Goal: Task Accomplishment & Management: Use online tool/utility

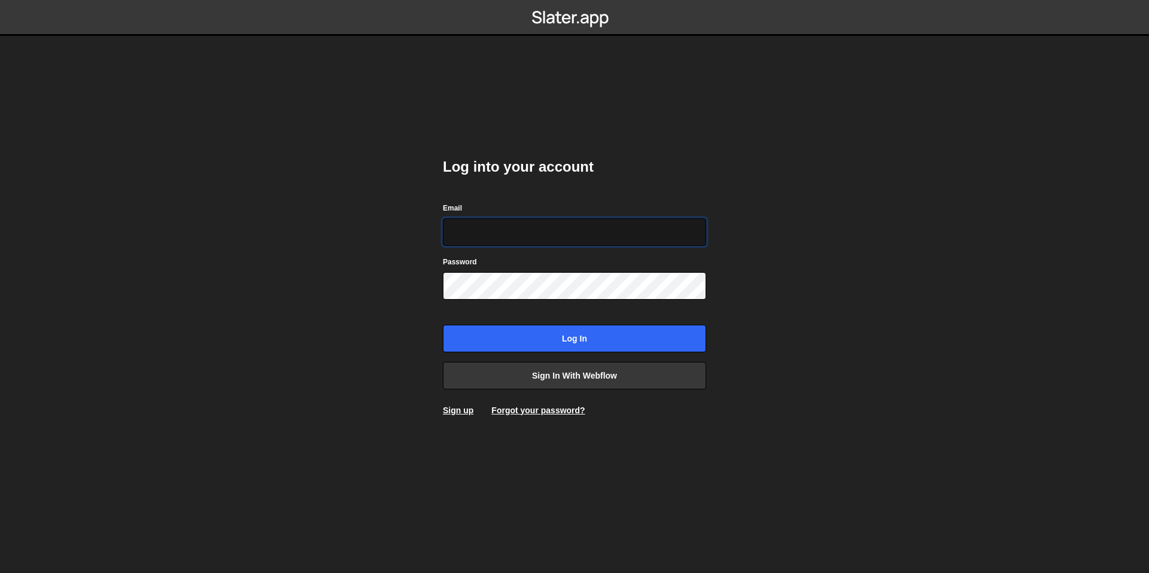
type input "bessoneliot@gmail.com"
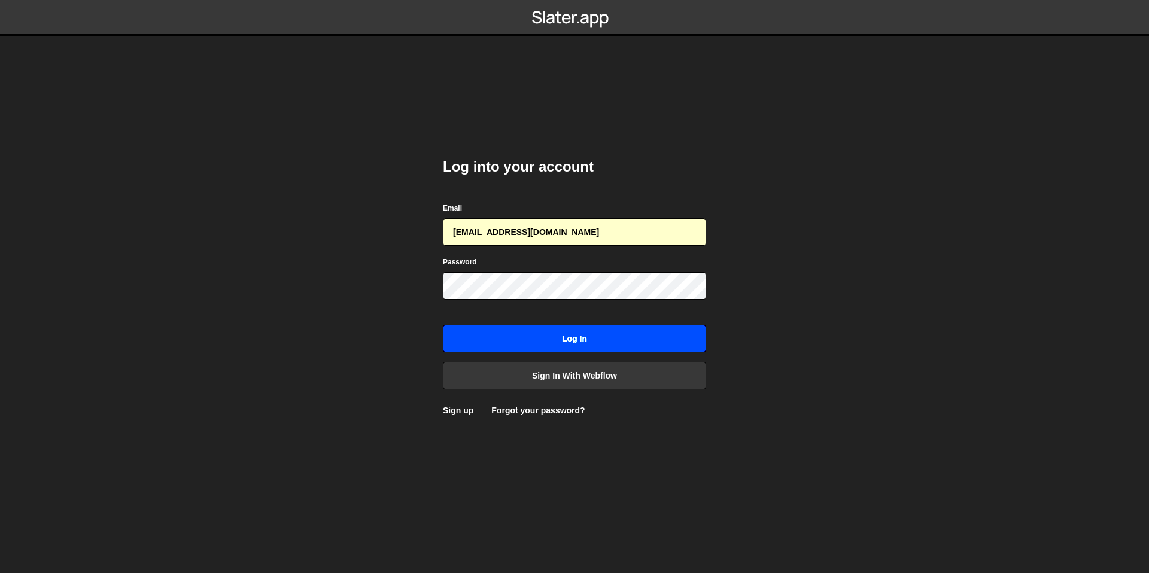
click at [518, 350] on input "Log in" at bounding box center [574, 339] width 263 height 28
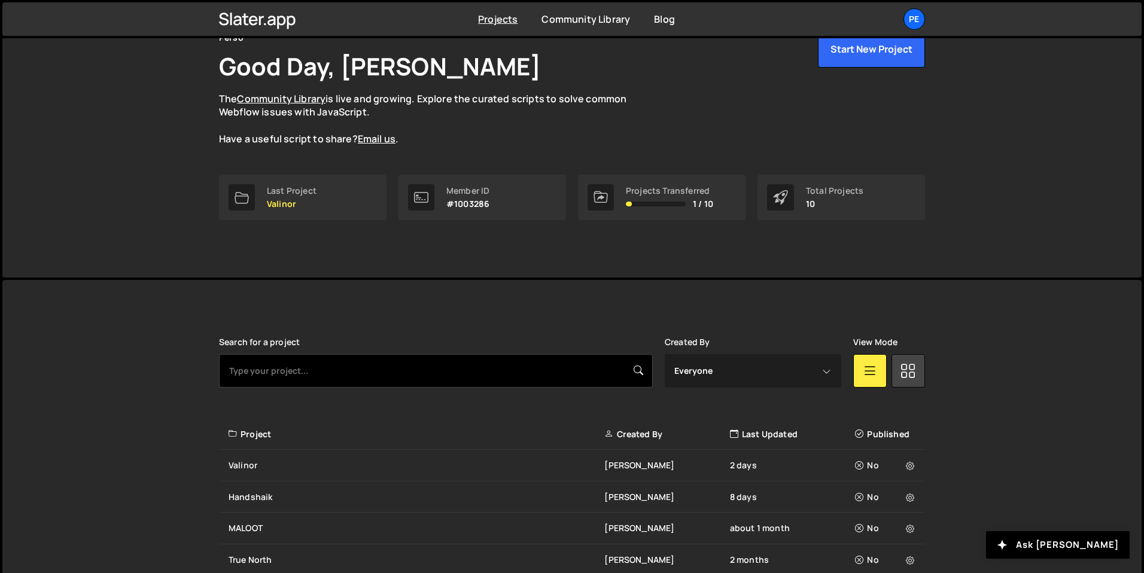
scroll to position [87, 0]
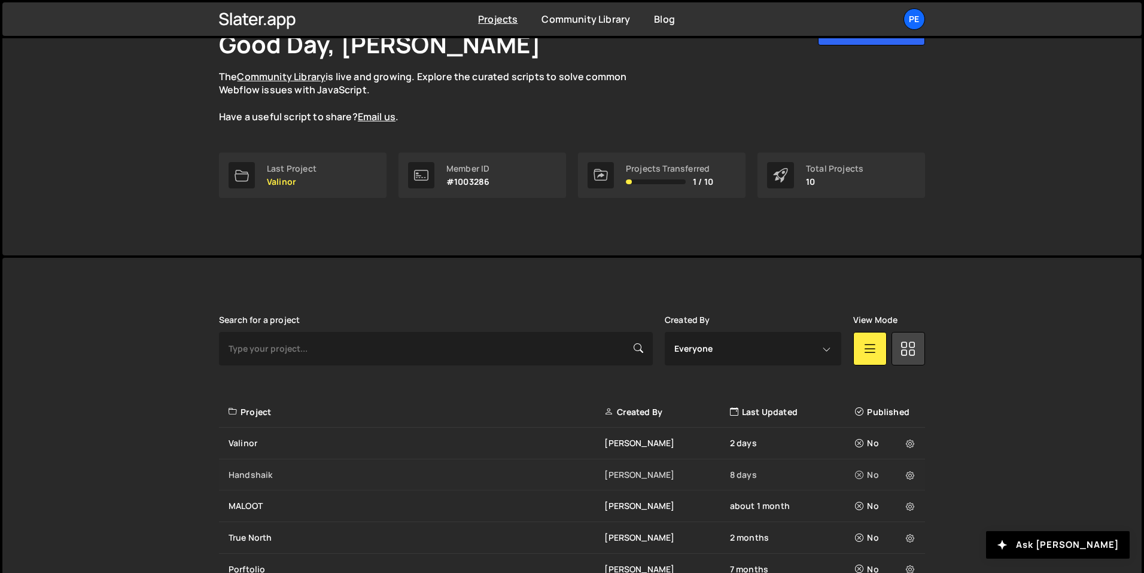
click at [260, 467] on div "Handshaik Eliot BESSON 8 days No" at bounding box center [572, 476] width 706 height 32
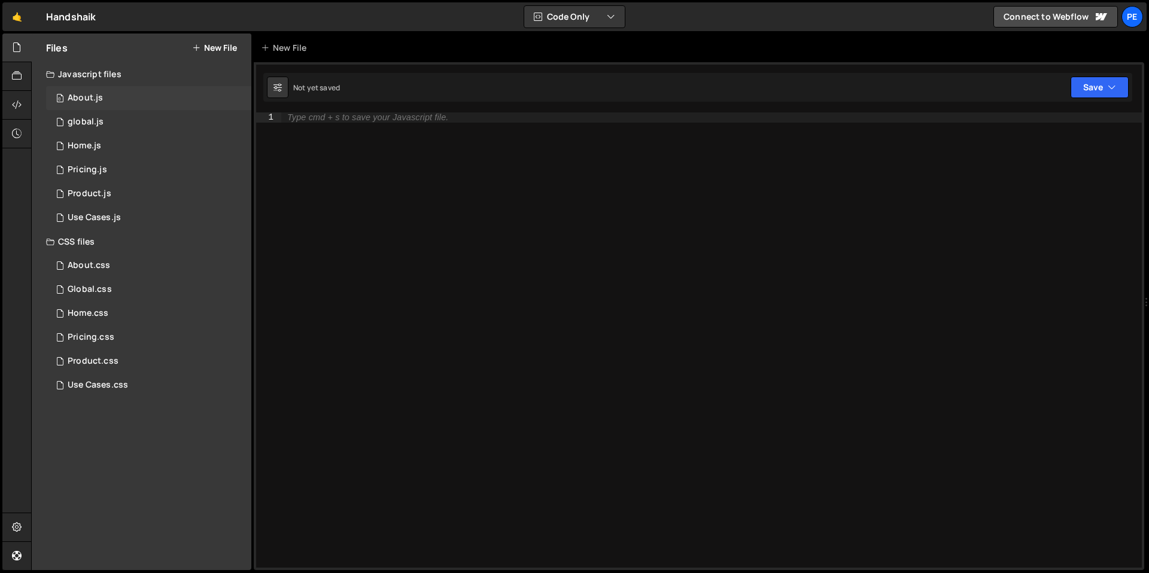
click at [104, 97] on div "0 About.js 0" at bounding box center [148, 98] width 205 height 24
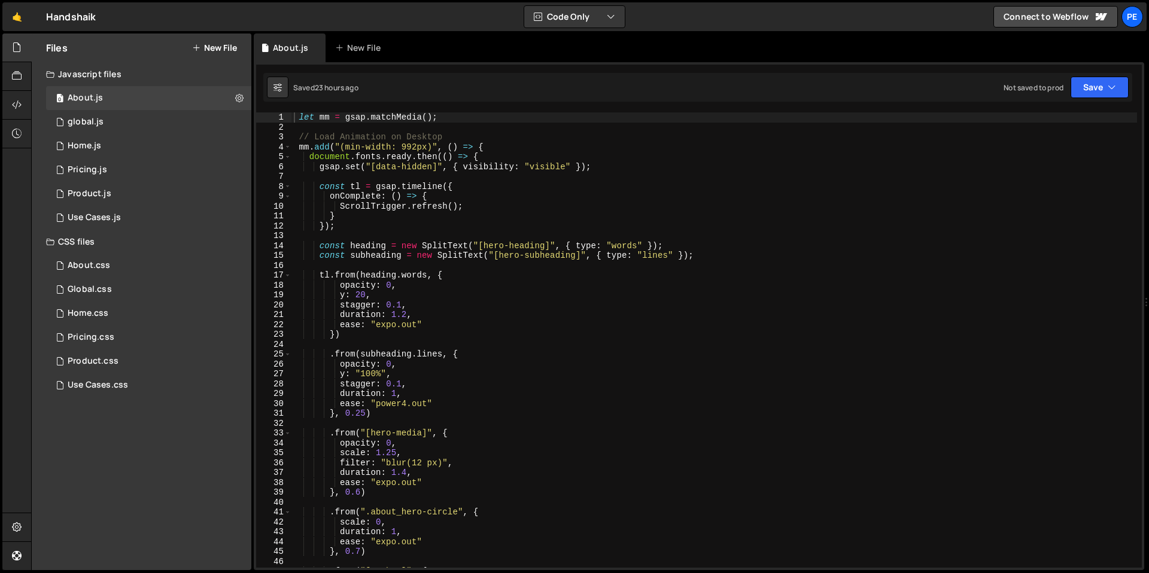
type textarea "}"
click at [433, 220] on div "let mm = gsap . matchMedia ( ) ; // Load Animation on Desktop mm . add ( "(min-…" at bounding box center [713, 349] width 845 height 475
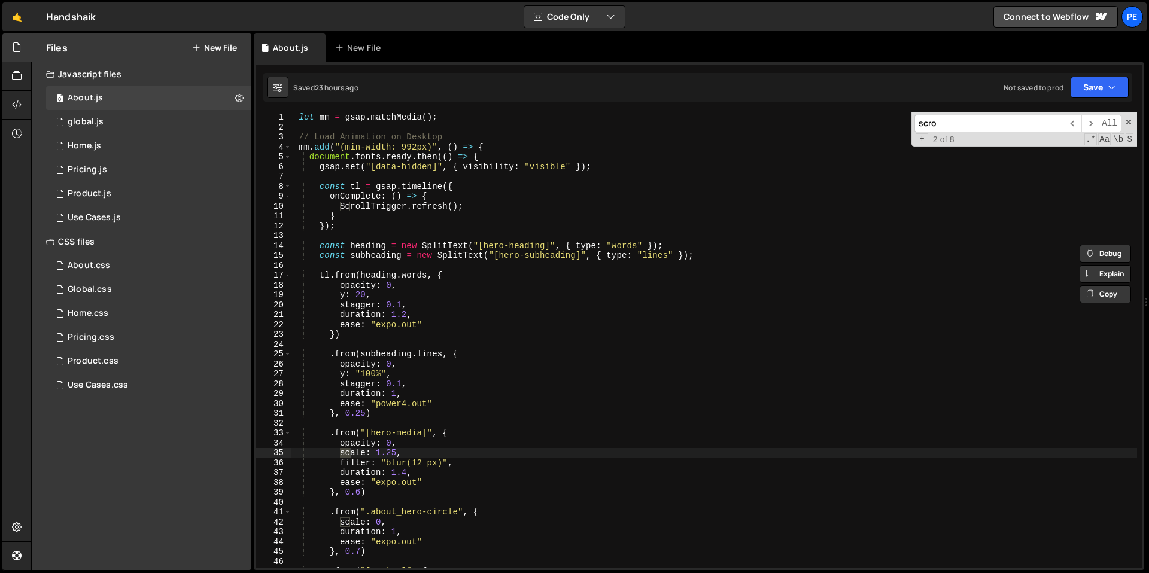
scroll to position [424, 0]
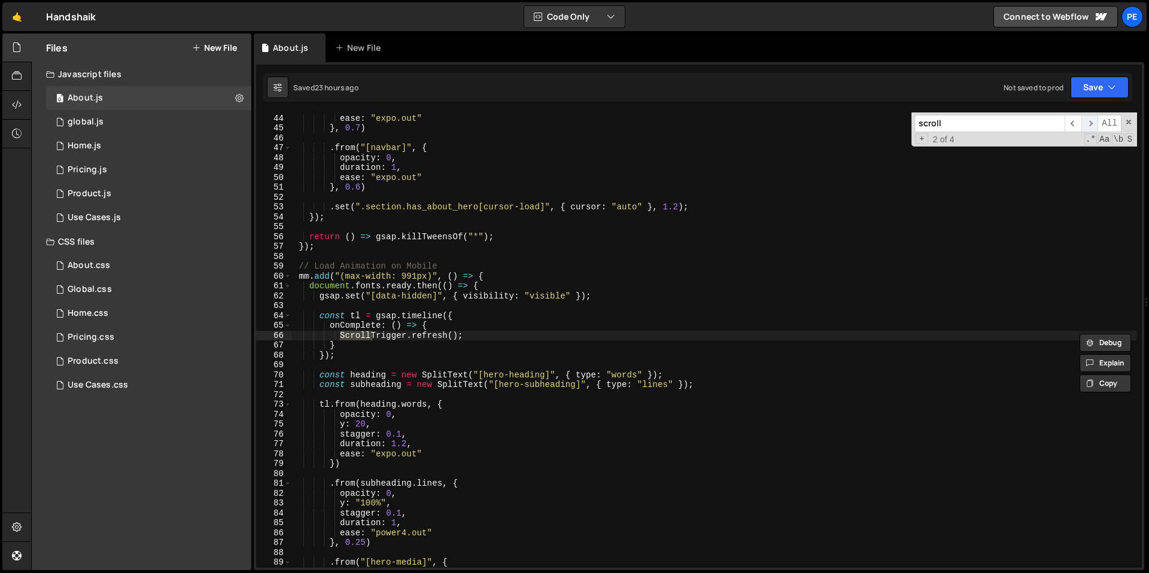
click at [1093, 120] on span "​" at bounding box center [1089, 123] width 17 height 17
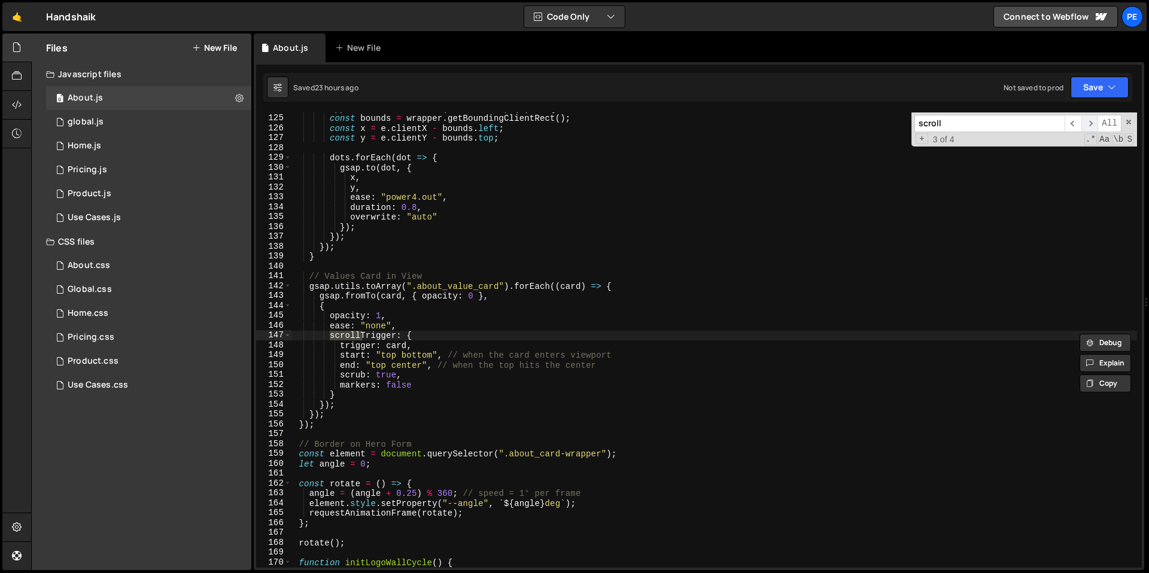
click at [1093, 120] on span "​" at bounding box center [1089, 123] width 17 height 17
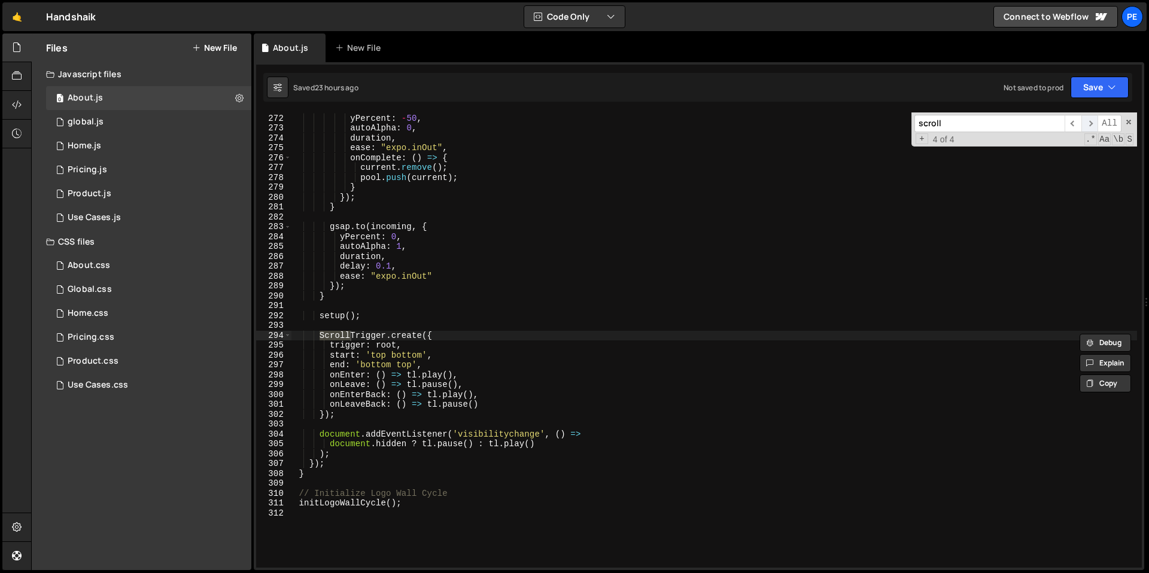
scroll to position [2675, 0]
click at [1006, 121] on input "scroll" at bounding box center [989, 123] width 150 height 17
click at [1005, 121] on input "scroll" at bounding box center [989, 123] width 150 height 17
click at [1005, 121] on input "scroll_text" at bounding box center [989, 123] width 150 height 17
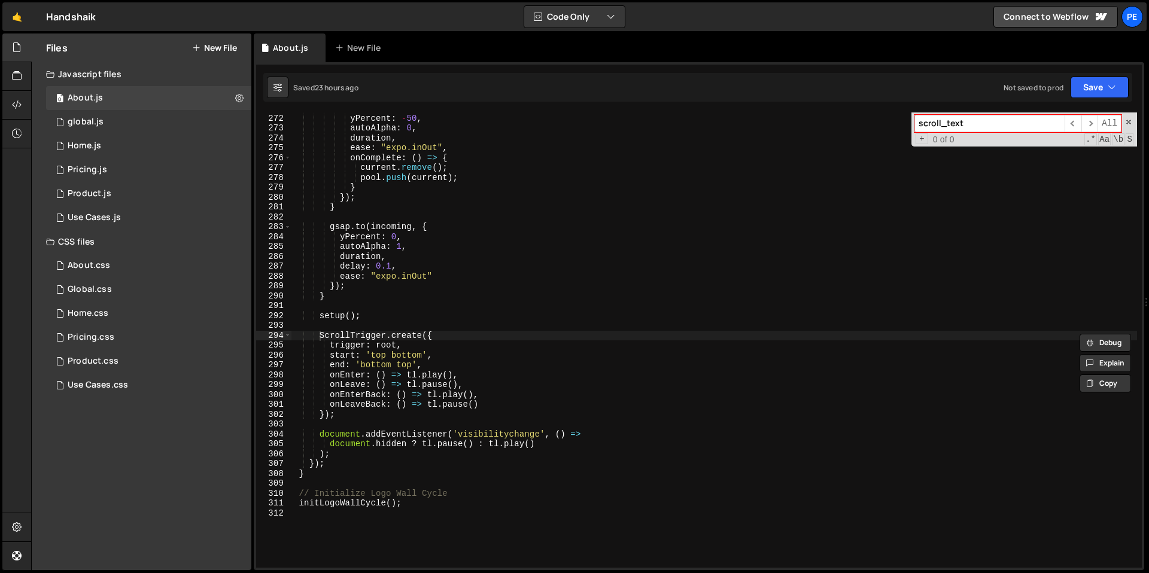
click at [1005, 121] on input "scroll_text" at bounding box center [989, 123] width 150 height 17
type input "scroll_text"
click at [107, 207] on div "0 Use Cases.js 0" at bounding box center [148, 218] width 205 height 24
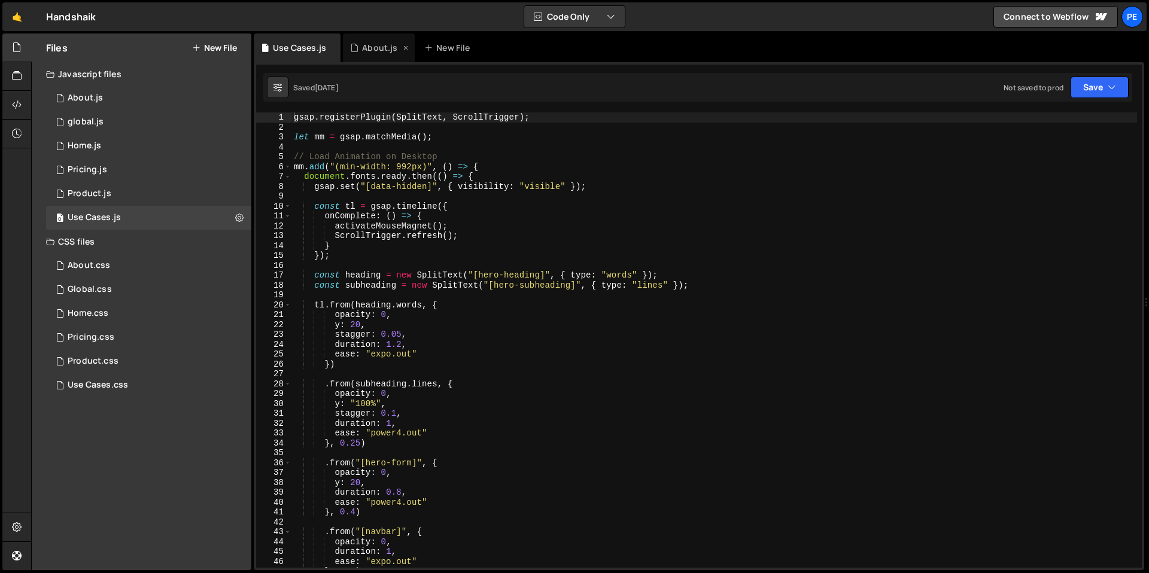
click at [401, 50] on icon at bounding box center [405, 48] width 8 height 12
type textarea "let mm = gsap.matchMedia();"
click at [649, 135] on div "gsap . registerPlugin ( SplitText , ScrollTrigger ) ; let mm = gsap . matchMedi…" at bounding box center [713, 349] width 845 height 475
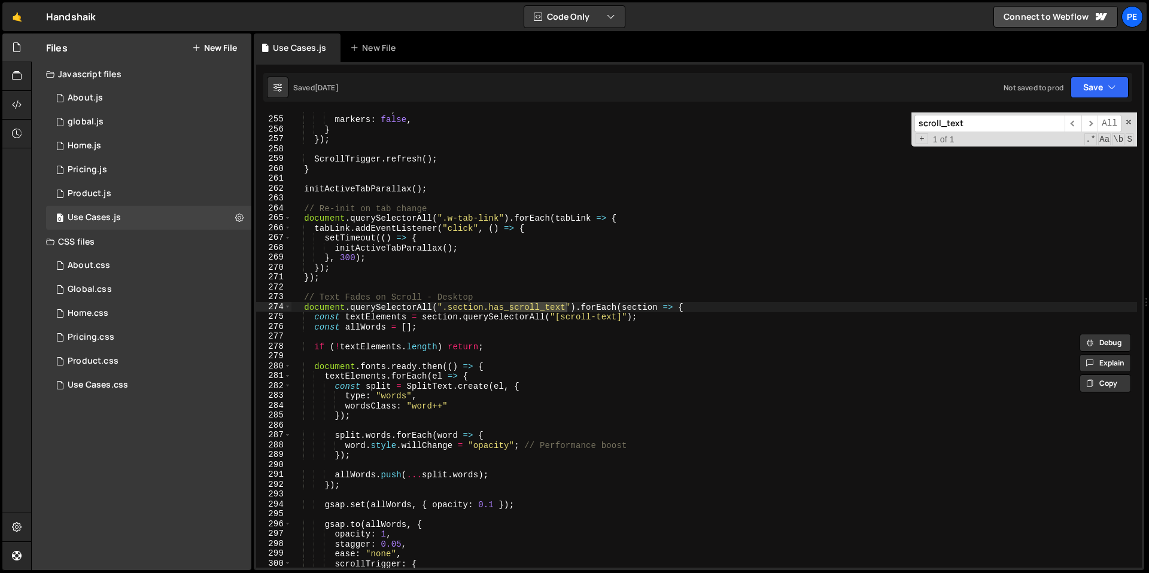
scroll to position [2508, 0]
type input "scroll_text"
click at [615, 316] on div "scrub : true , markers : false , } }) ; ScrollTrigger . refresh ( ) ; } initAct…" at bounding box center [713, 340] width 845 height 475
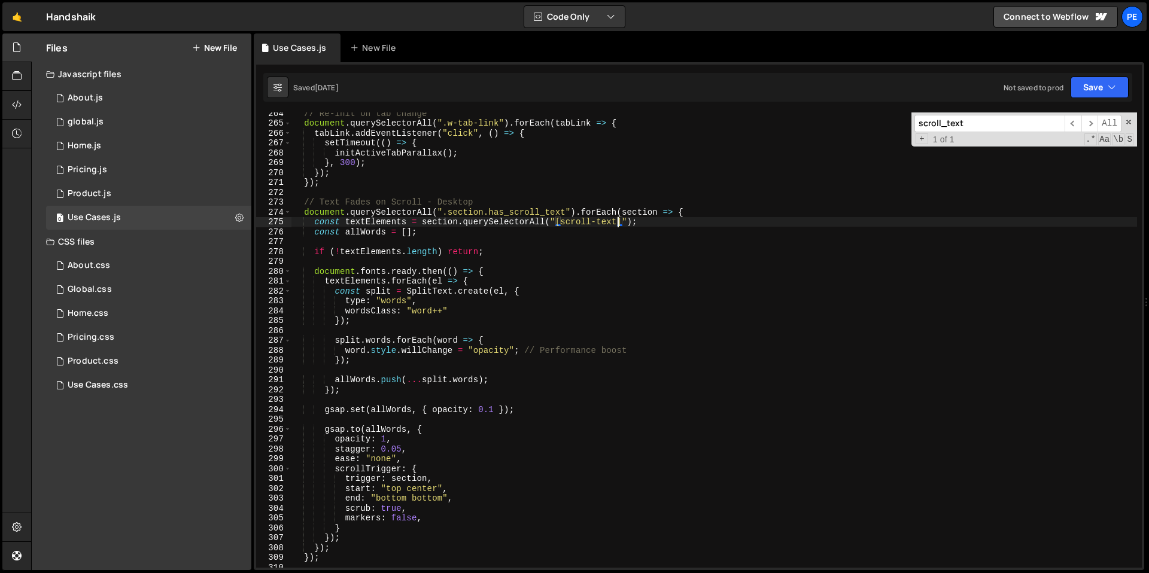
scroll to position [2635, 0]
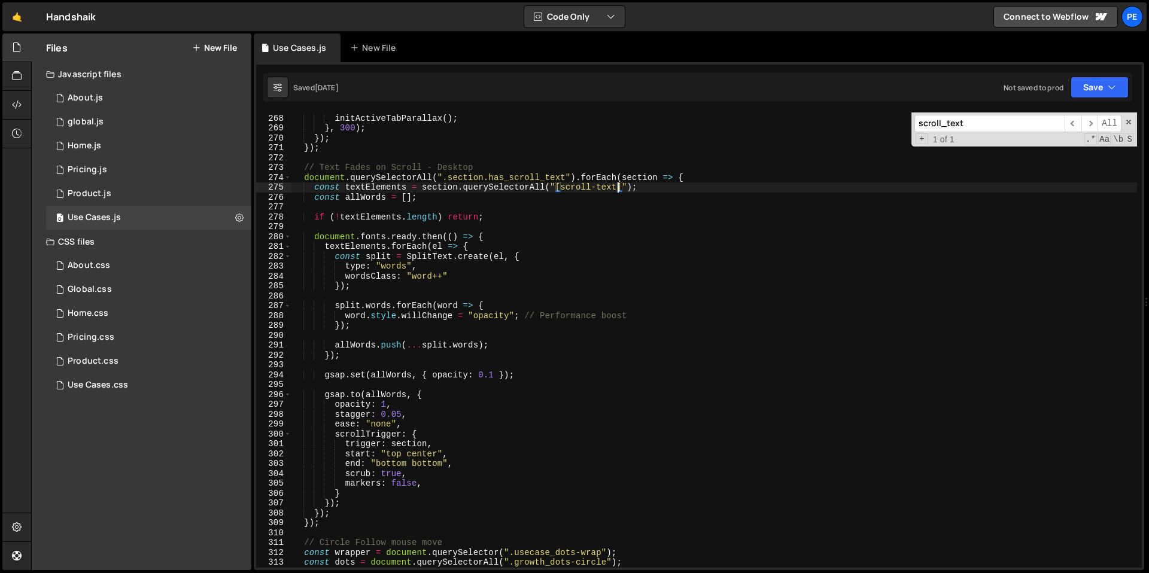
click at [415, 455] on div "setTimeout (( ) => { initActiveTabParallax ( ) ; } , 300 ) ; }) ; }) ; // Text …" at bounding box center [713, 341] width 845 height 475
click at [415, 454] on div "setTimeout (( ) => { initActiveTabParallax ( ) ; } , 300 ) ; }) ; }) ; // Text …" at bounding box center [713, 341] width 845 height 475
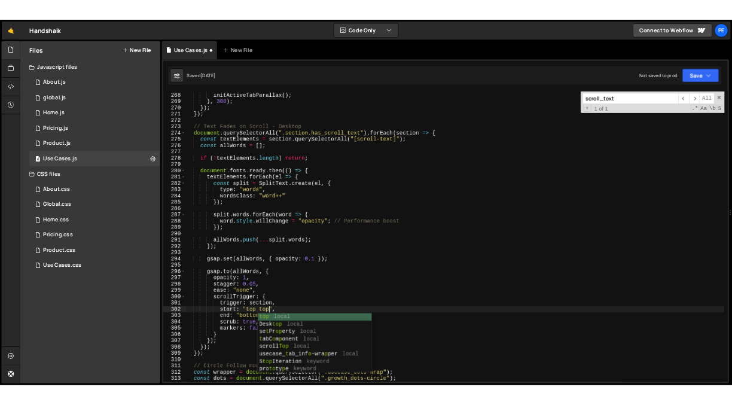
scroll to position [0, 8]
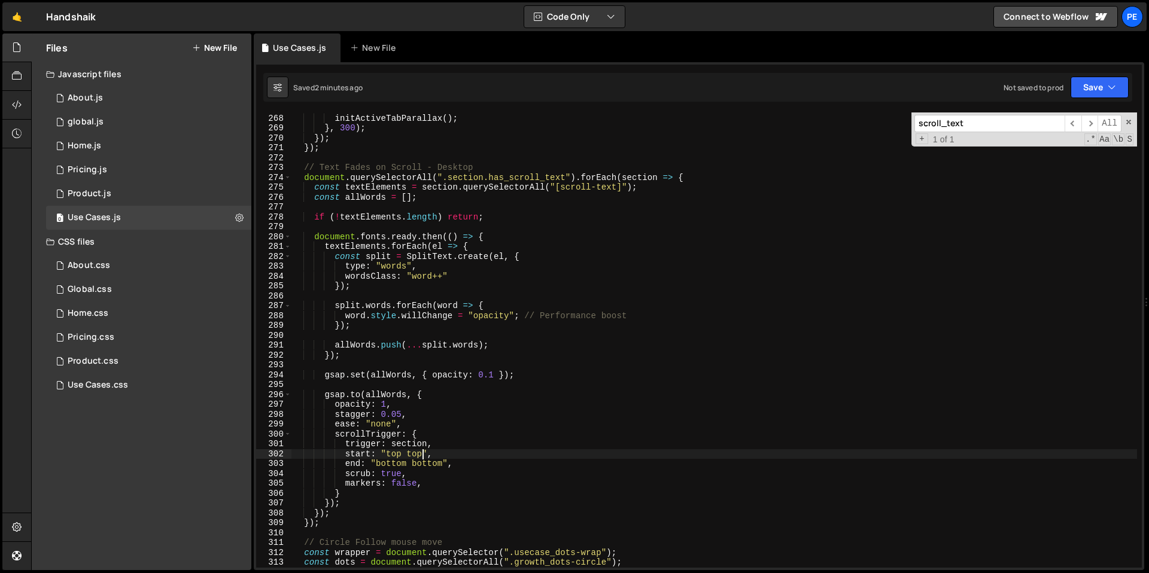
click at [516, 257] on div "setTimeout (( ) => { initActiveTabParallax ( ) ; } , 300 ) ; }) ; }) ; // Text …" at bounding box center [713, 341] width 845 height 475
type textarea "const split = SplitText.create(el, {"
click at [516, 257] on div "setTimeout (( ) => { initActiveTabParallax ( ) ; } , 300 ) ; }) ; }) ; // Text …" at bounding box center [713, 341] width 845 height 475
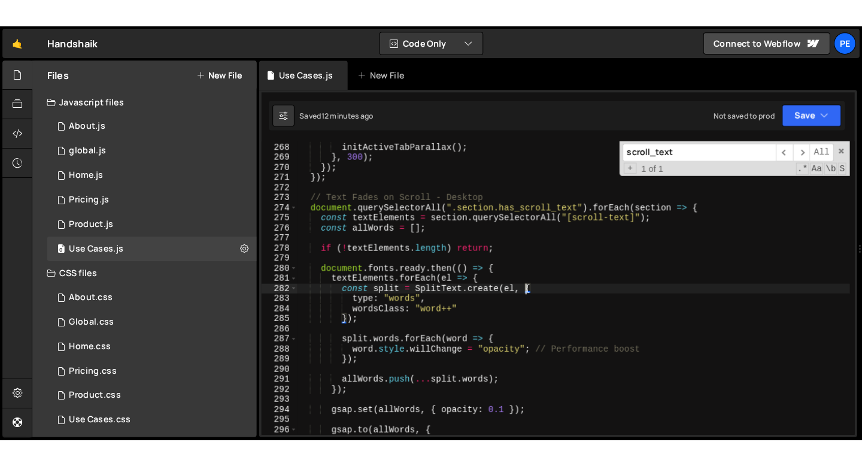
scroll to position [2635, 0]
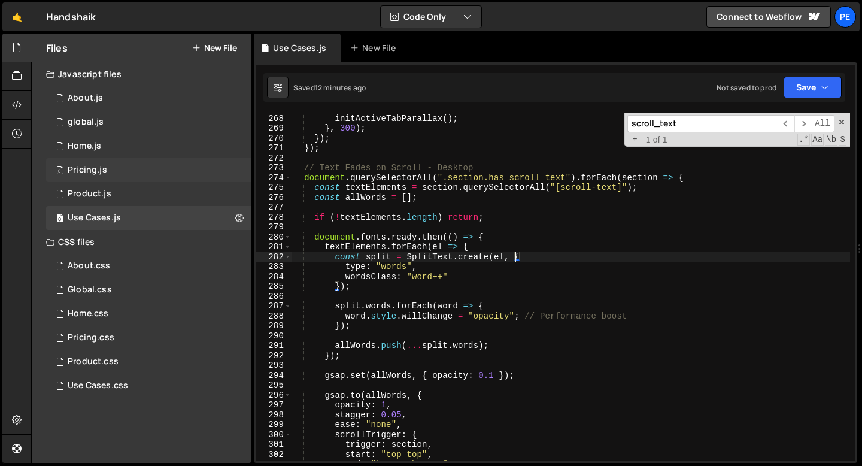
click at [121, 171] on div "0 Pricing.js 0" at bounding box center [148, 170] width 205 height 24
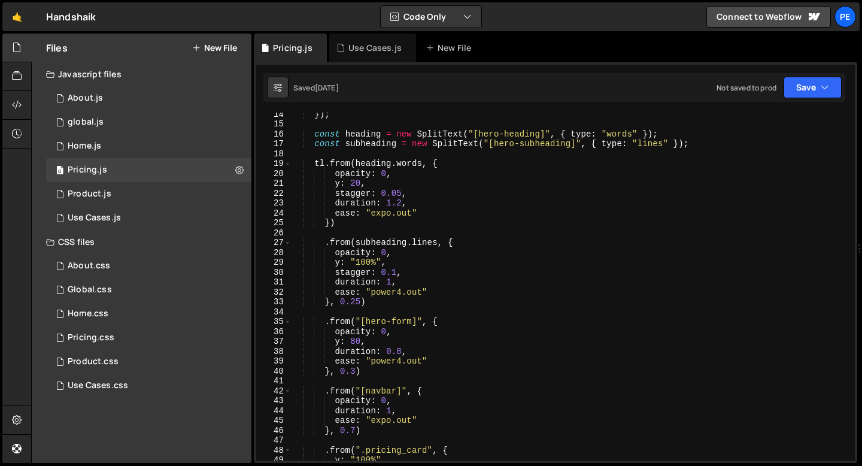
scroll to position [132, 0]
click at [361, 303] on div "}) ; const heading = new SplitText ( "[hero-heading]" , { type : "words" }) ; c…" at bounding box center [570, 292] width 558 height 367
click at [326, 358] on div "}) ; const heading = new SplitText ( "[hero-heading]" , { type : "words" }) ; c…" at bounding box center [570, 292] width 558 height 367
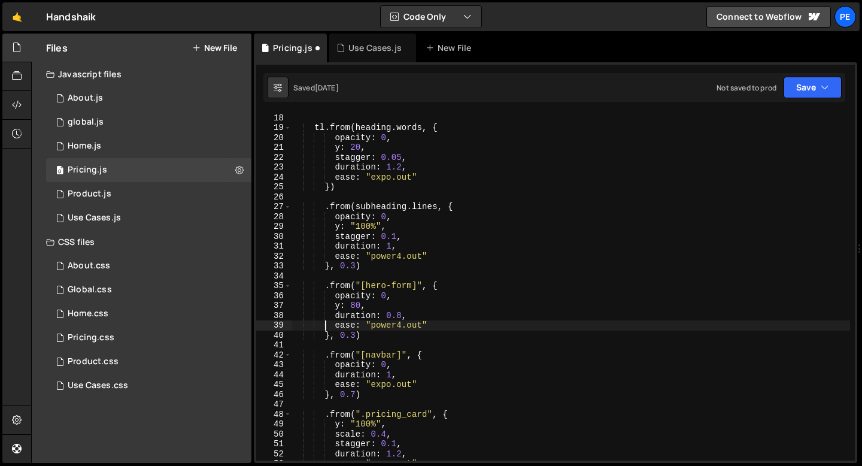
scroll to position [167, 0]
click at [356, 334] on div "const subheading = new SplitText ( "[hero-subheading]" , { type : "lines" }) ; …" at bounding box center [570, 286] width 558 height 367
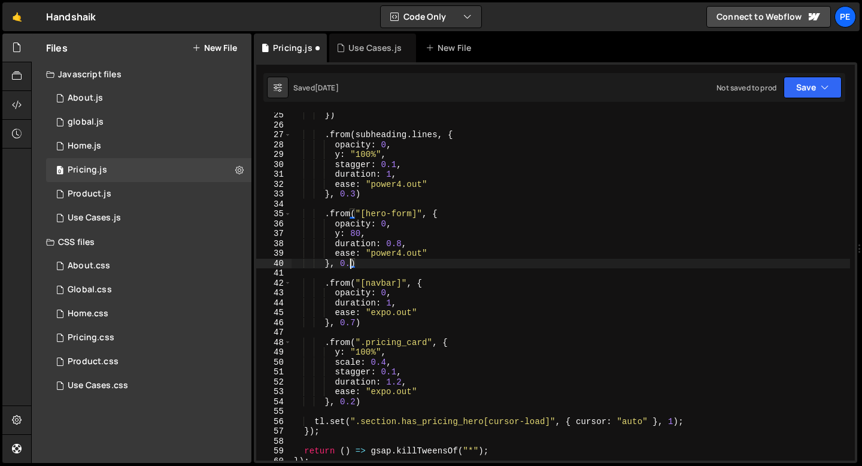
scroll to position [0, 4]
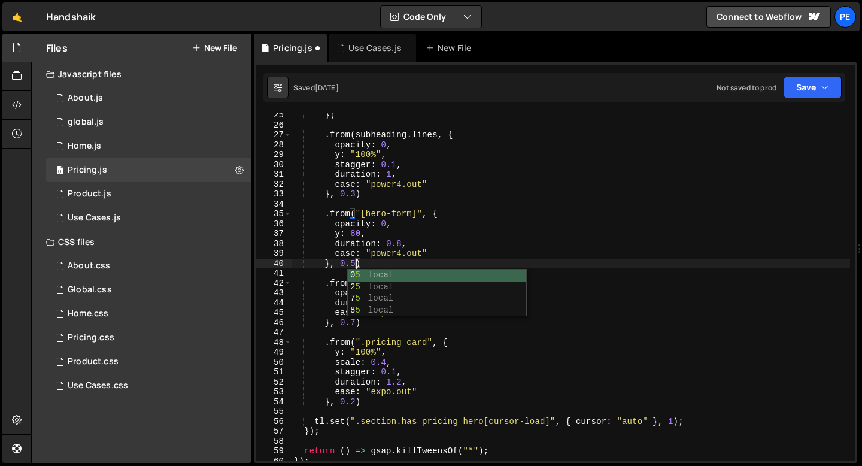
click at [356, 401] on div "}) . from ( subheading . lines , { opacity : 0 , y : "100%" , stagger : 0.1 , d…" at bounding box center [570, 293] width 558 height 367
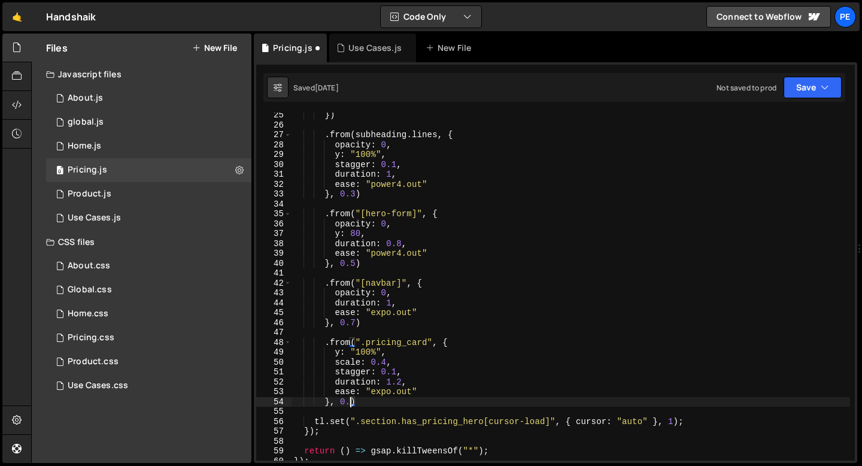
click at [397, 391] on div "}) . from ( subheading . lines , { opacity : 0 , y : "100%" , stagger : 0.1 , d…" at bounding box center [570, 293] width 558 height 367
click at [349, 401] on div "}) . from ( subheading . lines , { opacity : 0 , y : "100%" , stagger : 0.1 , d…" at bounding box center [570, 293] width 558 height 367
click at [407, 390] on div "}) . from ( subheading . lines , { opacity : 0 , y : "100%" , stagger : 0.1 , d…" at bounding box center [570, 293] width 558 height 367
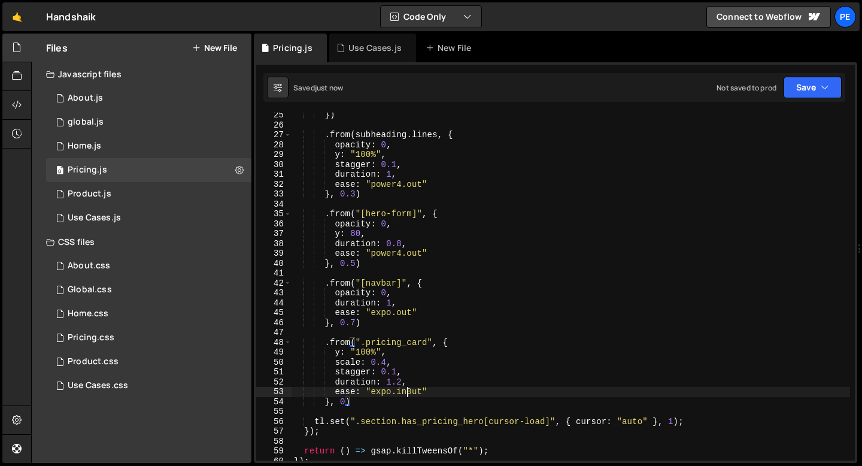
click at [407, 390] on div "}) . from ( subheading . lines , { opacity : 0 , y : "100%" , stagger : 0.1 , d…" at bounding box center [570, 293] width 558 height 367
click at [412, 391] on div "}) . from ( subheading . lines , { opacity : 0 , y : "100%" , stagger : 0.1 , d…" at bounding box center [570, 286] width 558 height 348
click at [345, 398] on div "}) . from ( subheading . lines , { opacity : 0 , y : "100%" , stagger : 0.1 , d…" at bounding box center [570, 293] width 558 height 367
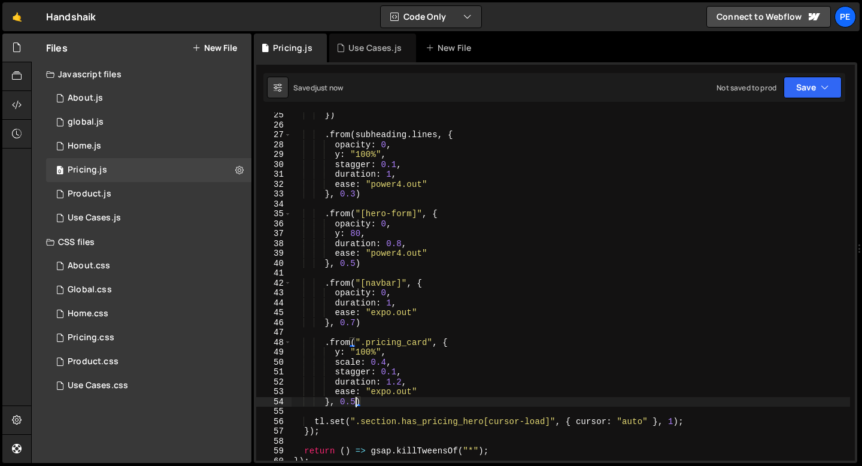
type textarea "}, 0.5)"
click at [399, 399] on div "}) . from ( subheading . lines , { opacity : 0 , y : "100%" , stagger : 0.1 , d…" at bounding box center [570, 293] width 558 height 367
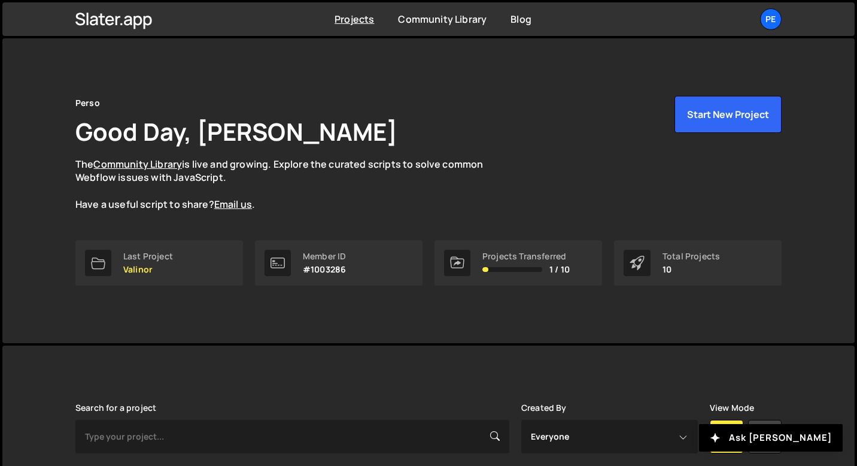
scroll to position [290, 0]
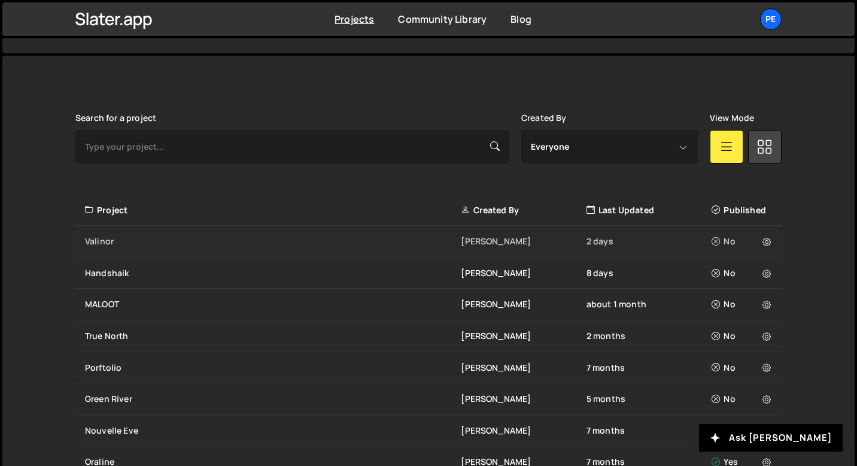
click at [159, 248] on div "Valinor Eliot BESSON 2 days No" at bounding box center [428, 242] width 706 height 32
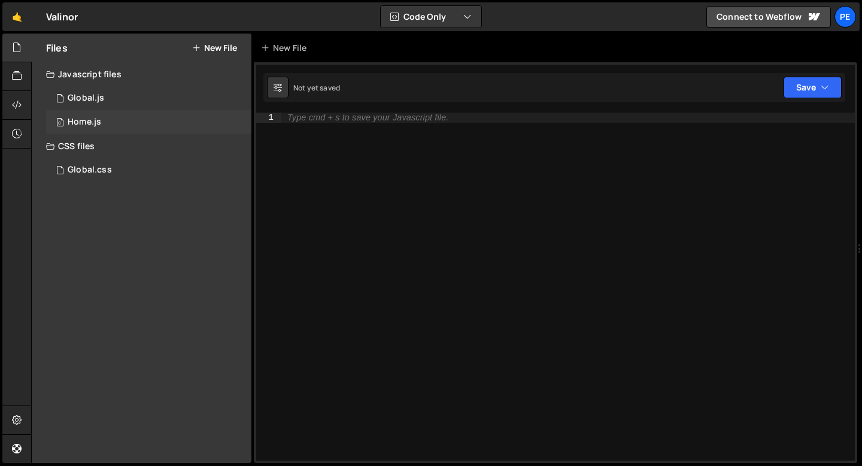
click at [130, 121] on div "0 Home.js 0" at bounding box center [148, 122] width 205 height 24
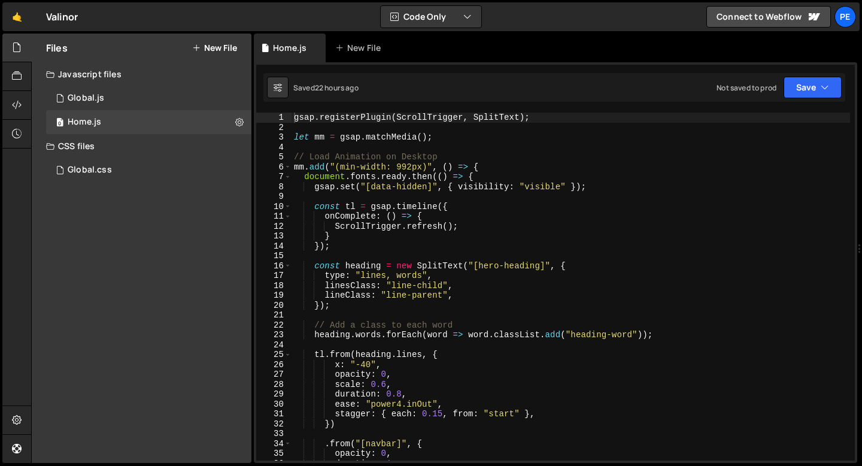
click at [478, 177] on div "gsap . registerPlugin ( ScrollTrigger , SplitText ) ; let mm = gsap . matchMedi…" at bounding box center [570, 295] width 558 height 367
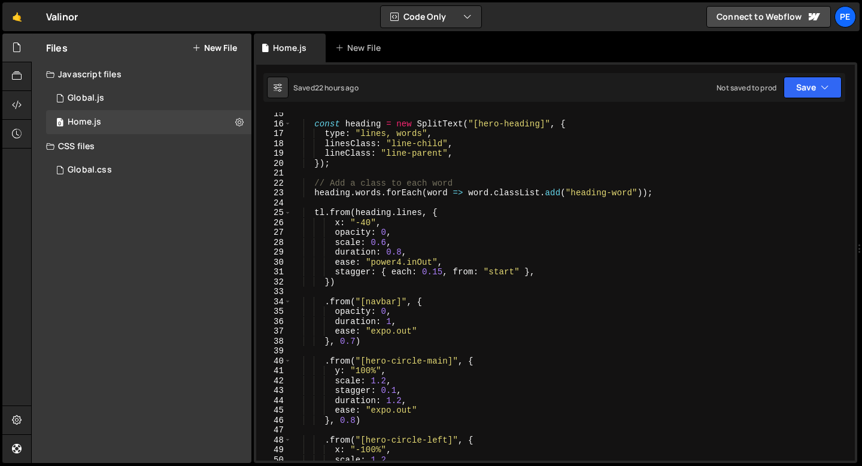
scroll to position [143, 0]
click at [386, 231] on div "const heading = new SplitText ( "[hero-heading]" , { type : "lines, words" , li…" at bounding box center [570, 291] width 558 height 367
click at [346, 281] on div "const heading = new SplitText ( "[hero-heading]" , { type : "lines, words" , li…" at bounding box center [570, 291] width 558 height 367
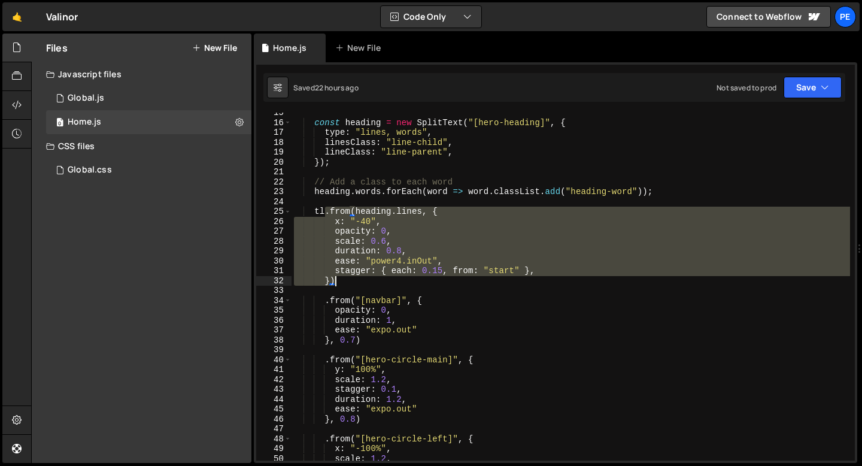
drag, startPoint x: 325, startPoint y: 212, endPoint x: 352, endPoint y: 279, distance: 71.7
click at [352, 279] on div "const heading = new SplitText ( "[hero-heading]" , { type : "lines, words" , li…" at bounding box center [570, 291] width 558 height 367
click at [352, 280] on div "const heading = new SplitText ( "[hero-heading]" , { type : "lines, words" , li…" at bounding box center [570, 286] width 558 height 348
type textarea "})"
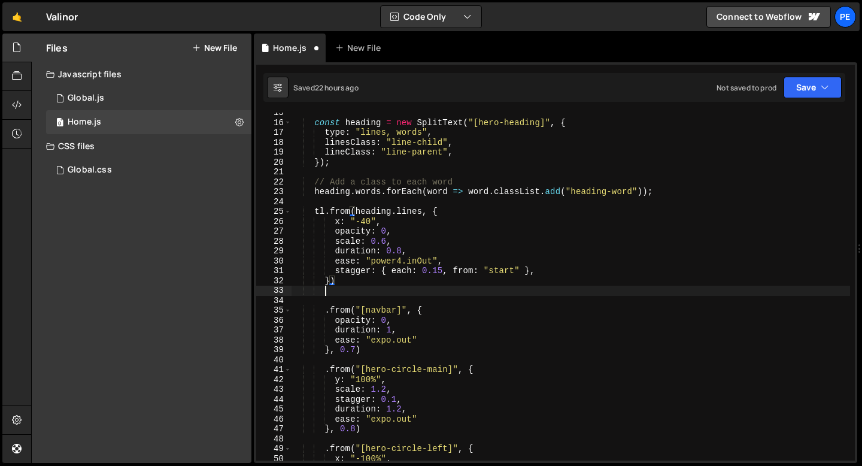
scroll to position [0, 1]
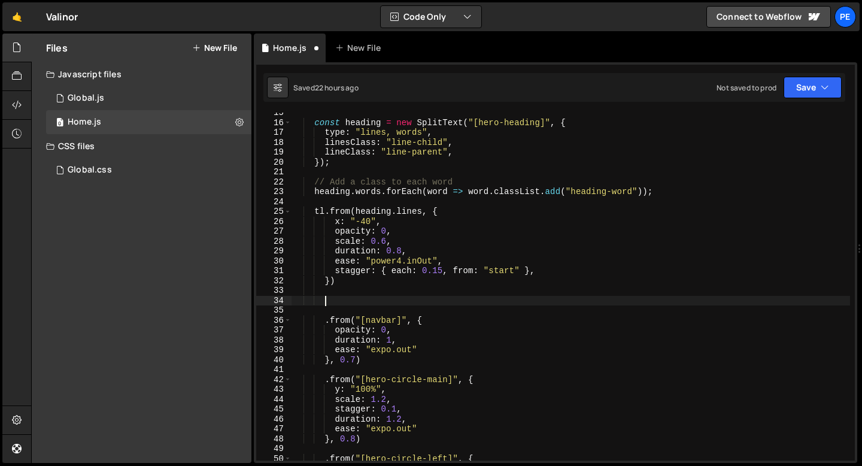
paste textarea "})"
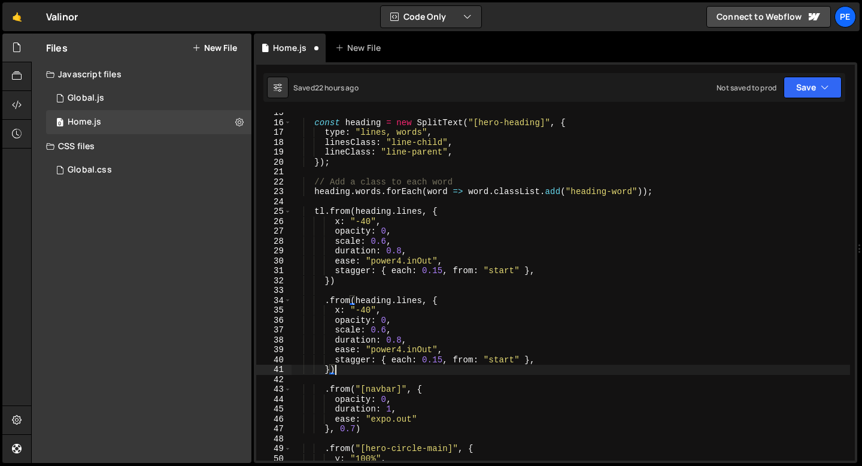
click at [339, 311] on div "const heading = new SplitText ( "[hero-heading]" , { type : "lines, words" , li…" at bounding box center [570, 291] width 558 height 367
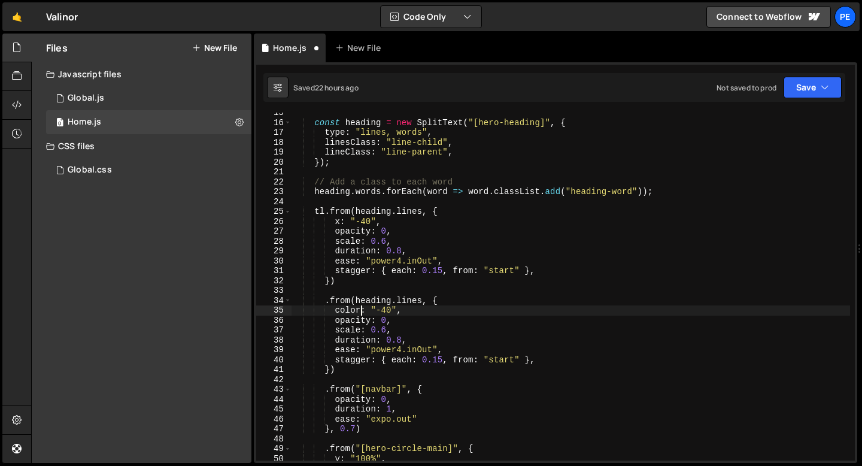
scroll to position [0, 4]
click at [382, 306] on div "const heading = new SplitText ( "[hero-heading]" , { type : "lines, words" , li…" at bounding box center [570, 291] width 558 height 367
click at [393, 308] on div "const heading = new SplitText ( "[hero-heading]" , { type : "lines, words" , li…" at bounding box center [570, 291] width 558 height 367
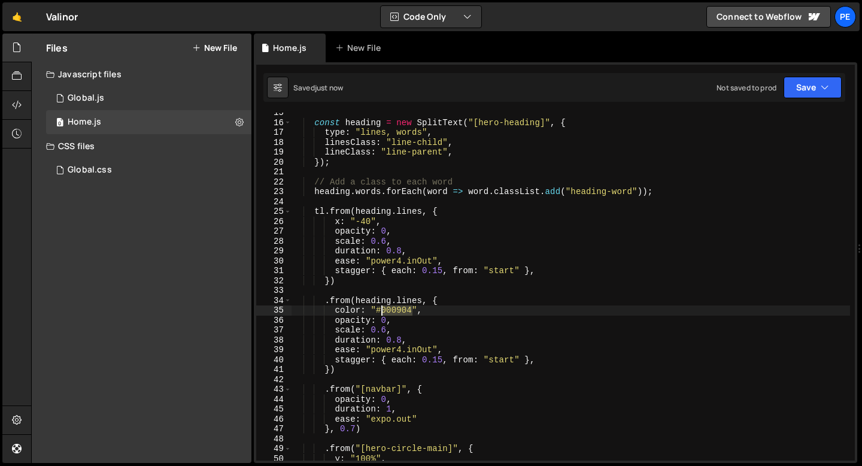
click at [393, 308] on div "const heading = new SplitText ( "[hero-heading]" , { type : "lines, words" , li…" at bounding box center [570, 291] width 558 height 367
click at [404, 323] on div "const heading = new SplitText ( "[hero-heading]" , { type : "lines, words" , li…" at bounding box center [570, 291] width 558 height 367
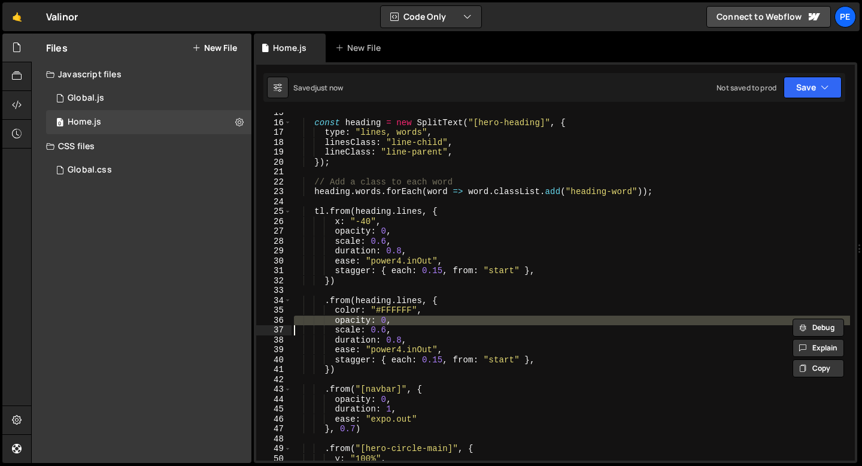
click at [404, 323] on div "const heading = new SplitText ( "[hero-heading]" , { type : "lines, words" , li…" at bounding box center [570, 291] width 558 height 367
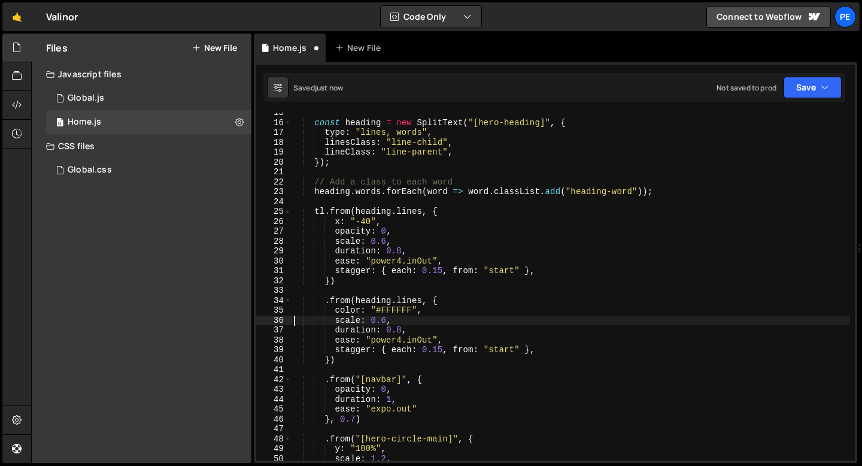
click at [404, 314] on div "const heading = new SplitText ( "[hero-heading]" , { type : "lines, words" , li…" at bounding box center [570, 291] width 558 height 367
click at [404, 318] on div "const heading = new SplitText ( "[hero-heading]" , { type : "lines, words" , li…" at bounding box center [570, 291] width 558 height 367
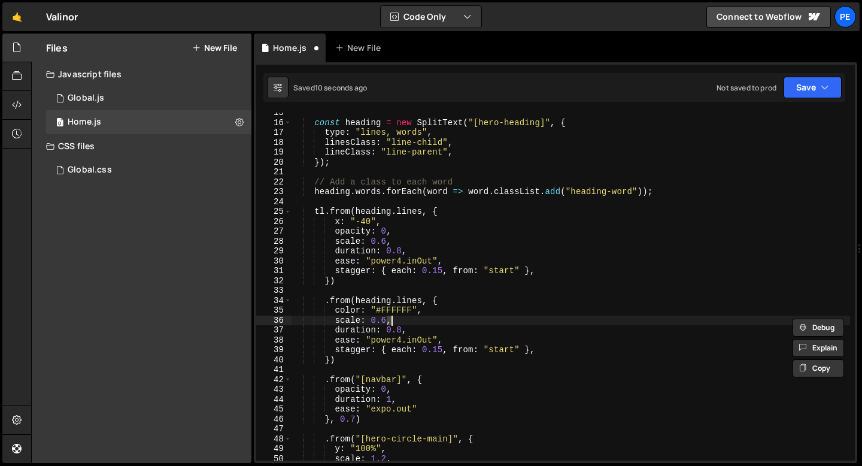
click at [404, 318] on div "const heading = new SplitText ( "[hero-heading]" , { type : "lines, words" , li…" at bounding box center [570, 291] width 558 height 367
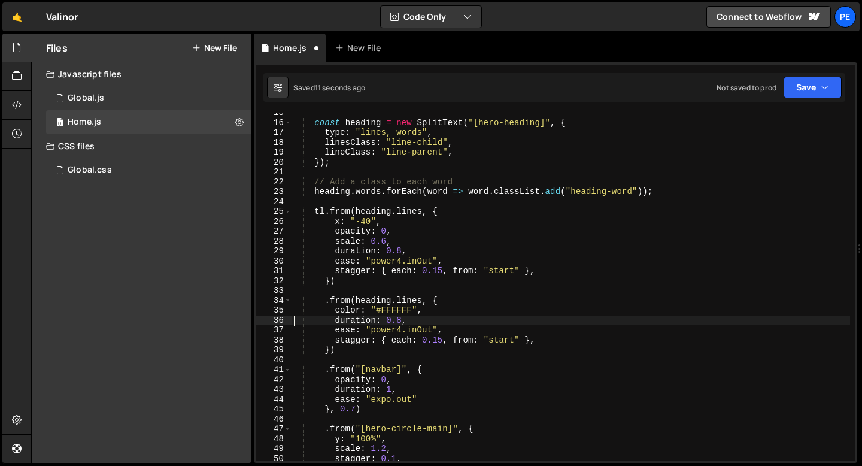
click at [415, 320] on div "const heading = new SplitText ( "[hero-heading]" , { type : "lines, words" , li…" at bounding box center [570, 291] width 558 height 367
click at [393, 312] on div "const heading = new SplitText ( "[hero-heading]" , { type : "lines, words" , li…" at bounding box center [570, 291] width 558 height 367
click at [364, 284] on div "const heading = new SplitText ( "[hero-heading]" , { type : "lines, words" , li…" at bounding box center [570, 291] width 558 height 367
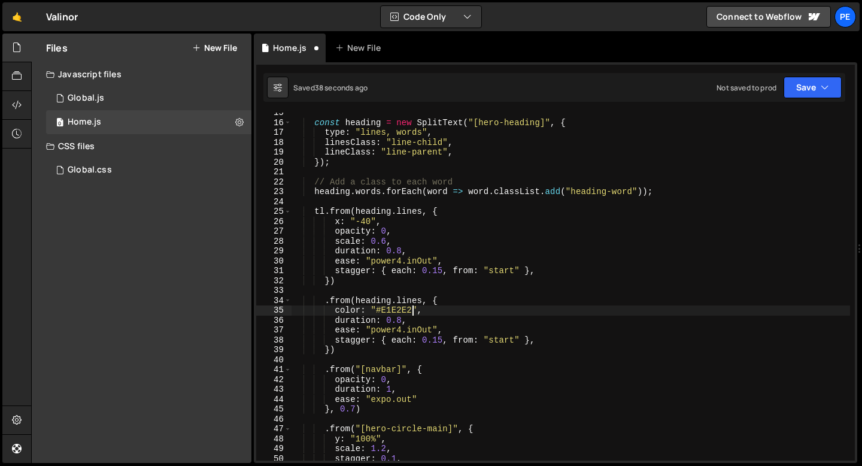
scroll to position [0, 2]
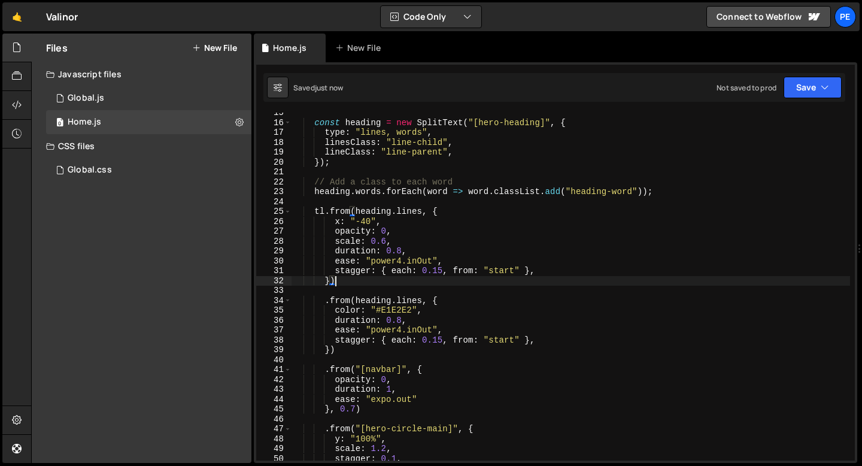
click at [406, 298] on div "const heading = new SplitText ( "[hero-heading]" , { type : "lines, words" , li…" at bounding box center [570, 291] width 558 height 367
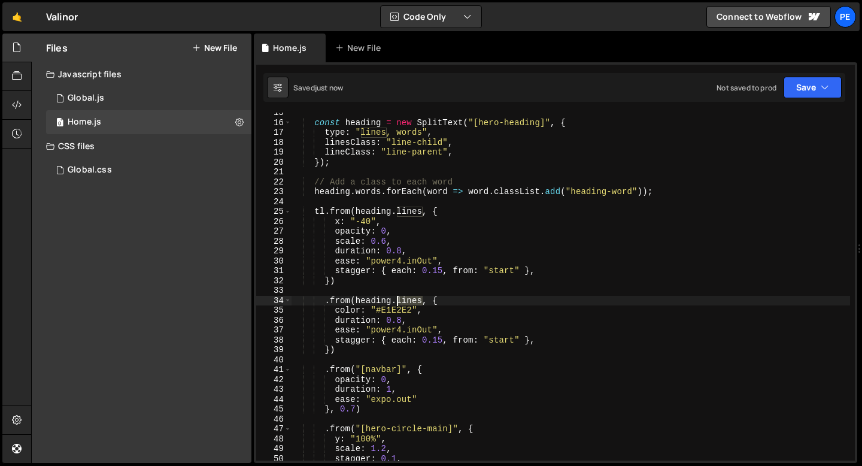
click at [406, 298] on div "const heading = new SplitText ( "[hero-heading]" , { type : "lines, words" , li…" at bounding box center [570, 291] width 558 height 367
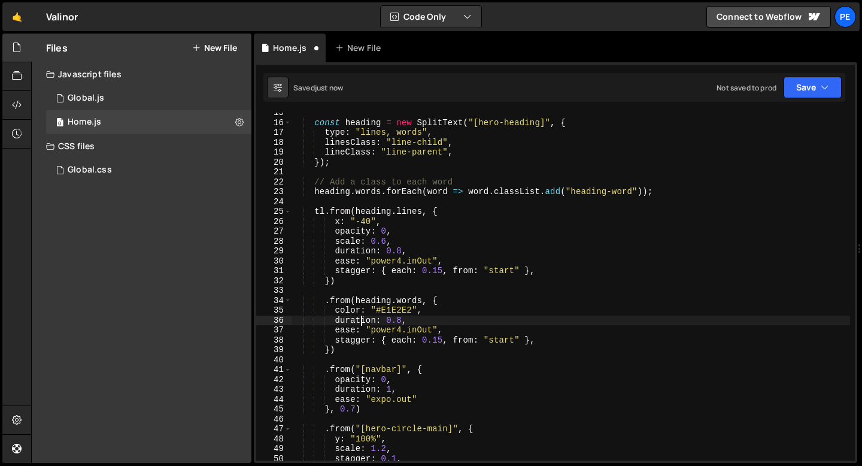
click at [363, 318] on div "const heading = new SplitText ( "[hero-heading]" , { type : "lines, words" , li…" at bounding box center [570, 291] width 558 height 367
click at [422, 330] on div "const heading = new SplitText ( "[hero-heading]" , { type : "lines, words" , li…" at bounding box center [570, 291] width 558 height 367
click at [421, 330] on div "const heading = new SplitText ( "[hero-heading]" , { type : "lines, words" , li…" at bounding box center [570, 291] width 558 height 367
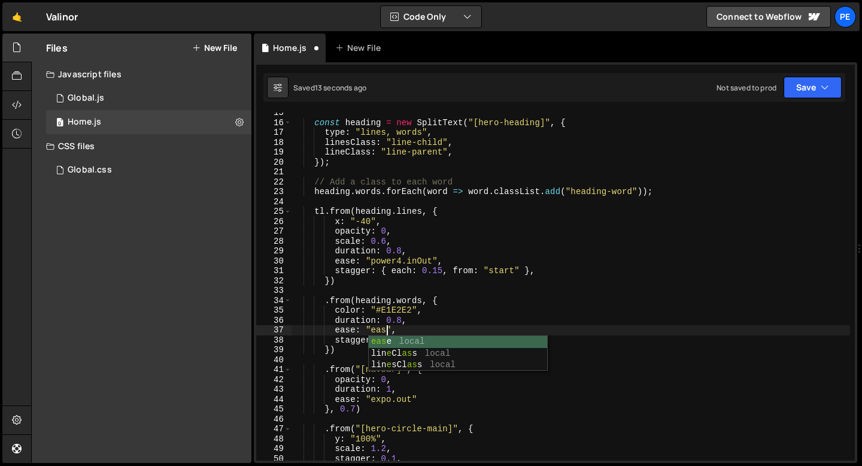
scroll to position [0, 7]
click at [441, 340] on div "const heading = new SplitText ( "[hero-heading]" , { type : "lines, words" , li…" at bounding box center [570, 291] width 558 height 367
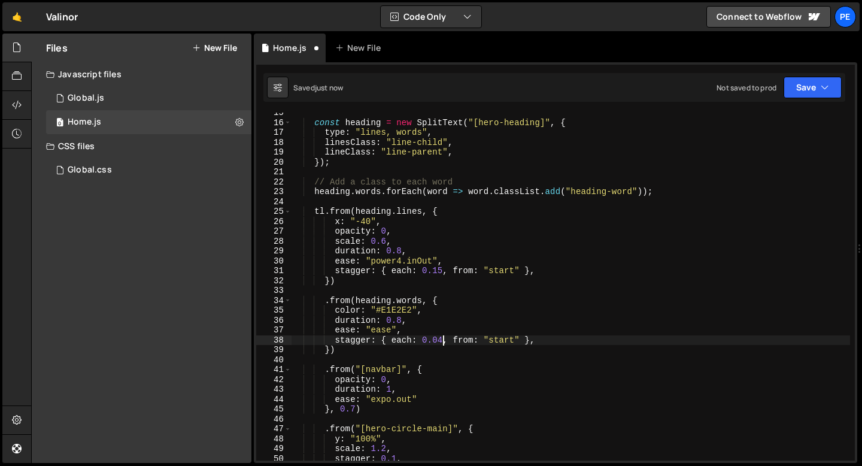
scroll to position [0, 10]
click at [402, 299] on div "const heading = new SplitText ( "[hero-heading]" , { type : "lines, words" , li…" at bounding box center [570, 291] width 558 height 367
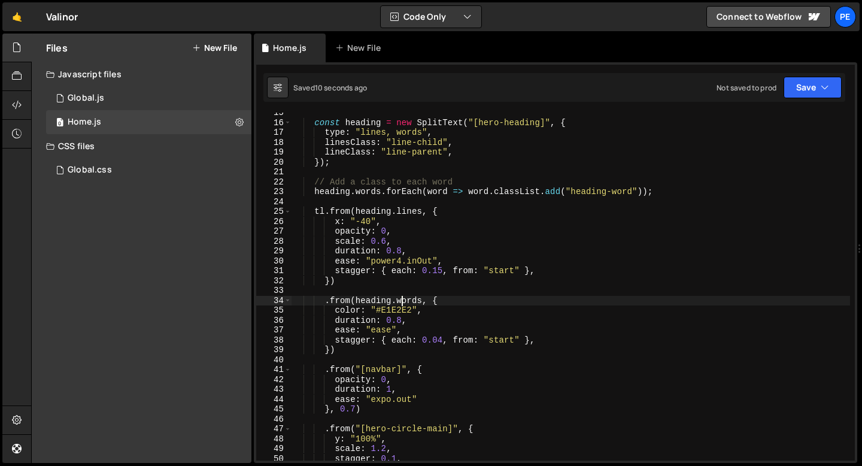
click at [402, 299] on div "const heading = new SplitText ( "[hero-heading]" , { type : "lines, words" , li…" at bounding box center [570, 291] width 558 height 367
click at [398, 339] on div "const heading = new SplitText ( "[hero-heading]" , { type : "lines, words" , li…" at bounding box center [570, 291] width 558 height 367
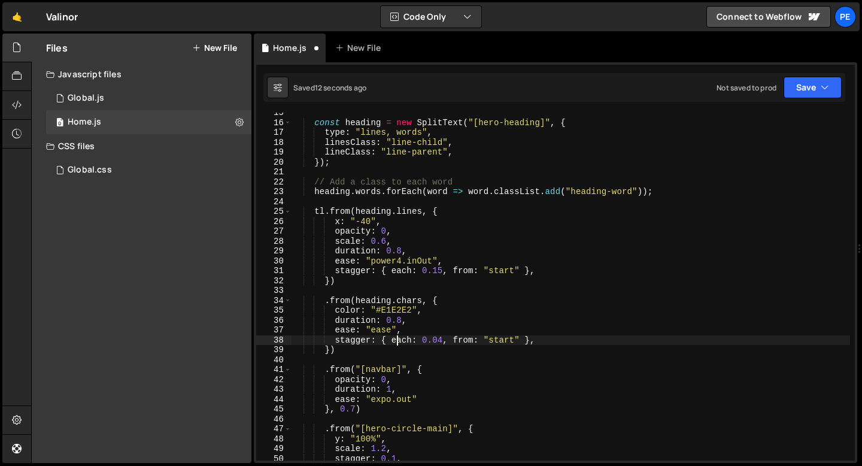
click at [398, 339] on div "const heading = new SplitText ( "[hero-heading]" , { type : "lines, words" , li…" at bounding box center [570, 291] width 558 height 367
click at [452, 336] on div "const heading = new SplitText ( "[hero-heading]" , { type : "lines, words" , li…" at bounding box center [570, 291] width 558 height 367
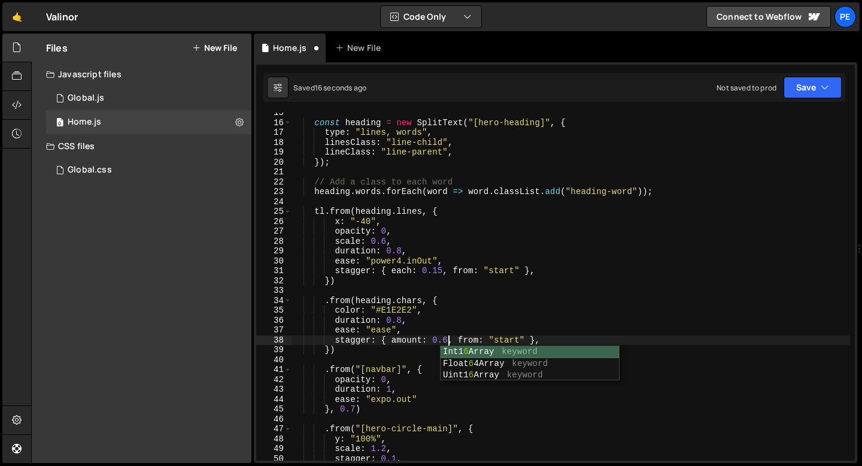
scroll to position [0, 10]
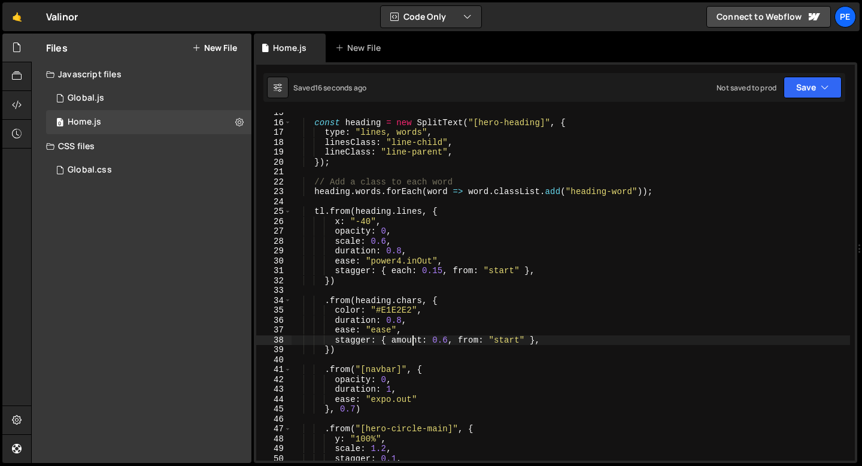
click at [412, 339] on div "const heading = new SplitText ( "[hero-heading]" , { type : "lines, words" , li…" at bounding box center [570, 291] width 558 height 367
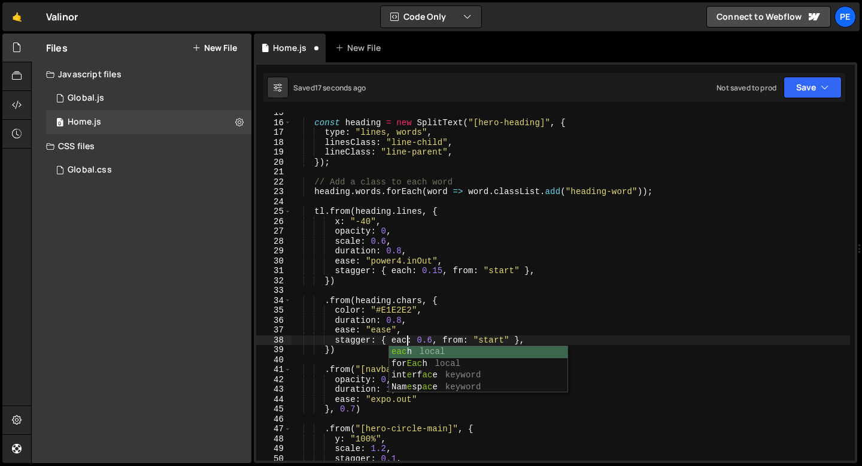
scroll to position [0, 8]
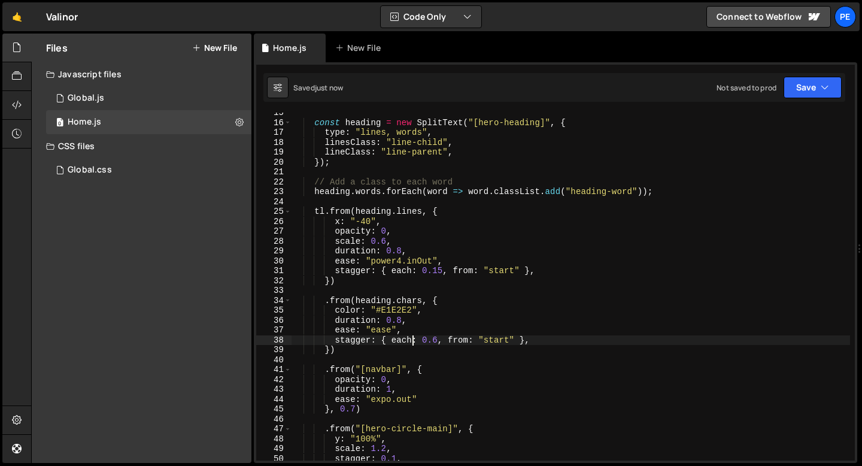
click at [424, 130] on div "const heading = new SplitText ( "[hero-heading]" , { type : "lines, words" , li…" at bounding box center [570, 291] width 558 height 367
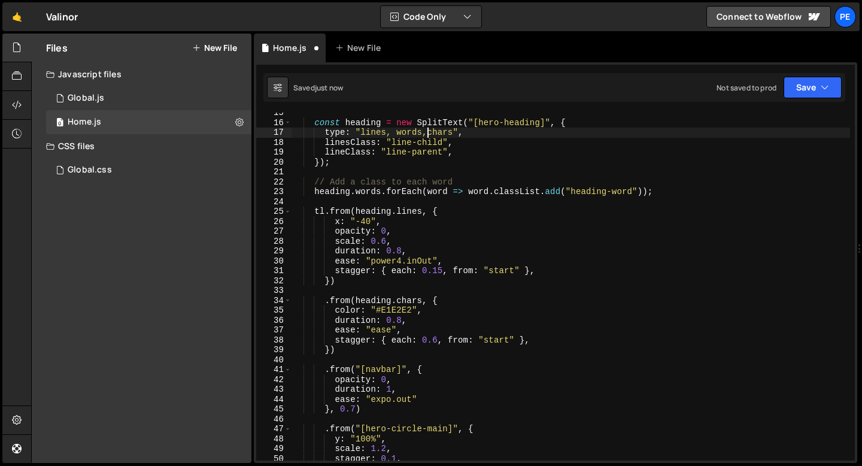
scroll to position [0, 10]
click at [405, 335] on div "const heading = new SplitText ( "[hero-heading]" , { type : "lines, words, char…" at bounding box center [570, 291] width 558 height 367
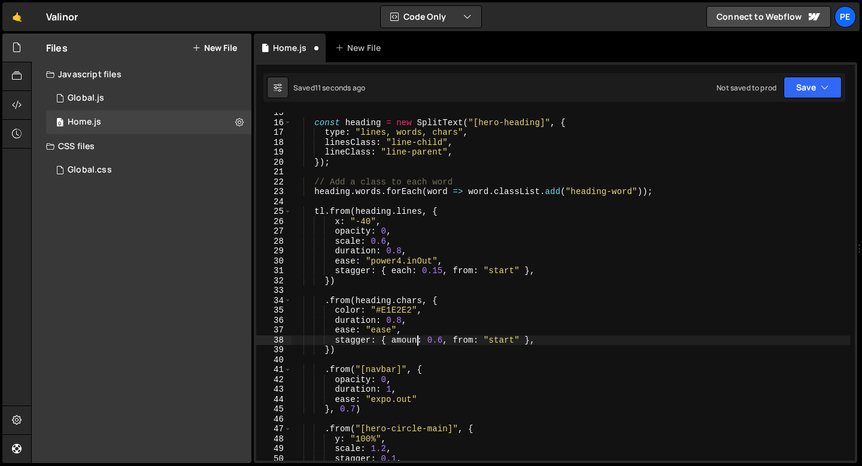
scroll to position [0, 8]
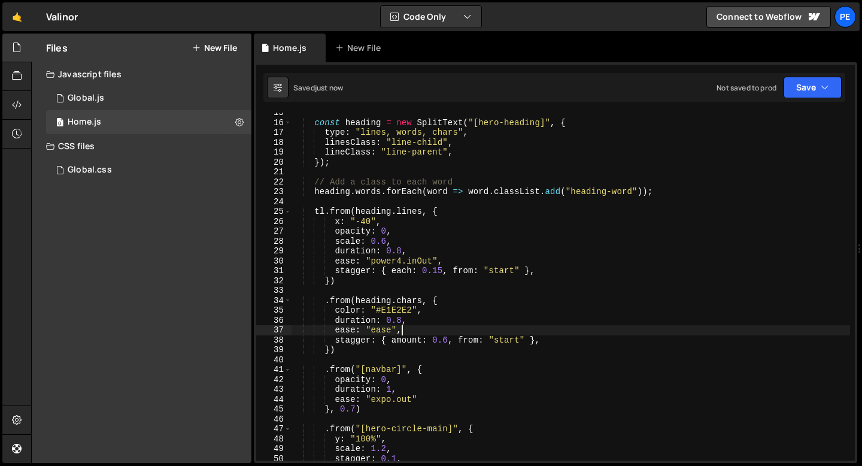
click at [509, 334] on div "const heading = new SplitText ( "[hero-heading]" , { type : "lines, words, char…" at bounding box center [570, 291] width 558 height 367
click at [510, 342] on div "const heading = new SplitText ( "[hero-heading]" , { type : "lines, words, char…" at bounding box center [570, 291] width 558 height 367
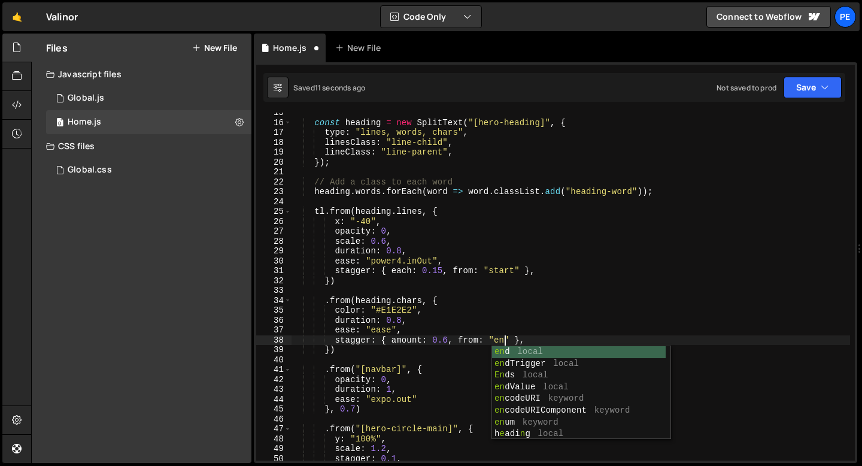
scroll to position [0, 15]
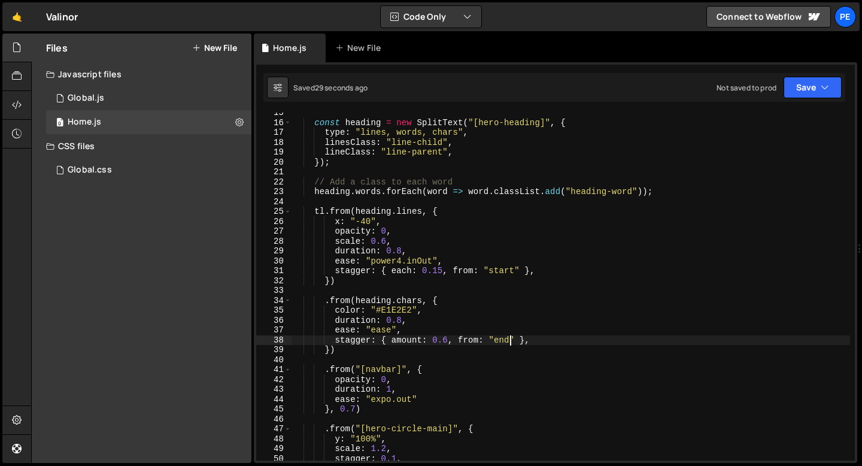
click at [381, 352] on div "const heading = new SplitText ( "[hero-heading]" , { type : "lines, words, char…" at bounding box center [570, 291] width 558 height 367
type textarea "})"
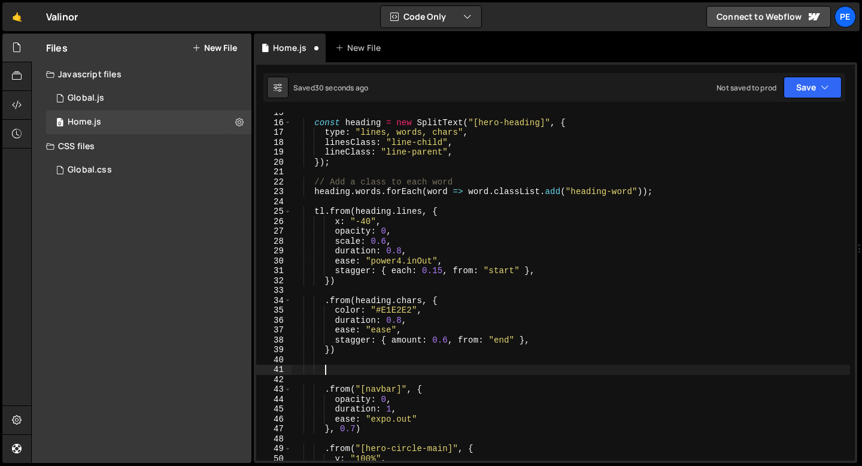
scroll to position [0, 2]
paste textarea "h-hero_heading-w"
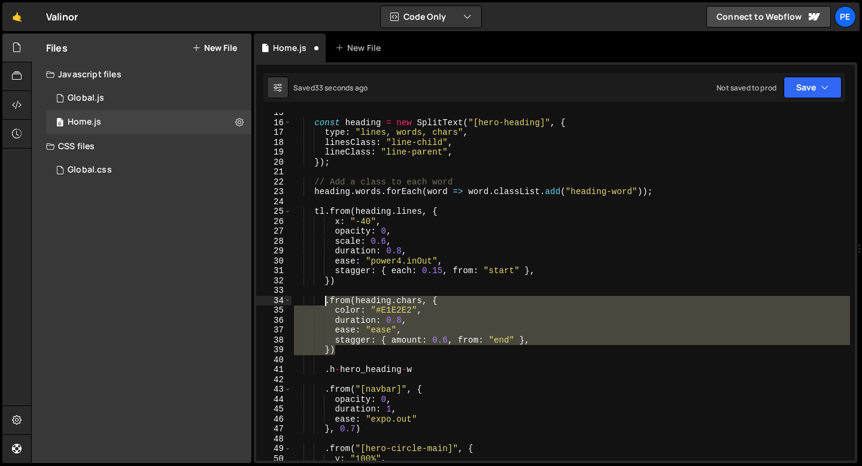
drag, startPoint x: 341, startPoint y: 348, endPoint x: 325, endPoint y: 302, distance: 49.4
click at [325, 302] on div "const heading = new SplitText ( "[hero-heading]" , { type : "lines, words, char…" at bounding box center [570, 291] width 558 height 367
type textarea ".from(heading.chars, { color: "#E1E2E2","
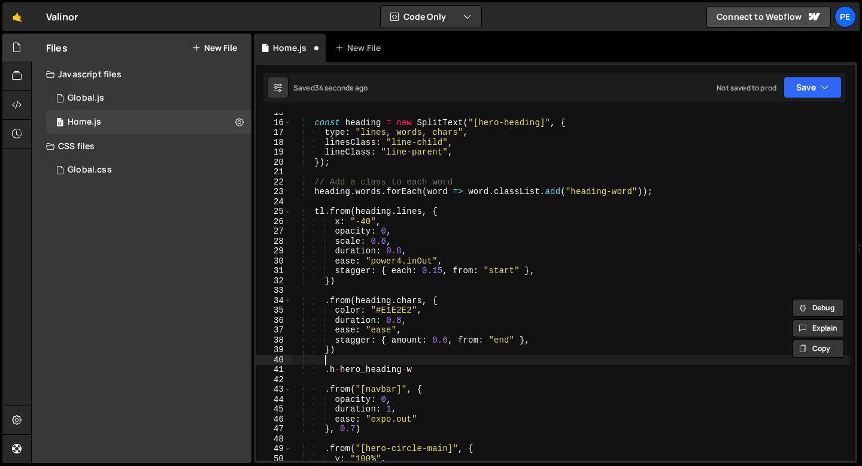
click at [341, 358] on div "const heading = new SplitText ( "[hero-heading]" , { type : "lines, words, char…" at bounding box center [570, 291] width 558 height 367
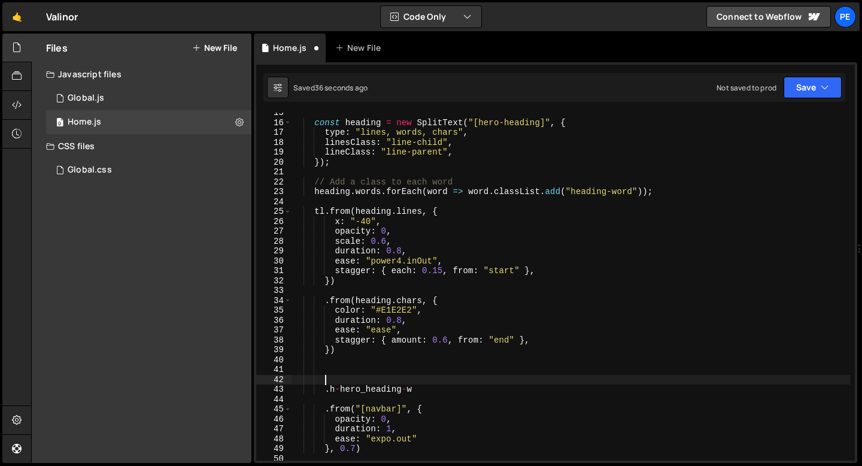
paste textarea "})"
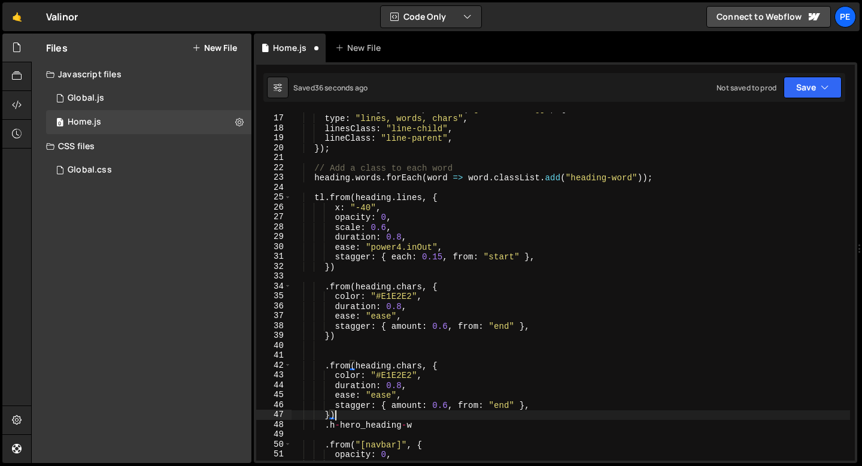
scroll to position [179, 0]
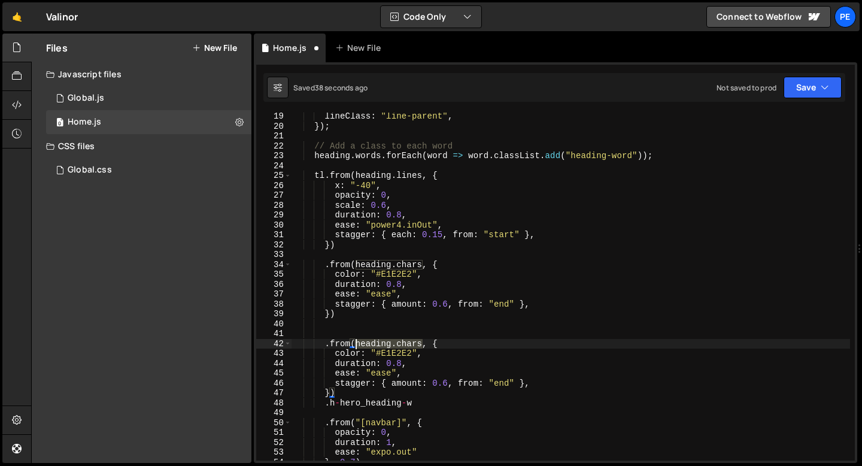
drag, startPoint x: 422, startPoint y: 341, endPoint x: 354, endPoint y: 343, distance: 68.2
click at [354, 343] on div "lineClass : "line-parent" , }) ; // Add a class to each word heading . words . …" at bounding box center [570, 294] width 558 height 367
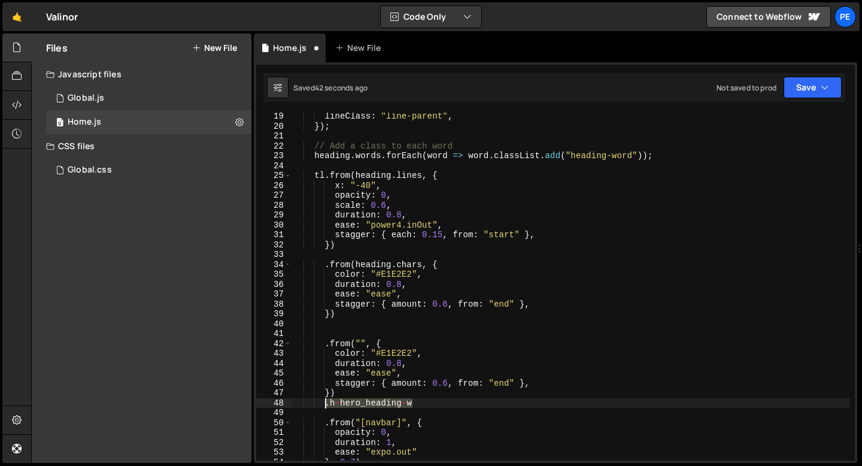
drag, startPoint x: 418, startPoint y: 403, endPoint x: 324, endPoint y: 403, distance: 93.9
click at [324, 403] on div "lineClass : "line-parent" , }) ; // Add a class to each word heading . words . …" at bounding box center [570, 294] width 558 height 367
type textarea ".h-hero_heading-w"
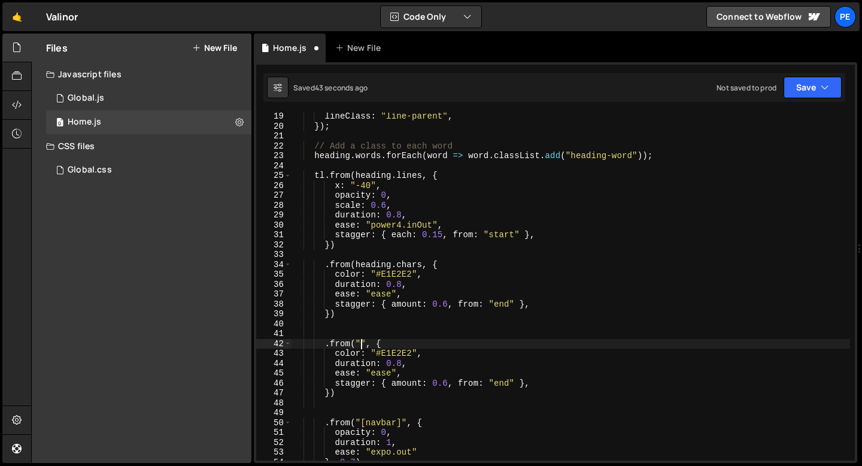
click at [360, 341] on div "lineClass : "line-parent" , }) ; // Add a class to each word heading . words . …" at bounding box center [570, 294] width 558 height 367
paste textarea ".h-hero_heading-w"
click at [354, 351] on div "lineClass : "line-parent" , }) ; // Add a class to each word heading . words . …" at bounding box center [570, 294] width 558 height 367
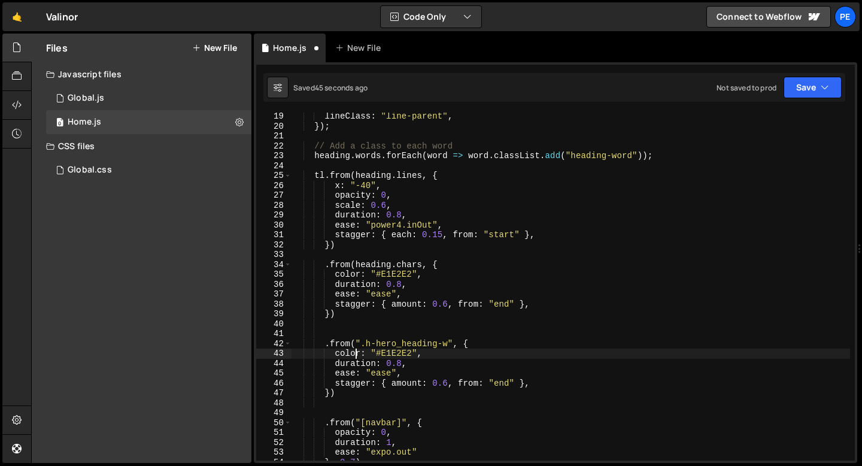
click at [353, 351] on div "lineClass : "line-parent" , }) ; // Add a class to each word heading . words . …" at bounding box center [570, 294] width 558 height 367
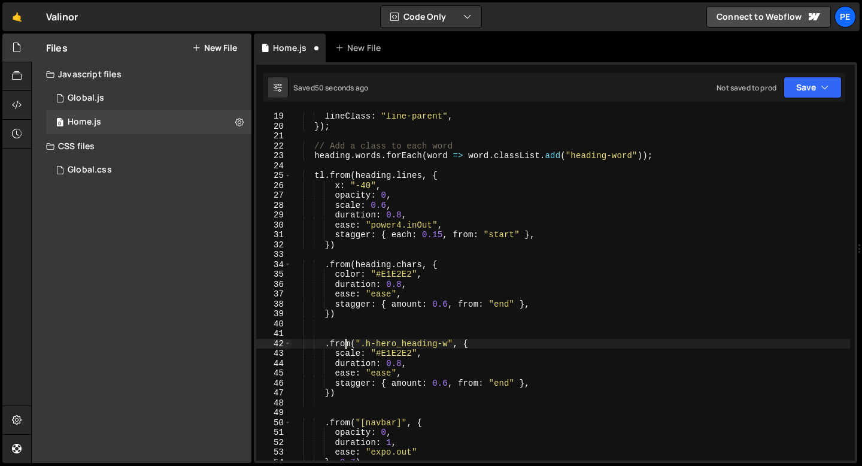
click at [343, 340] on div "lineClass : "line-parent" , }) ; // Add a class to each word heading . words . …" at bounding box center [570, 294] width 558 height 367
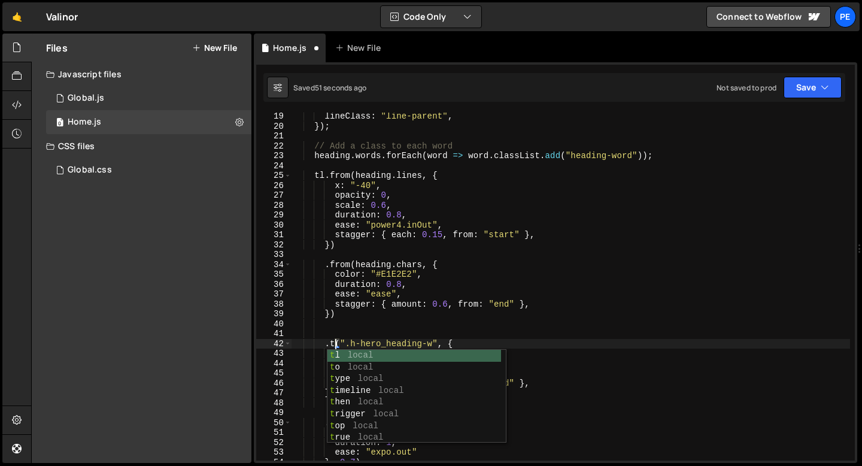
scroll to position [0, 3]
type textarea ".to(".h-hero_heading-w", {"
click at [381, 327] on div "lineClass : "line-parent" , }) ; // Add a class to each word heading . words . …" at bounding box center [570, 294] width 558 height 367
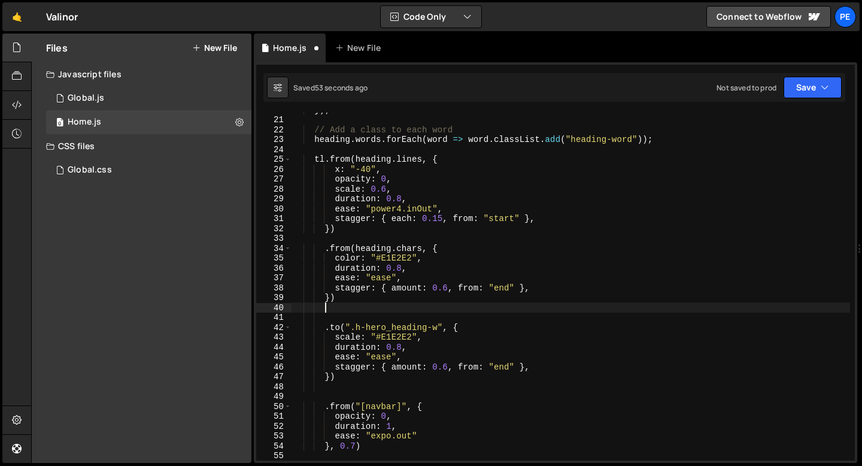
scroll to position [196, 0]
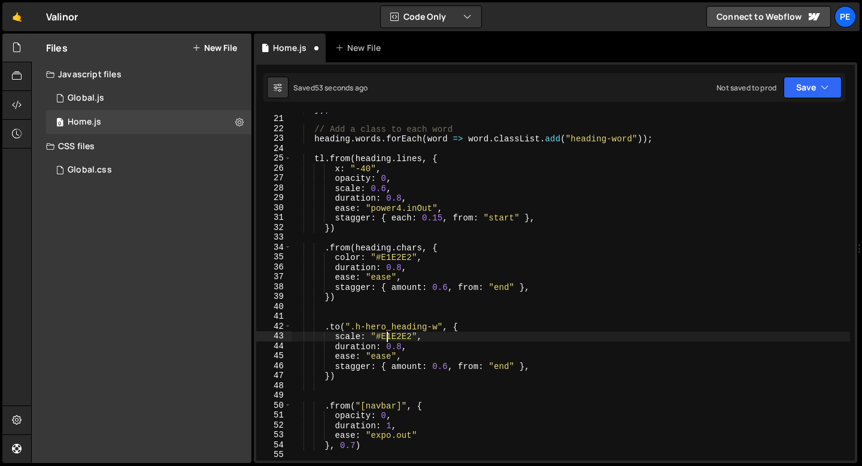
click at [387, 333] on div "}) ; // Add a class to each word heading . words . forEach ( word => word . cla…" at bounding box center [570, 287] width 558 height 367
type textarea "scale: 1,"
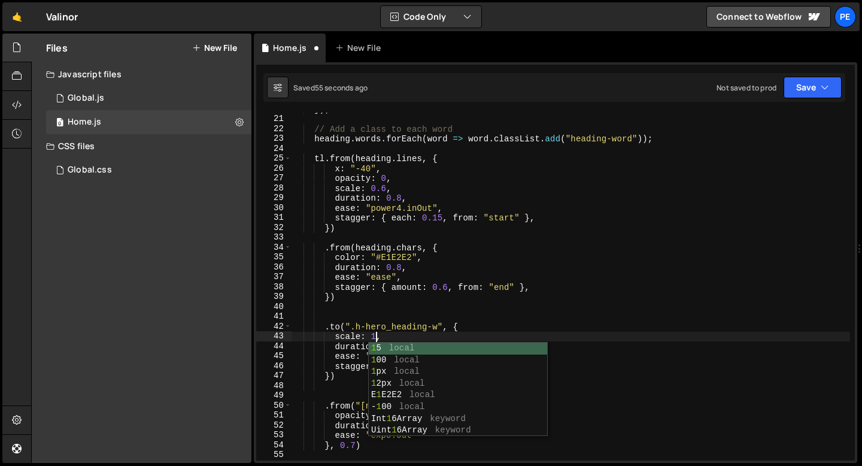
scroll to position [0, 5]
click at [404, 334] on div "}) ; // Add a class to each word heading . words . forEach ( word => word . cla…" at bounding box center [570, 287] width 558 height 367
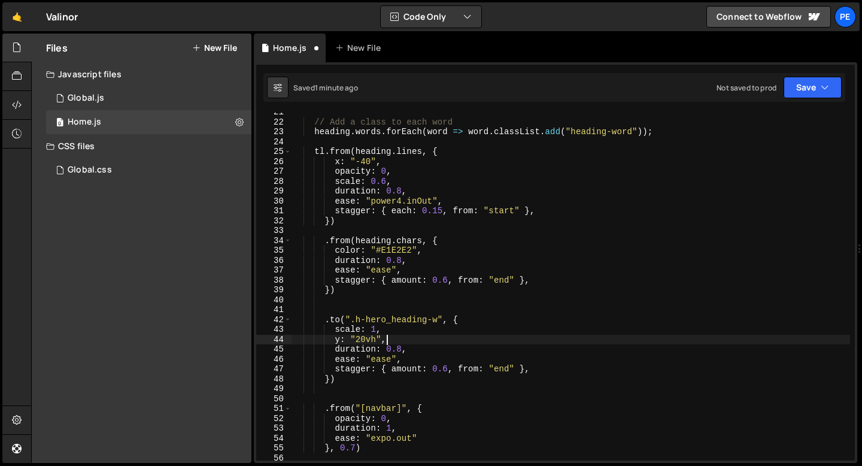
click at [402, 330] on div "// Add a class to each word heading . words . forEach ( word => word . classLis…" at bounding box center [570, 290] width 558 height 367
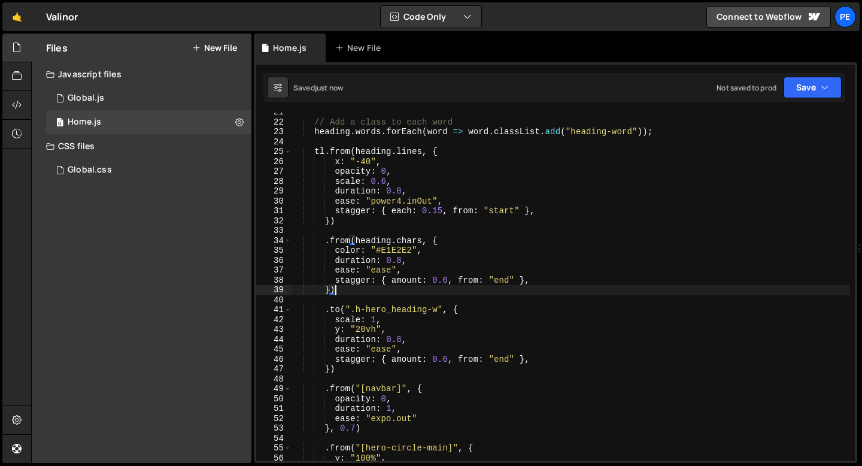
click at [333, 288] on div "// Add a class to each word heading . words . forEach ( word => word . classLis…" at bounding box center [570, 290] width 558 height 367
click at [329, 223] on div "// Add a class to each word heading . words . forEach ( word => word . classLis…" at bounding box center [570, 290] width 558 height 367
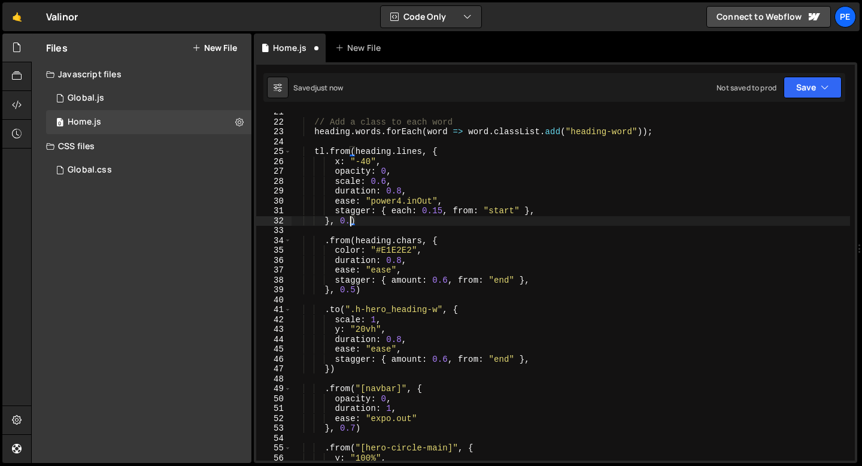
type textarea "}, 0.5)"
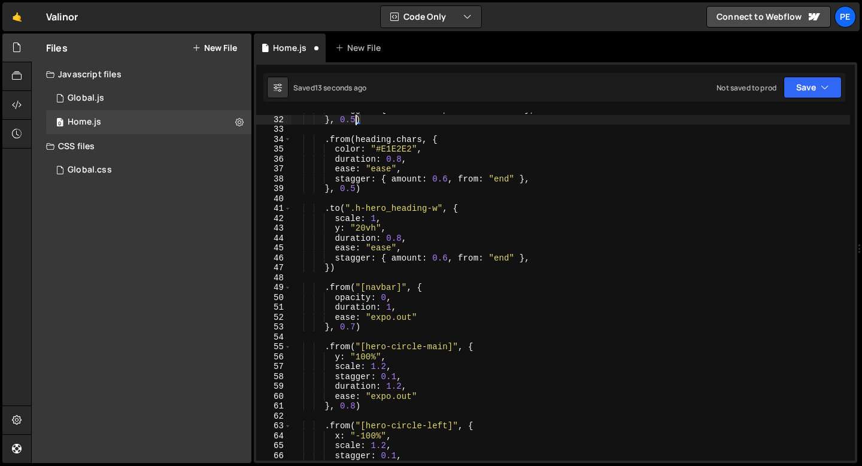
scroll to position [209, 0]
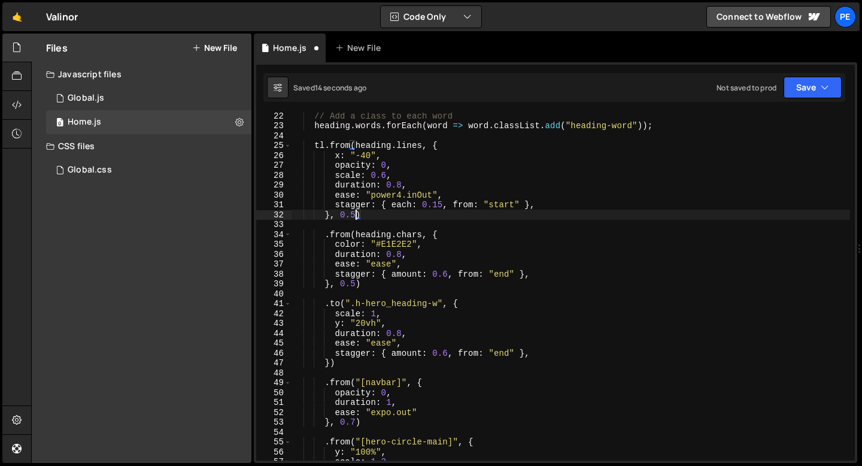
click at [367, 295] on div "// Add a class to each word heading . words . forEach ( word => word . classLis…" at bounding box center [570, 294] width 558 height 367
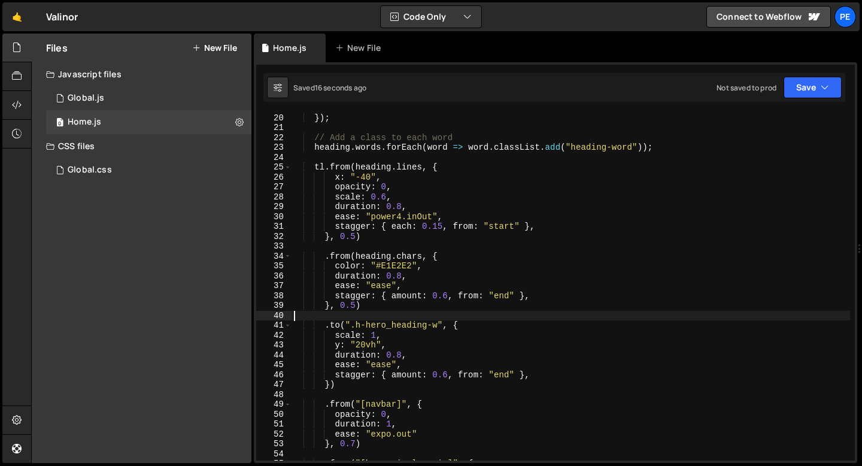
scroll to position [187, 0]
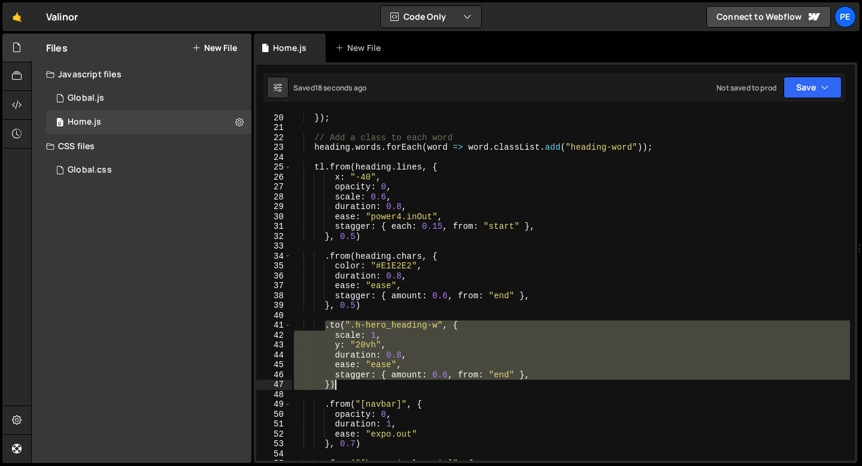
drag, startPoint x: 326, startPoint y: 325, endPoint x: 347, endPoint y: 384, distance: 61.7
click at [347, 384] on div "lineClass : "line-parent" , }) ; // Add a class to each word heading . words . …" at bounding box center [570, 286] width 558 height 367
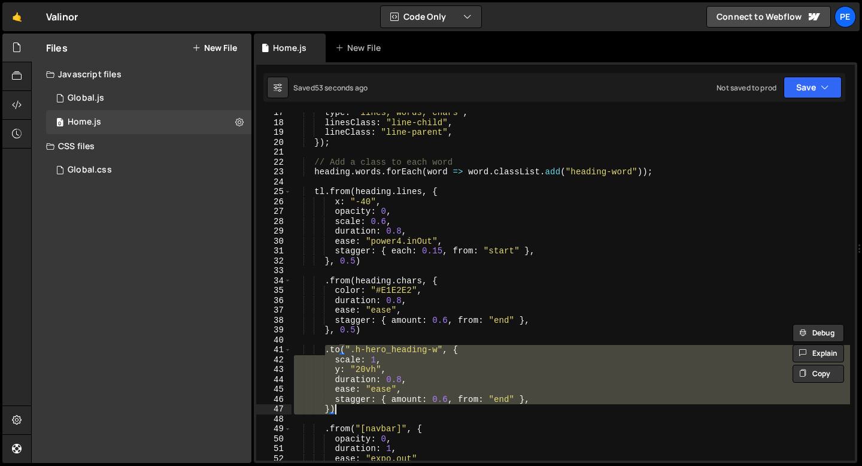
scroll to position [162, 0]
click at [377, 263] on div "type : "lines, words, chars" , linesClass : "line-child" , lineClass : "line-pa…" at bounding box center [570, 292] width 558 height 367
type textarea "}, 0.5)"
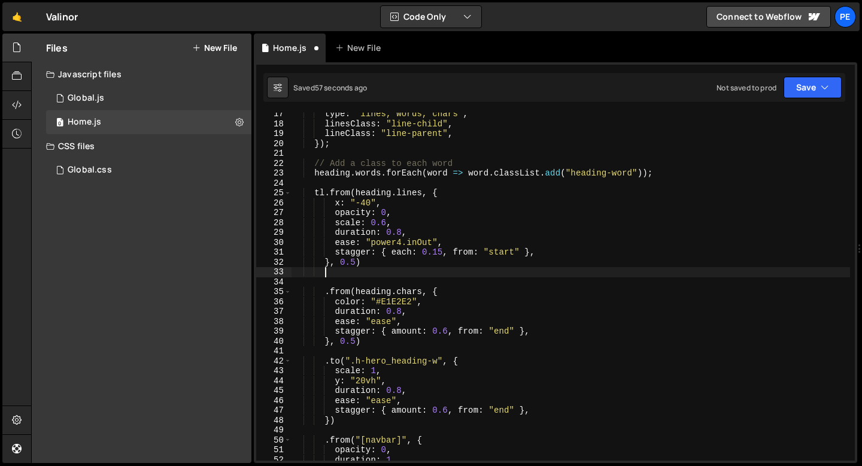
scroll to position [0, 1]
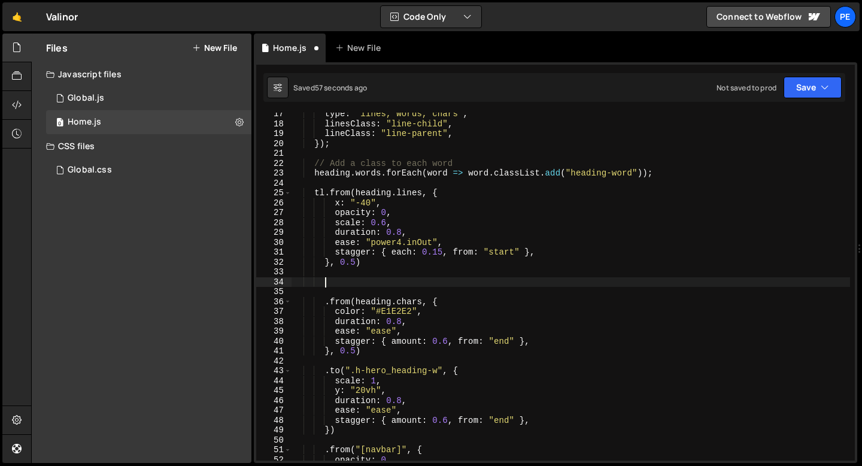
paste textarea
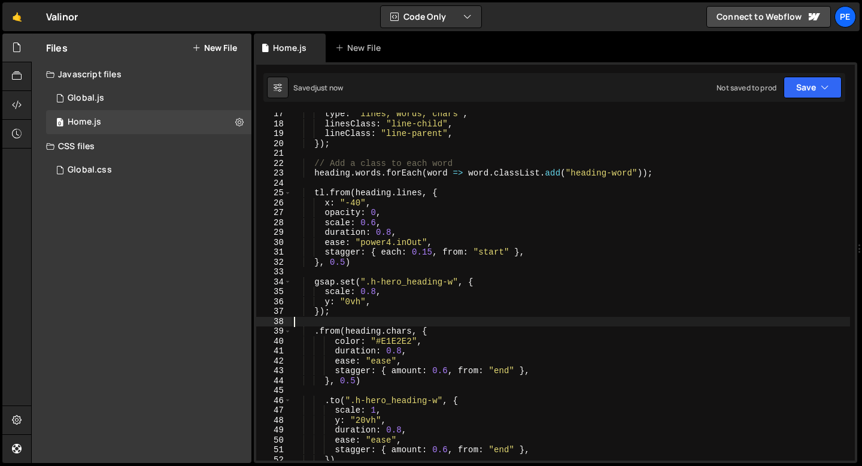
type textarea "});"
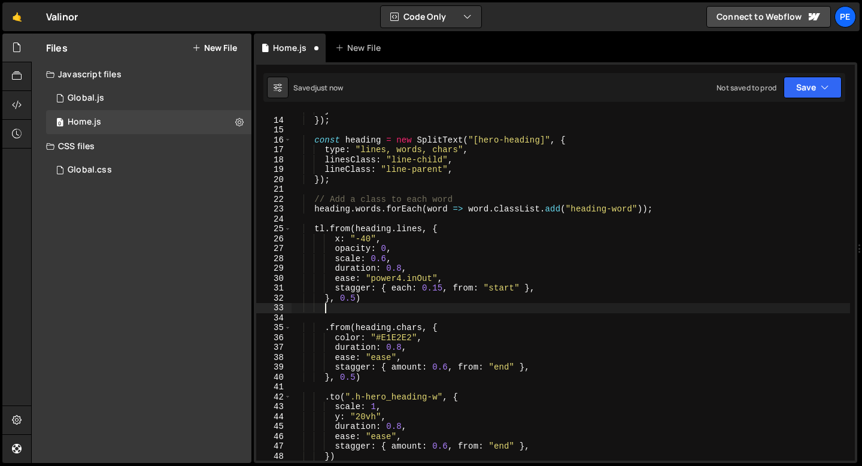
scroll to position [119, 0]
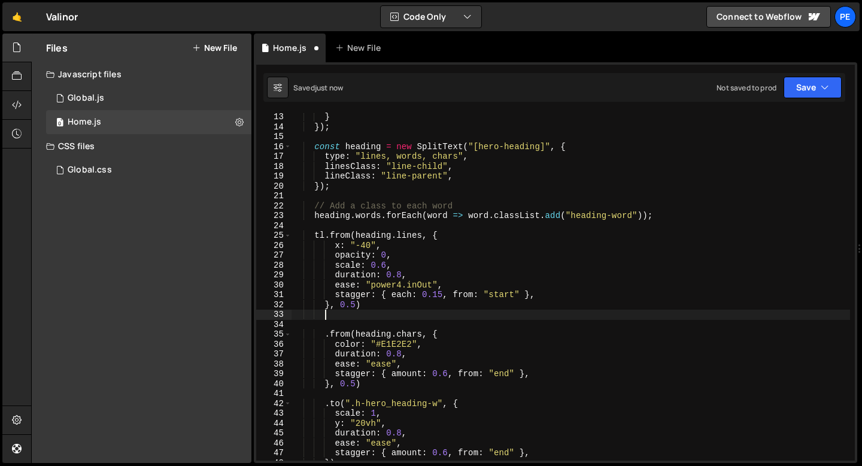
click at [381, 190] on div "} }) ; const heading = new SplitText ( "[hero-heading]" , { type : "lines, word…" at bounding box center [570, 295] width 558 height 367
type textarea "});"
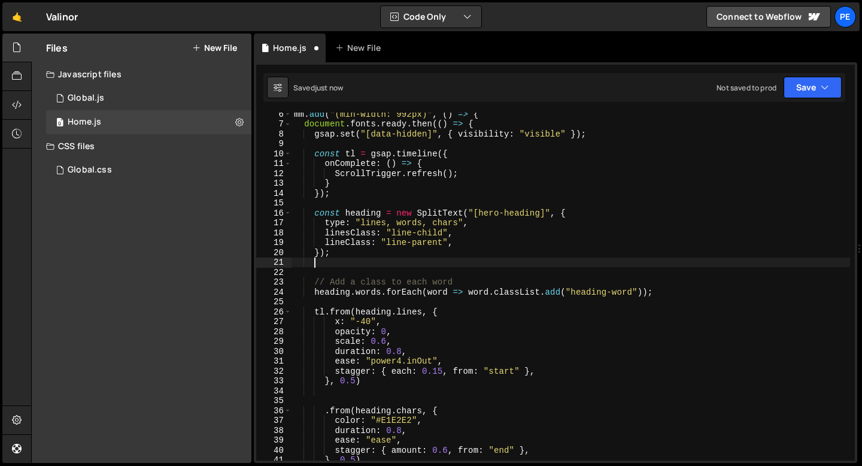
scroll to position [0, 1]
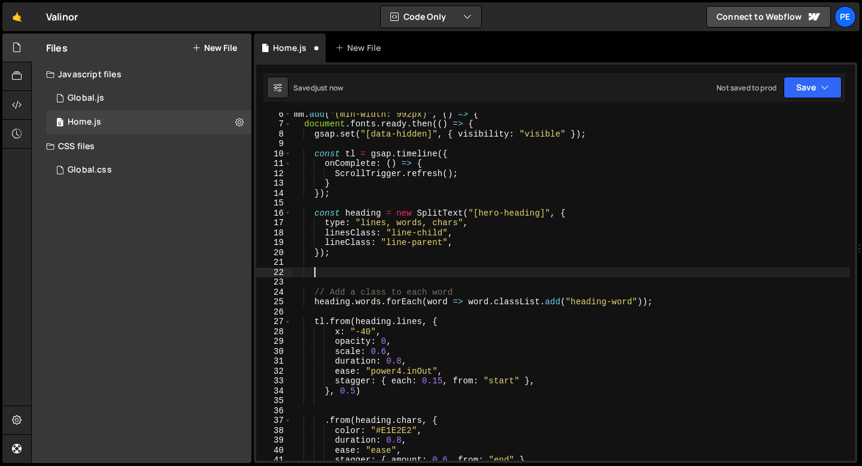
paste textarea
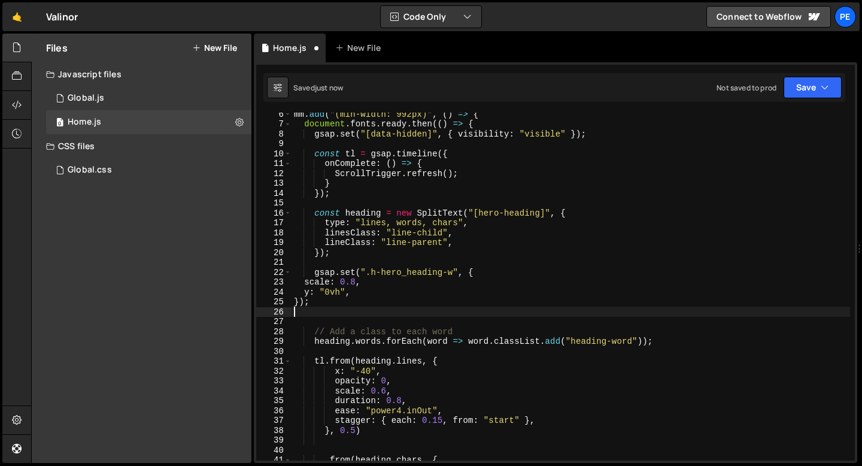
scroll to position [0, 0]
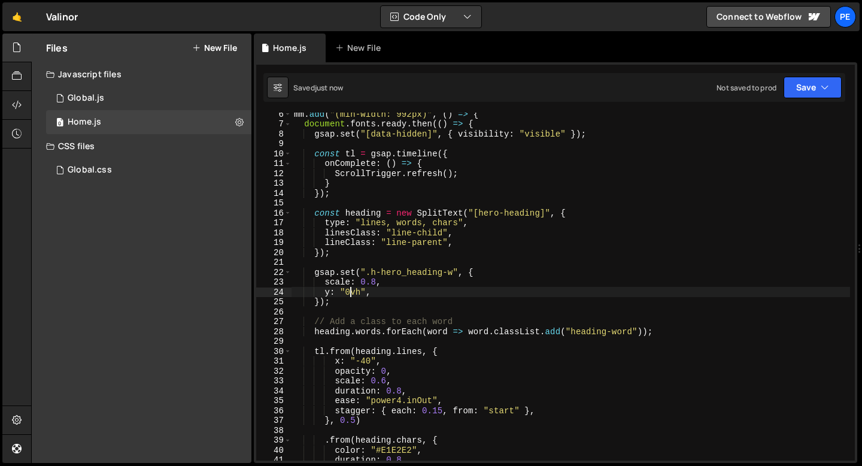
click at [349, 292] on div "mm . add ( "(min-width: 992px)" , ( ) => { document . fonts . ready . then (( )…" at bounding box center [570, 292] width 558 height 367
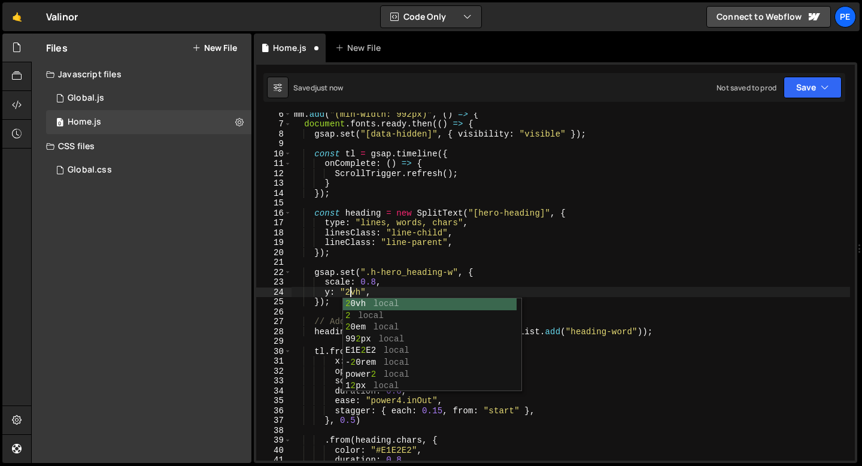
scroll to position [0, 4]
click at [374, 282] on div "mm . add ( "(min-width: 992px)" , ( ) => { document . fonts . ready . then (( )…" at bounding box center [570, 292] width 558 height 367
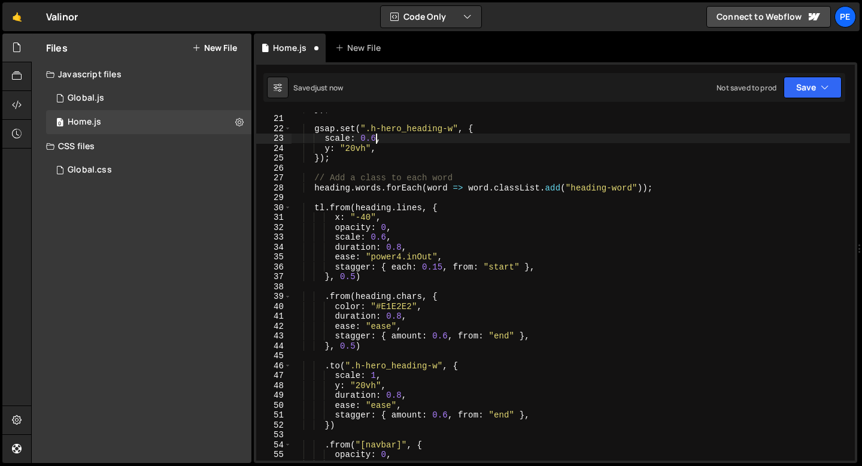
scroll to position [284, 0]
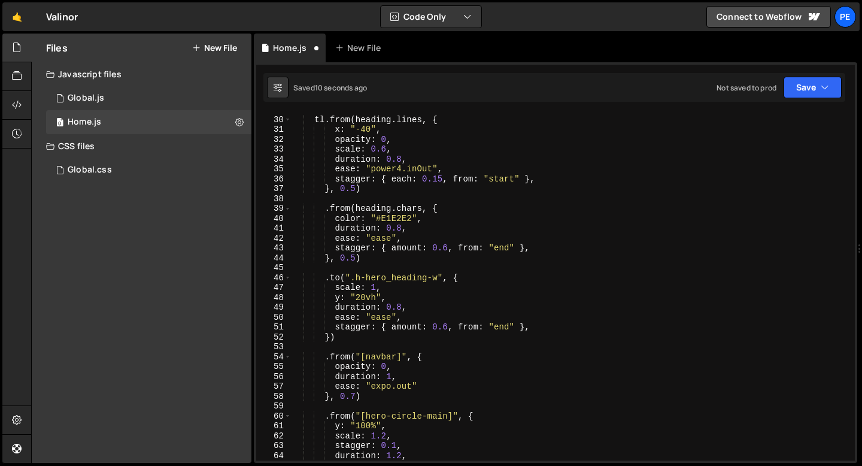
click at [363, 297] on div "tl . from ( heading . lines , { x : "-40" , opacity : 0 , scale : 0.6 , duratio…" at bounding box center [570, 288] width 558 height 367
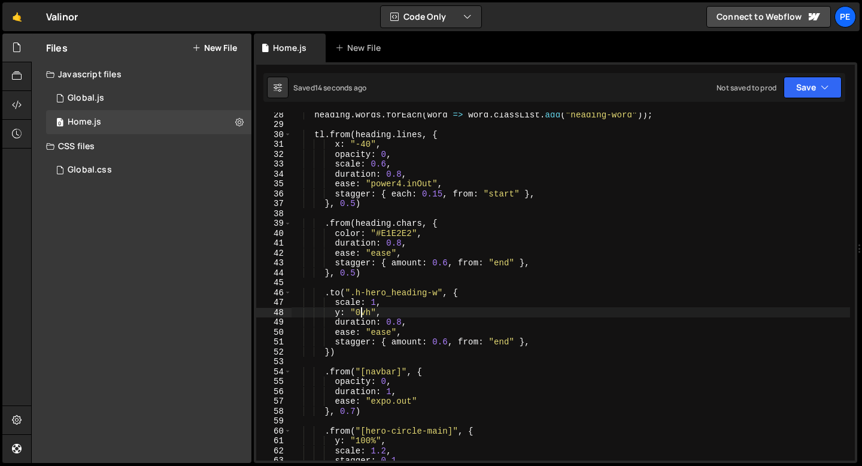
scroll to position [268, 0]
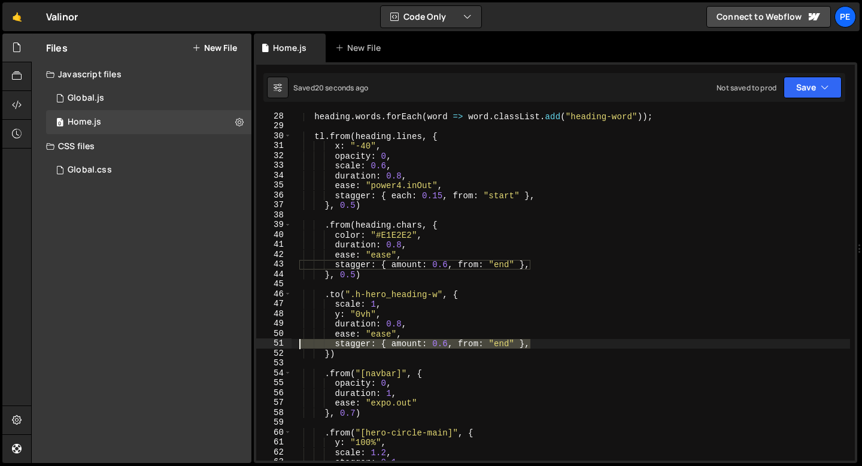
drag, startPoint x: 531, startPoint y: 342, endPoint x: 296, endPoint y: 343, distance: 235.2
click at [296, 343] on div "heading . words . forEach ( word => word . classList . add ( "heading-word" )) …" at bounding box center [570, 294] width 558 height 367
type textarea "stagger: { amount: 0.6, from: "end" },"
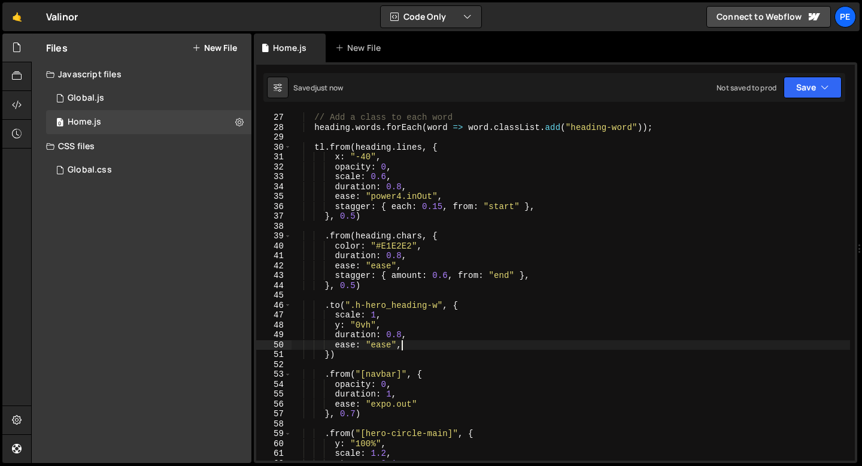
scroll to position [238, 0]
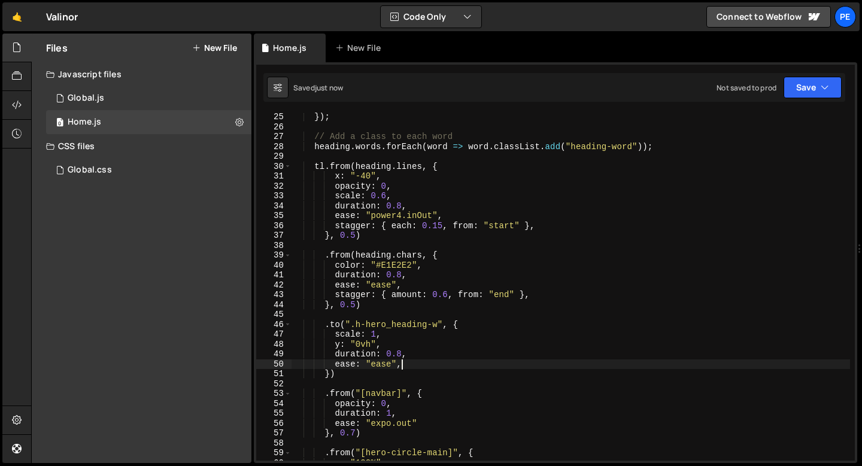
click at [330, 370] on div "}) ; // Add a class to each word heading . words . forEach ( word => word . cla…" at bounding box center [570, 295] width 558 height 367
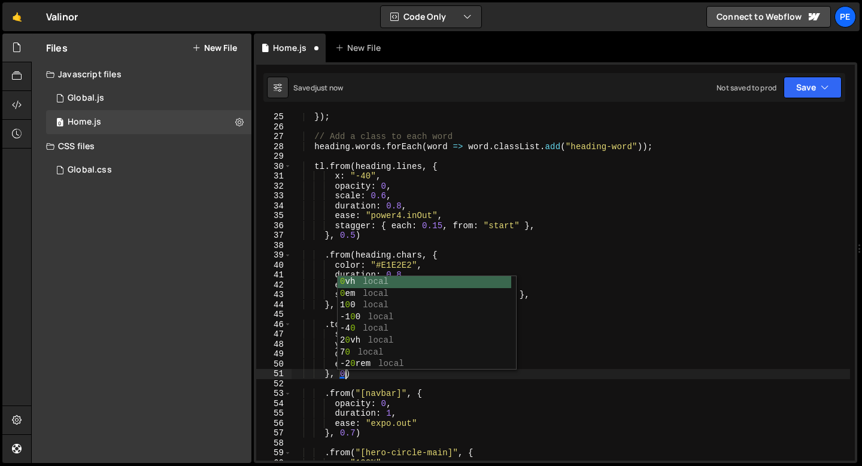
scroll to position [0, 3]
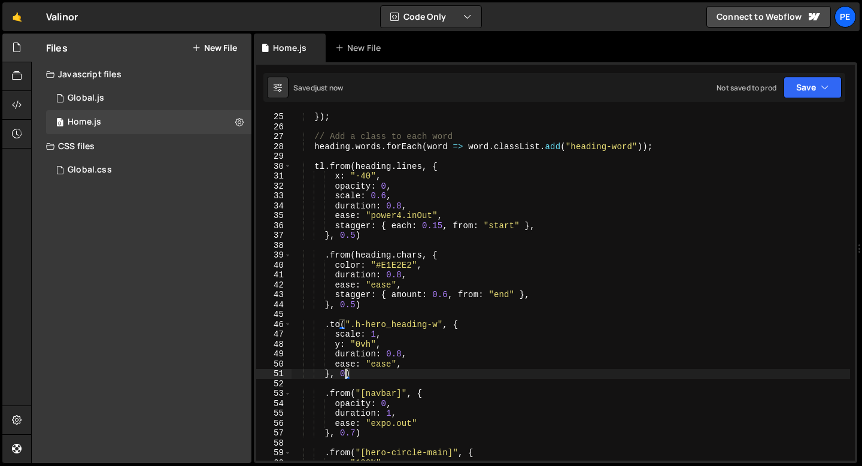
click at [393, 185] on div "}) ; // Add a class to each word heading . words . forEach ( word => word . cla…" at bounding box center [570, 295] width 558 height 367
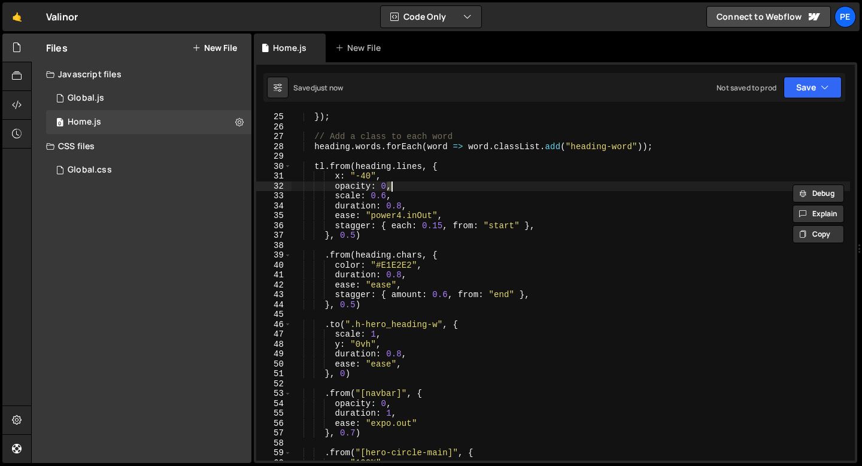
click at [393, 185] on div "}) ; // Add a class to each word heading . words . forEach ( word => word . cla…" at bounding box center [570, 295] width 558 height 367
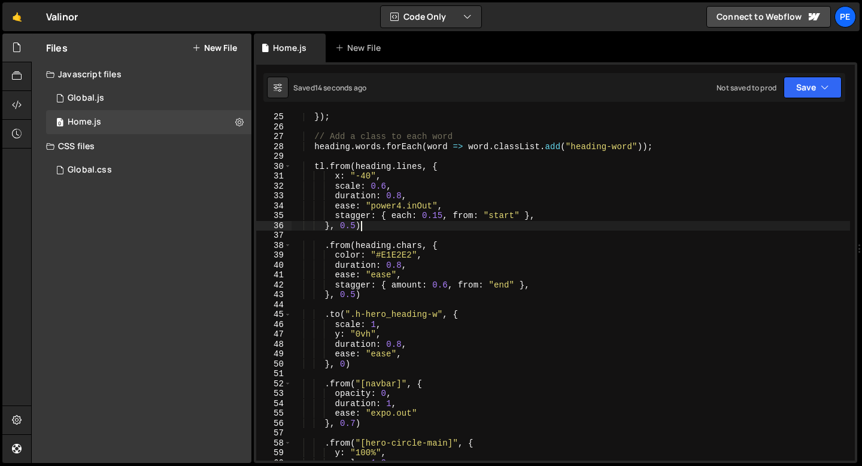
click at [385, 226] on div "}) ; // Add a class to each word heading . words . forEach ( word => word . cla…" at bounding box center [570, 295] width 558 height 367
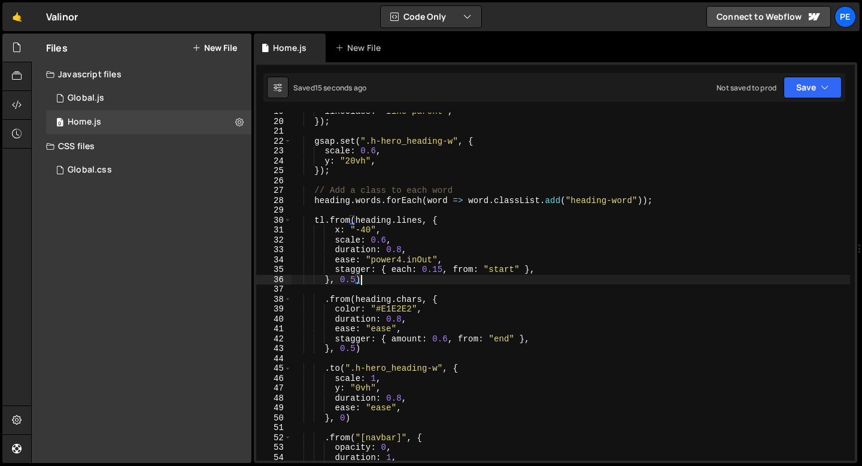
scroll to position [84, 0]
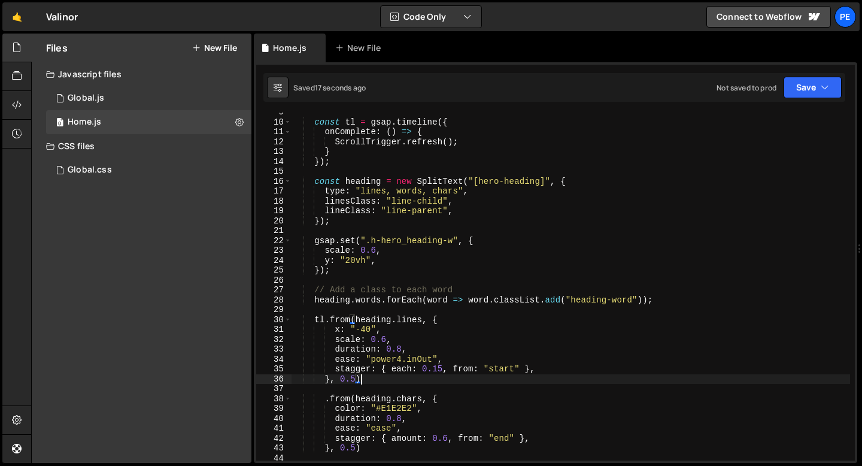
click at [340, 247] on div "const tl = gsap . timeline ({ onComplete : ( ) => { ScrollTrigger . refresh ( )…" at bounding box center [570, 290] width 558 height 367
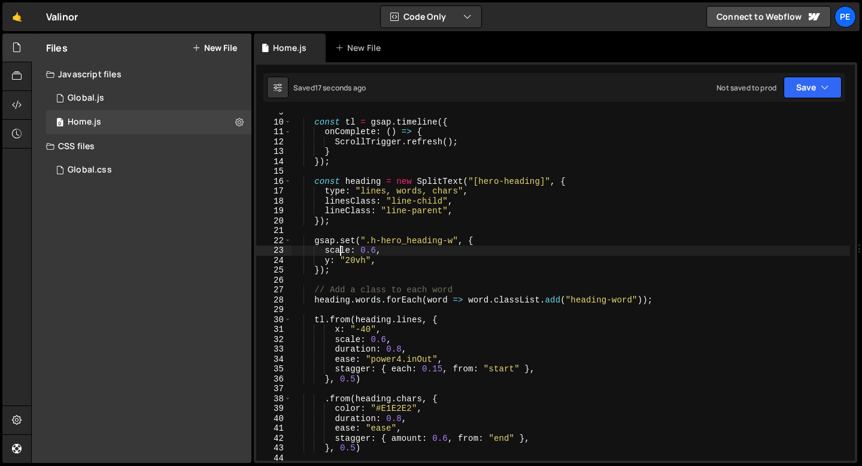
click at [340, 248] on div "const tl = gsap . timeline ({ onComplete : ( ) => { ScrollTrigger . refresh ( )…" at bounding box center [570, 290] width 558 height 367
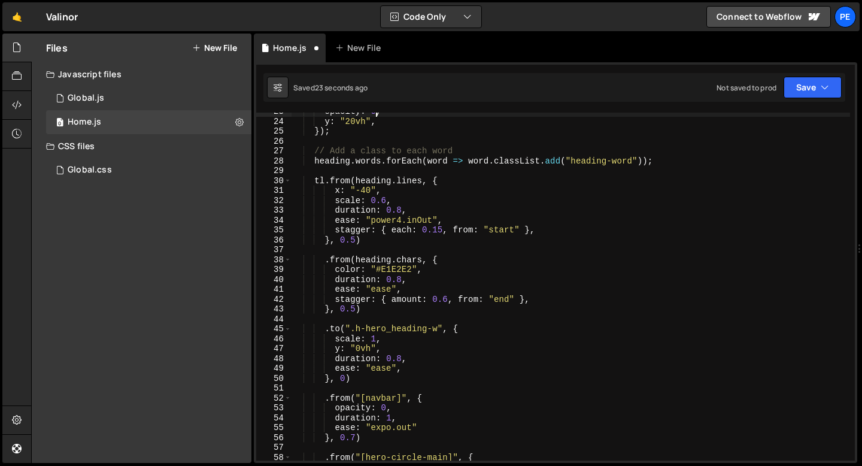
scroll to position [278, 0]
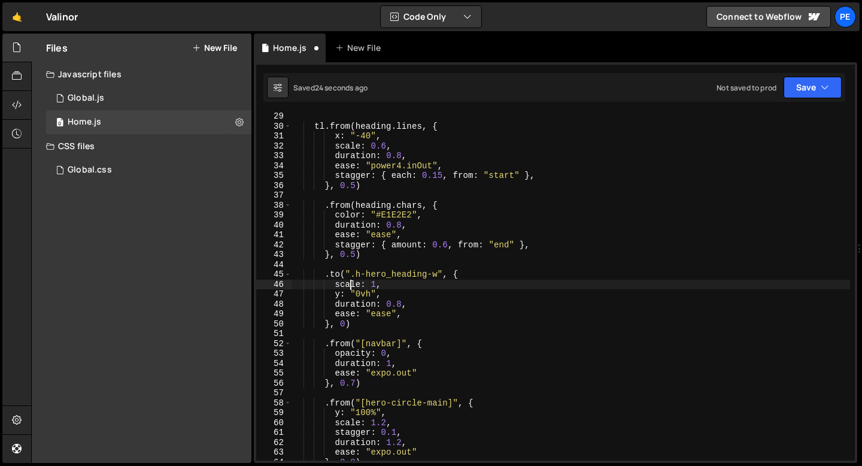
click at [348, 284] on div "tl . from ( heading . lines , { x : "-40" , scale : 0.6 , duration : 0.8 , ease…" at bounding box center [570, 294] width 558 height 367
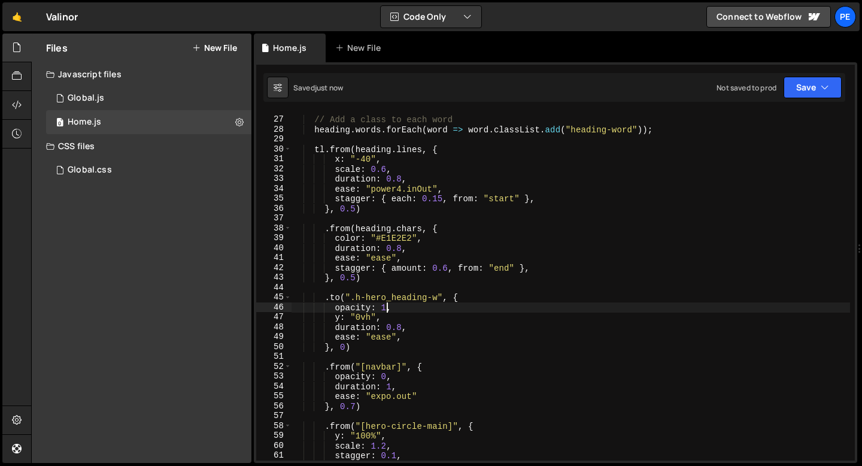
scroll to position [254, 0]
click at [381, 340] on div "// Add a class to each word heading . words . forEach ( word => word . classLis…" at bounding box center [570, 288] width 558 height 367
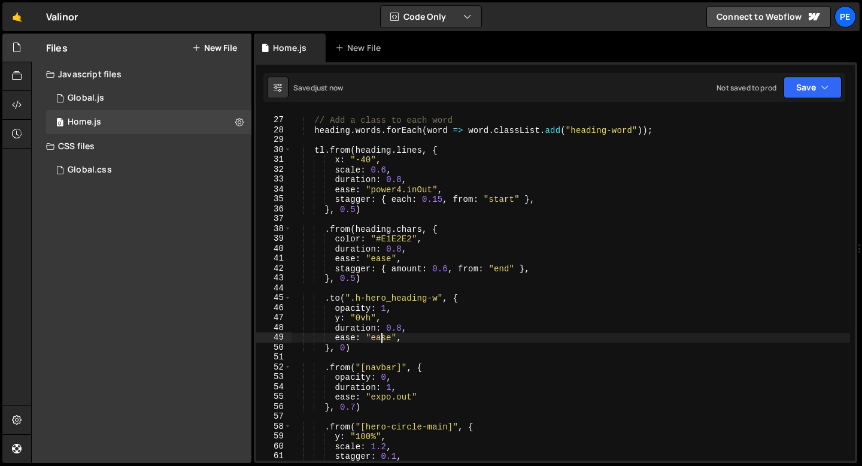
click at [381, 340] on div "// Add a class to each word heading . words . forEach ( word => word . classLis…" at bounding box center [570, 288] width 558 height 367
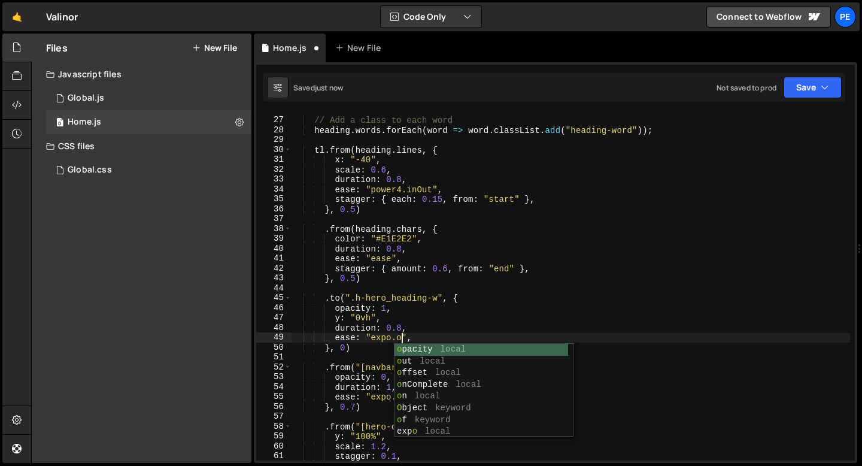
scroll to position [0, 8]
click at [380, 339] on div "// Add a class to each word heading . words . forEach ( word => word . classLis…" at bounding box center [570, 288] width 558 height 367
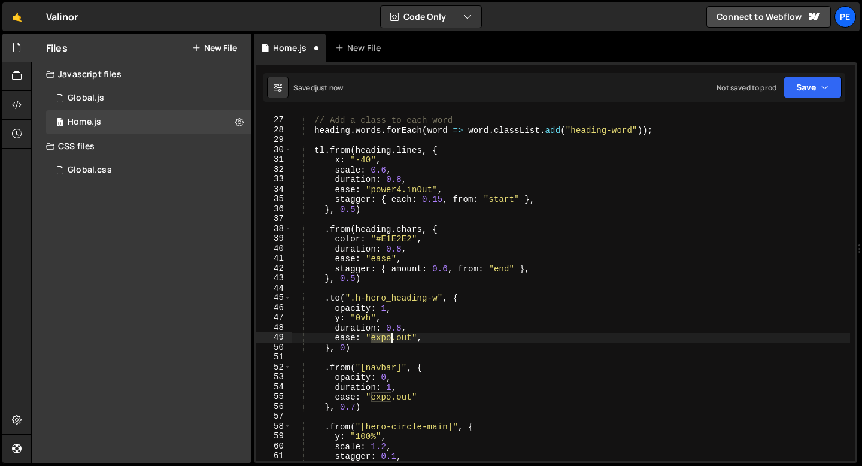
click at [380, 339] on div "// Add a class to each word heading . words . forEach ( word => word . classLis…" at bounding box center [570, 288] width 558 height 367
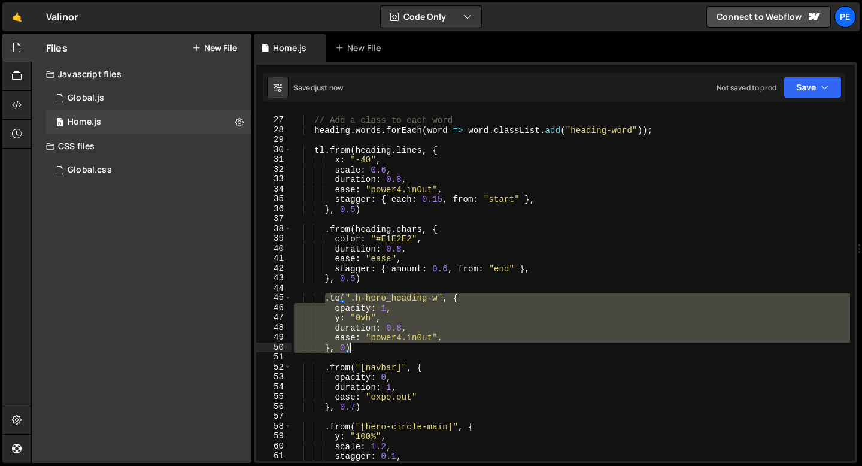
drag, startPoint x: 325, startPoint y: 298, endPoint x: 355, endPoint y: 346, distance: 57.0
click at [355, 346] on div "// Add a class to each word heading . words . forEach ( word => word . classLis…" at bounding box center [570, 288] width 558 height 367
type textarea "ease: "power4.in0ut", }, 0)"
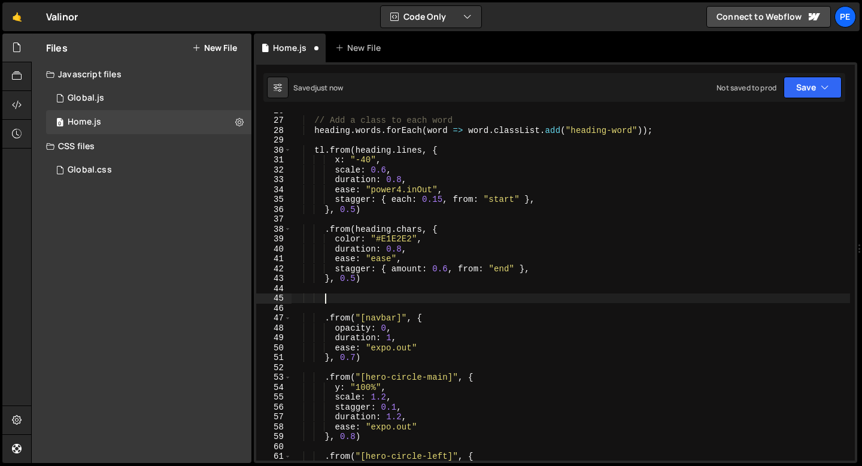
scroll to position [229, 0]
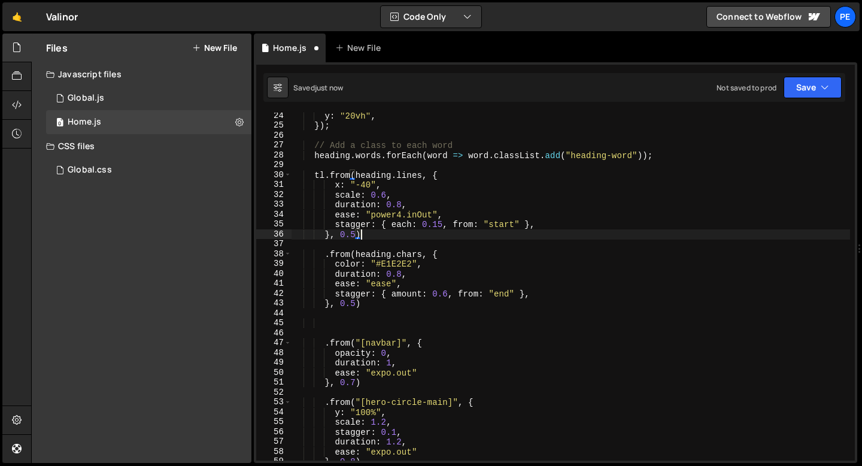
click at [367, 231] on div "y : "20vh" , }) ; // Add a class to each word heading . words . forEach ( word …" at bounding box center [570, 294] width 558 height 367
type textarea "}, 0.5)"
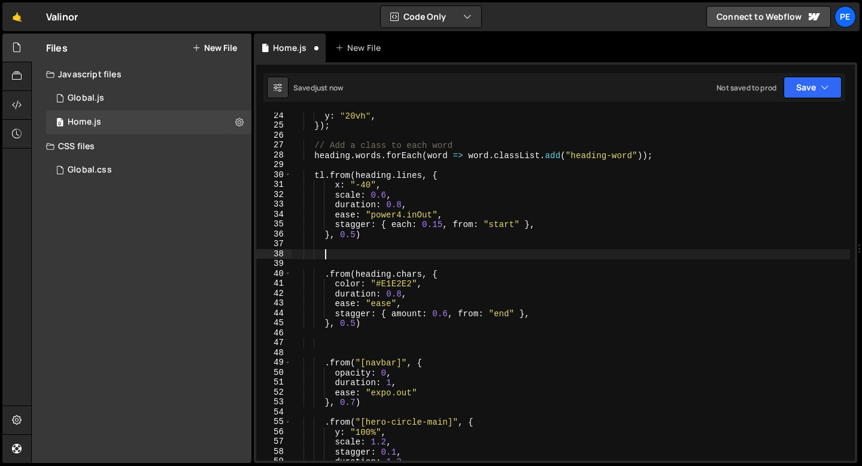
paste textarea "}, 0)"
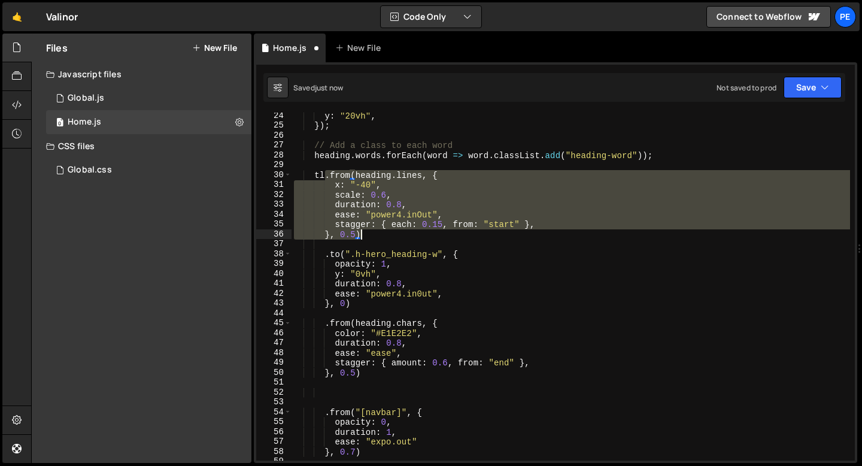
drag, startPoint x: 326, startPoint y: 176, endPoint x: 362, endPoint y: 231, distance: 65.7
click at [362, 231] on div "y : "20vh" , }) ; // Add a class to each word heading . words . forEach ( word …" at bounding box center [570, 294] width 558 height 367
type textarea "tl"
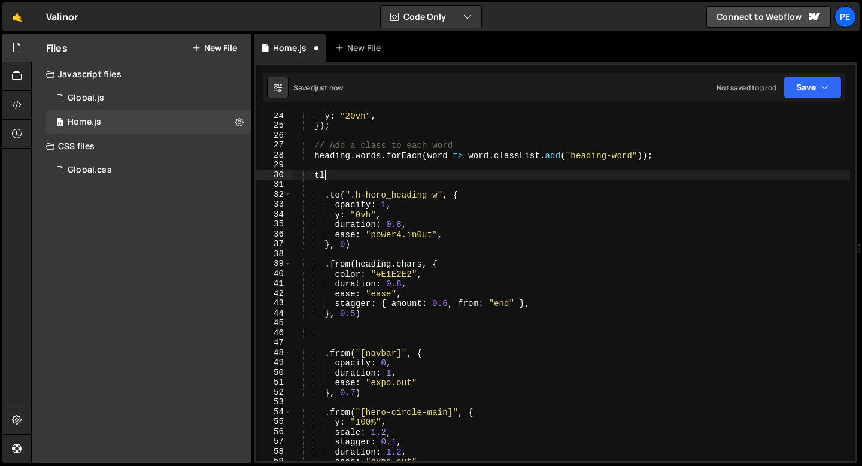
click at [359, 249] on div "y : "20vh" , }) ; // Add a class to each word heading . words . forEach ( word …" at bounding box center [570, 294] width 558 height 367
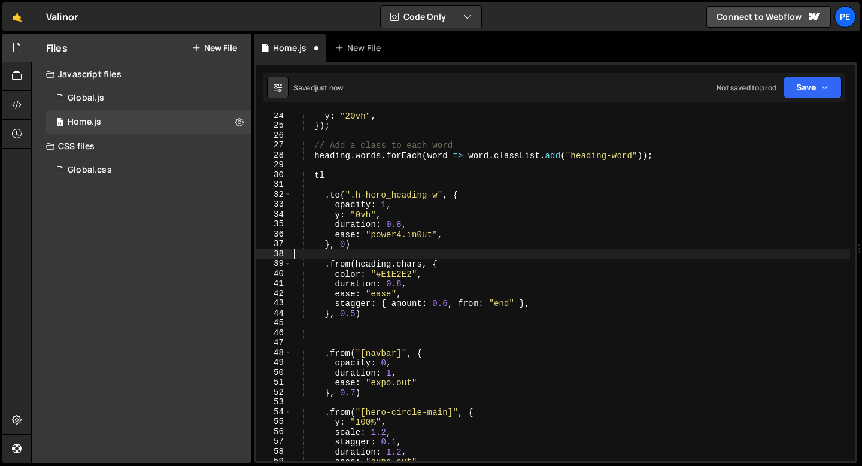
scroll to position [0, 0]
paste textarea "}, 0.5)"
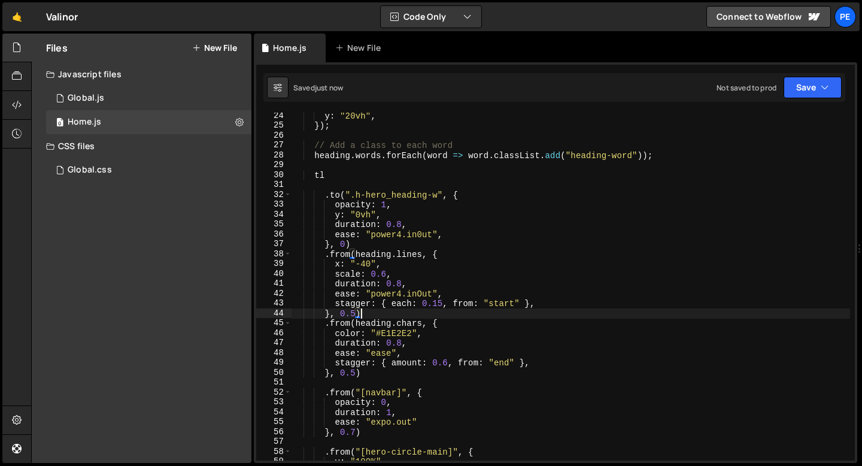
click at [324, 194] on div "y : "20vh" , }) ; // Add a class to each word heading . words . forEach ( word …" at bounding box center [570, 294] width 558 height 367
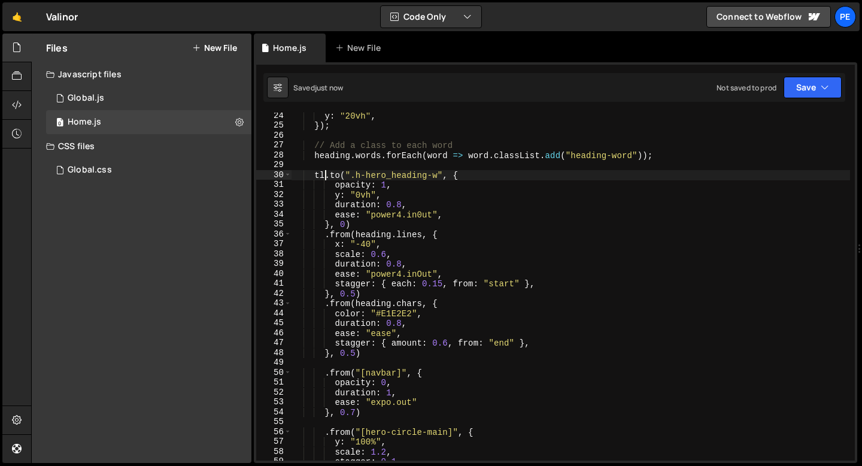
click at [363, 221] on div "y : "20vh" , }) ; // Add a class to each word heading . words . forEach ( word …" at bounding box center [570, 294] width 558 height 367
type textarea "}, 0)"
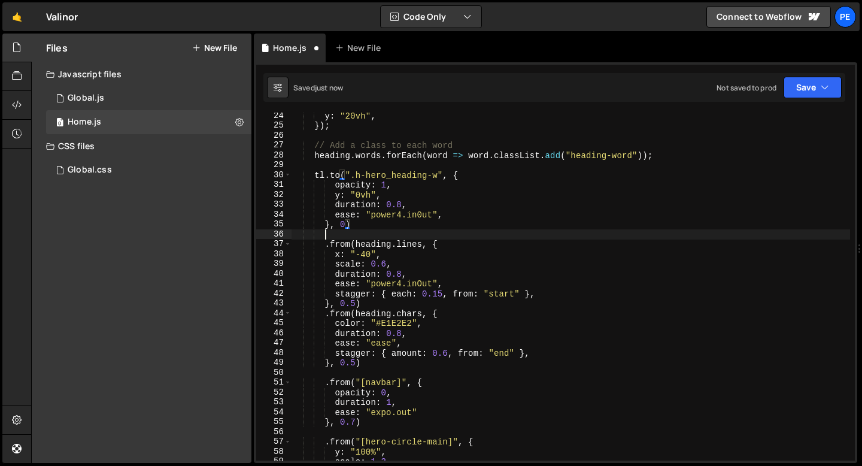
scroll to position [0, 1]
click at [367, 305] on div "y : "20vh" , }) ; // Add a class to each word heading . words . forEach ( word …" at bounding box center [570, 294] width 558 height 367
type textarea "}, 0.5)"
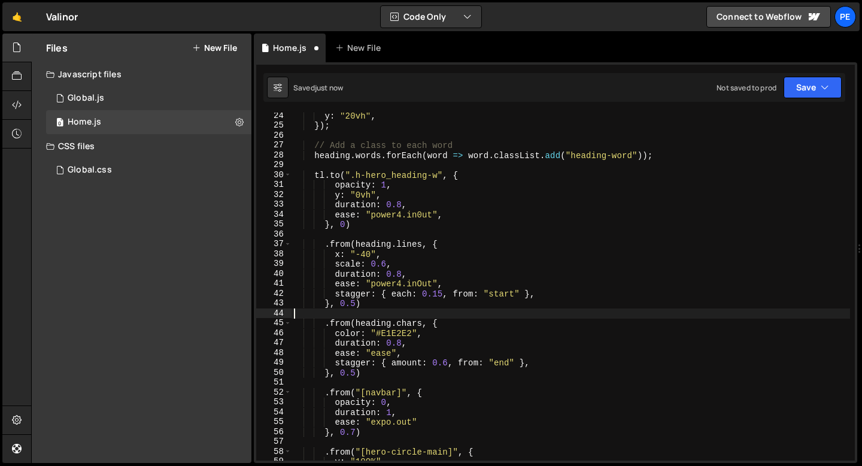
scroll to position [0, 0]
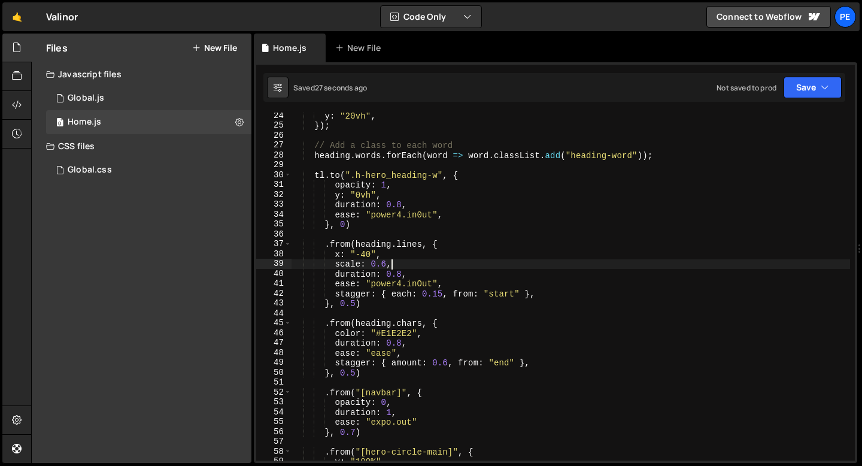
click at [394, 263] on div "y : "20vh" , }) ; // Add a class to each word heading . words . forEach ( word …" at bounding box center [570, 294] width 558 height 367
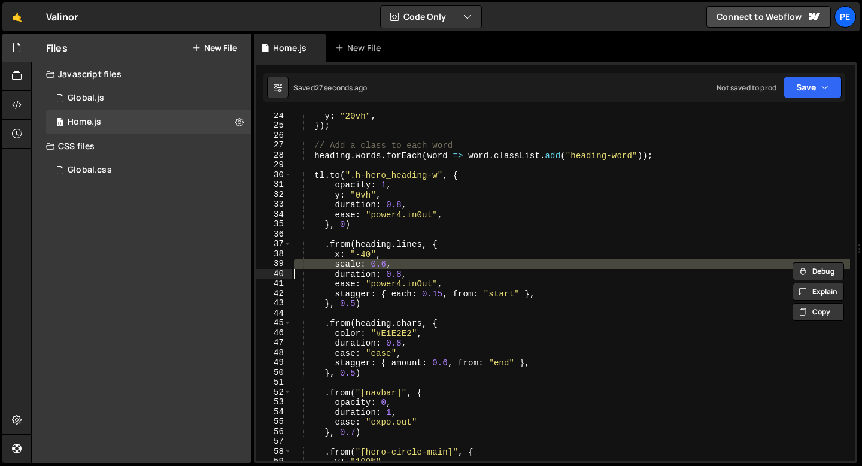
click at [394, 263] on div "y : "20vh" , }) ; // Add a class to each word heading . words . forEach ( word …" at bounding box center [570, 294] width 558 height 367
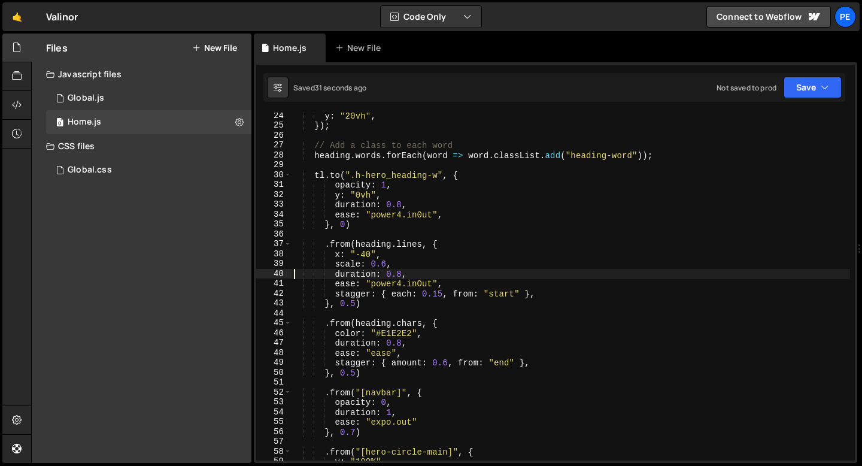
click at [396, 264] on div "y : "20vh" , }) ; // Add a class to each word heading . words . forEach ( word …" at bounding box center [570, 294] width 558 height 367
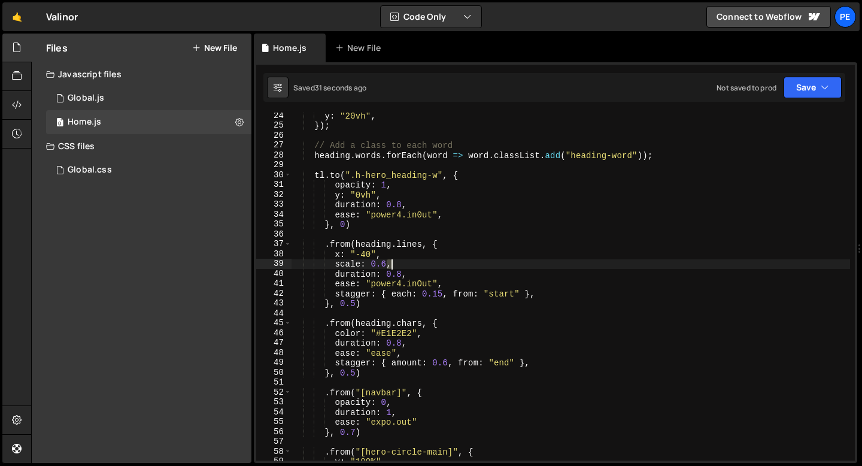
click at [396, 263] on div "y : "20vh" , }) ; // Add a class to each word heading . words . forEach ( word …" at bounding box center [570, 294] width 558 height 367
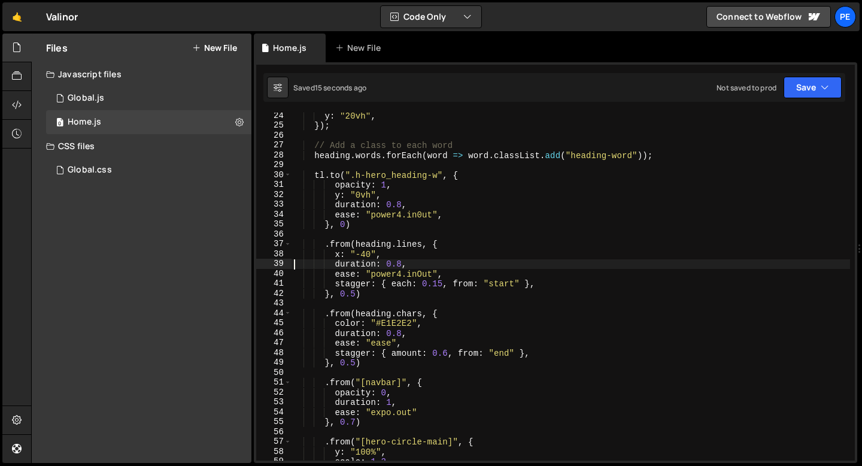
click at [339, 255] on div "y : "20vh" , }) ; // Add a class to each word heading . words . forEach ( word …" at bounding box center [570, 294] width 558 height 367
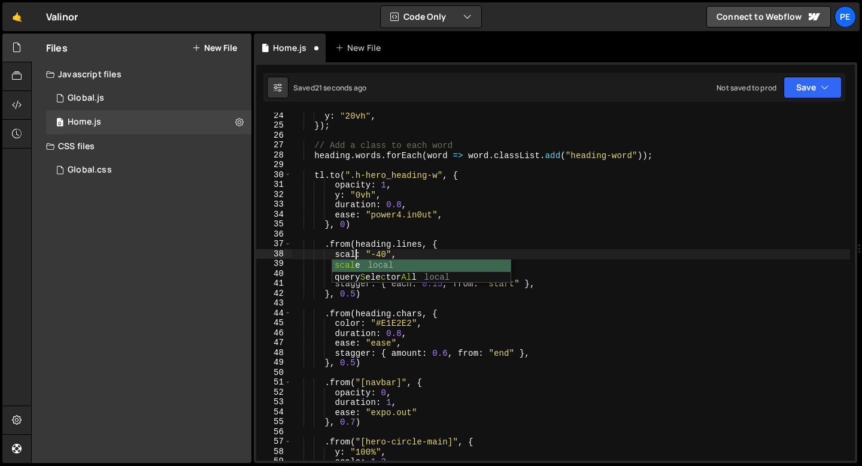
scroll to position [0, 4]
click at [385, 255] on div "y : "20vh" , }) ; // Add a class to each word heading . words . forEach ( word …" at bounding box center [570, 294] width 558 height 367
click at [397, 254] on div "y : "20vh" , }) ; // Add a class to each word heading . words . forEach ( word …" at bounding box center [570, 294] width 558 height 367
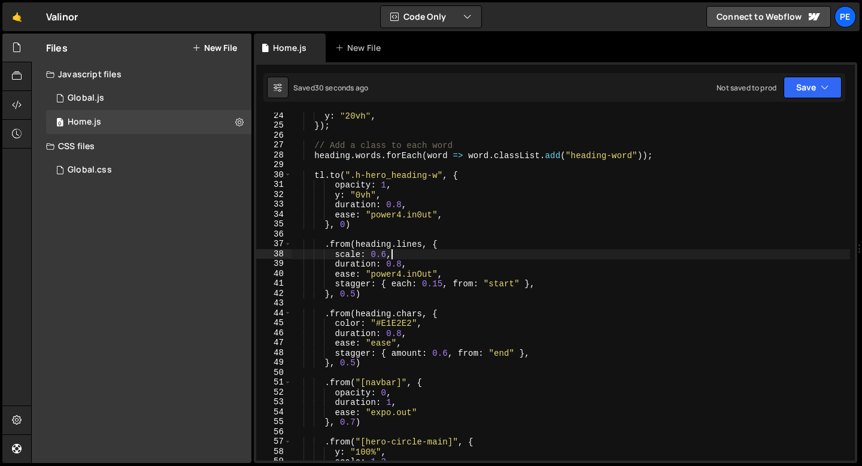
click at [397, 254] on div "y : "20vh" , }) ; // Add a class to each word heading . words . forEach ( word …" at bounding box center [570, 294] width 558 height 367
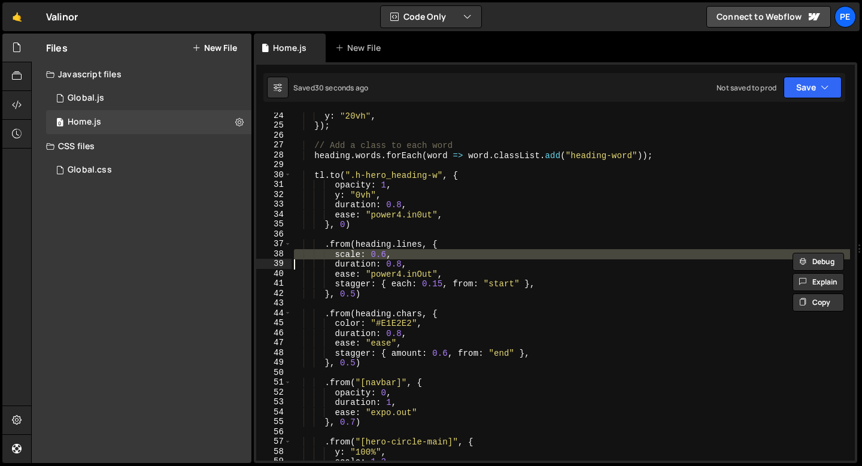
click at [397, 254] on div "y : "20vh" , }) ; // Add a class to each word heading . words . forEach ( word …" at bounding box center [570, 294] width 558 height 367
click at [406, 245] on div "y : "20vh" , }) ; // Add a class to each word heading . words . forEach ( word …" at bounding box center [570, 294] width 558 height 367
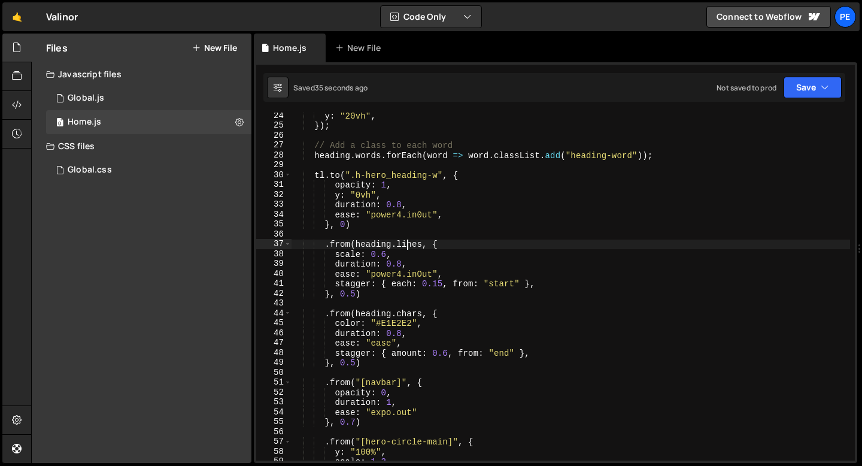
click at [406, 245] on div "y : "20vh" , }) ; // Add a class to each word heading . words . forEach ( word …" at bounding box center [570, 294] width 558 height 367
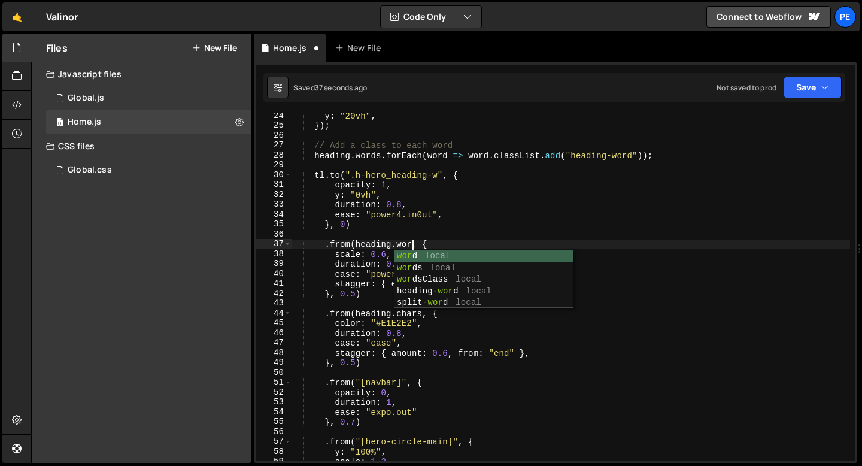
type textarea ".from(heading.words, {"
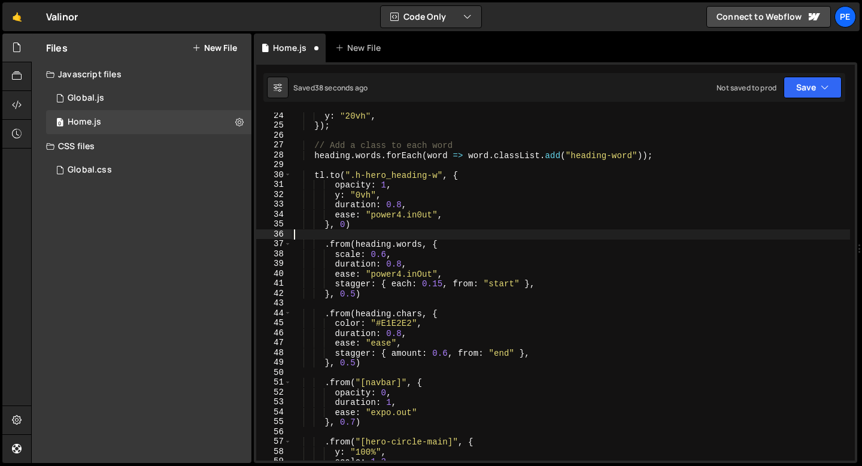
click at [371, 236] on div "y : "20vh" , }) ; // Add a class to each word heading . words . forEach ( word …" at bounding box center [570, 294] width 558 height 367
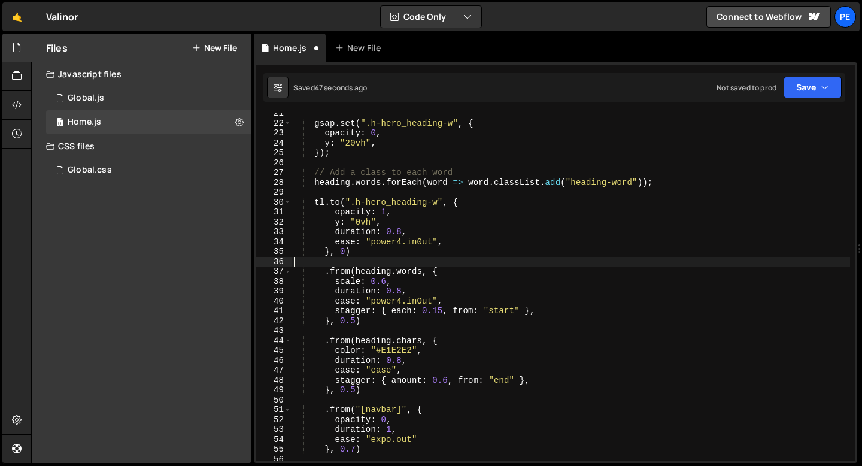
scroll to position [187, 0]
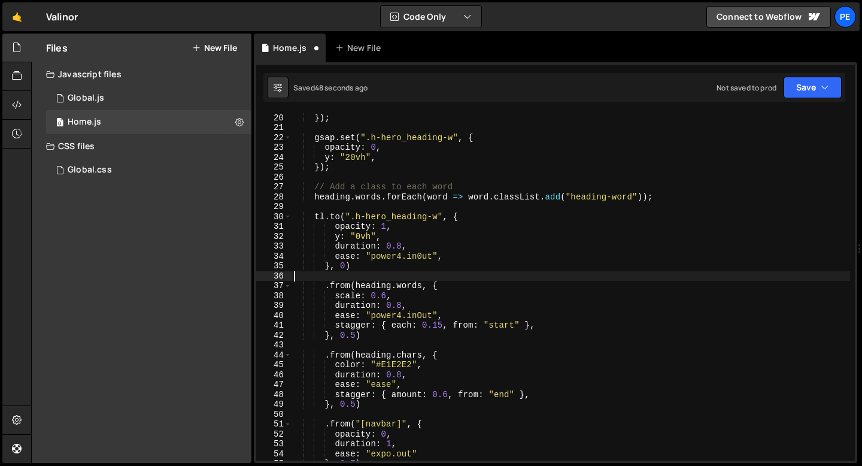
click at [349, 156] on div "lineClass : "line-parent" , }) ; gsap . set ( ".h-hero_heading-w" , { opacity :…" at bounding box center [570, 286] width 558 height 367
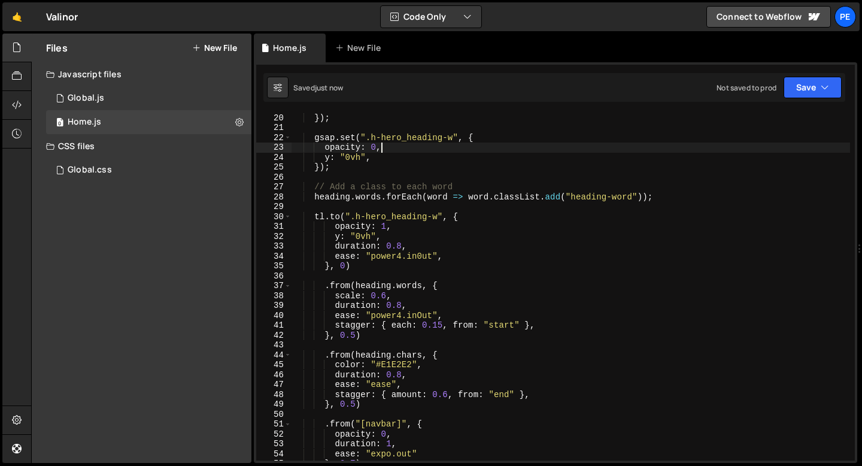
click at [390, 147] on div "lineClass : "line-parent" , }) ; gsap . set ( ".h-hero_heading-w" , { opacity :…" at bounding box center [570, 286] width 558 height 367
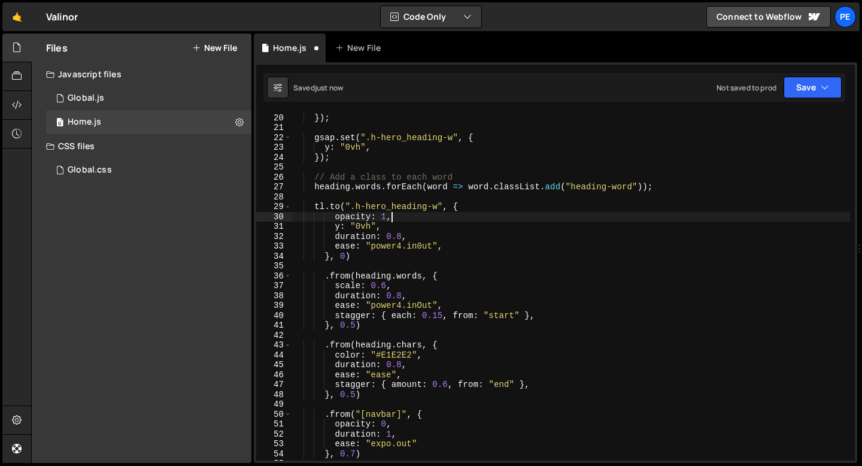
click at [397, 220] on div "lineClass : "line-parent" , }) ; gsap . set ( ".h-hero_heading-w" , { y : "0vh"…" at bounding box center [570, 286] width 558 height 367
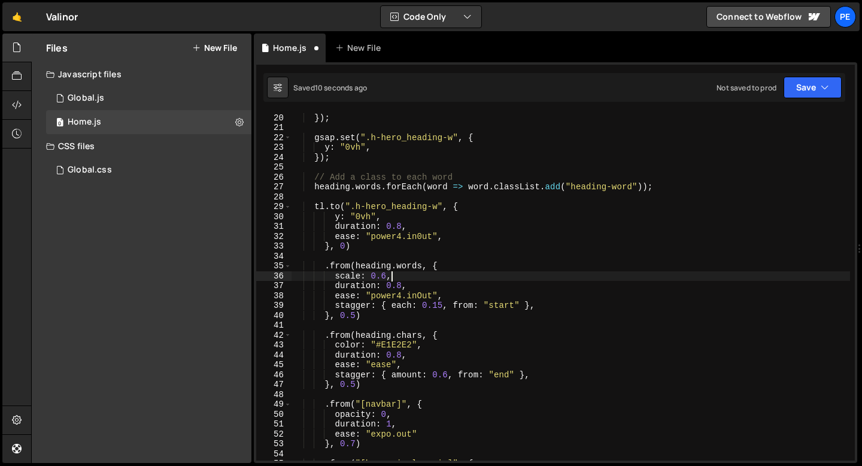
click at [400, 273] on div "lineClass : "line-parent" , }) ; gsap . set ( ".h-hero_heading-w" , { y : "0vh"…" at bounding box center [570, 286] width 558 height 367
type textarea "scale: 0.6,"
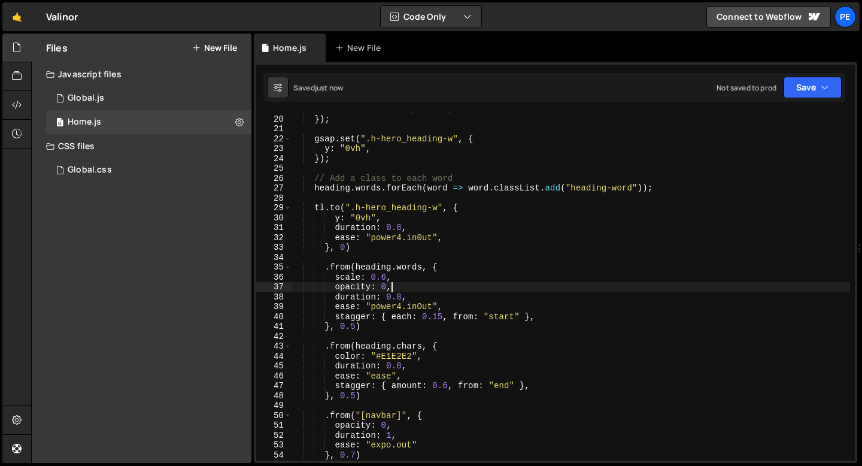
scroll to position [170, 0]
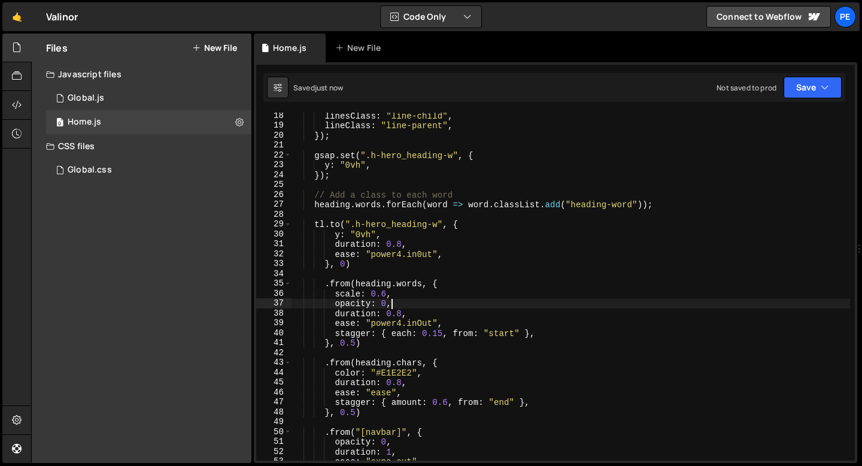
click at [345, 263] on div "linesClass : "line-child" , lineClass : "line-parent" , }) ; gsap . set ( ".h-h…" at bounding box center [570, 294] width 558 height 367
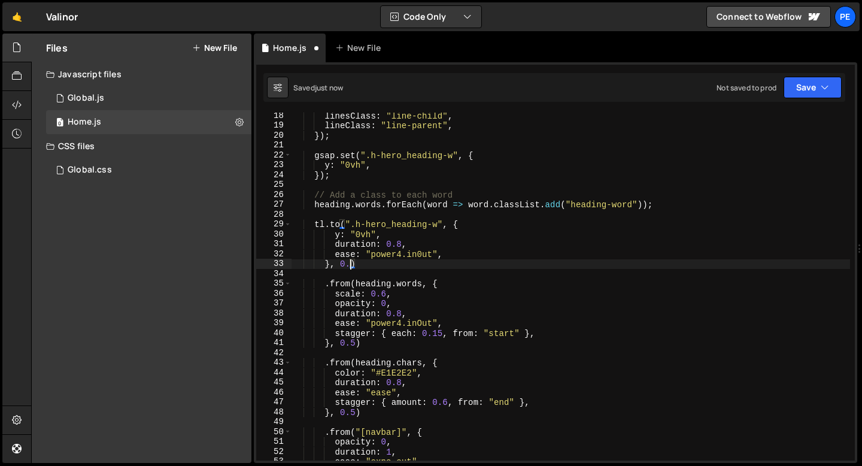
scroll to position [0, 4]
click at [354, 340] on div "linesClass : "line-child" , lineClass : "line-parent" , }) ; gsap . set ( ".h-h…" at bounding box center [570, 294] width 558 height 367
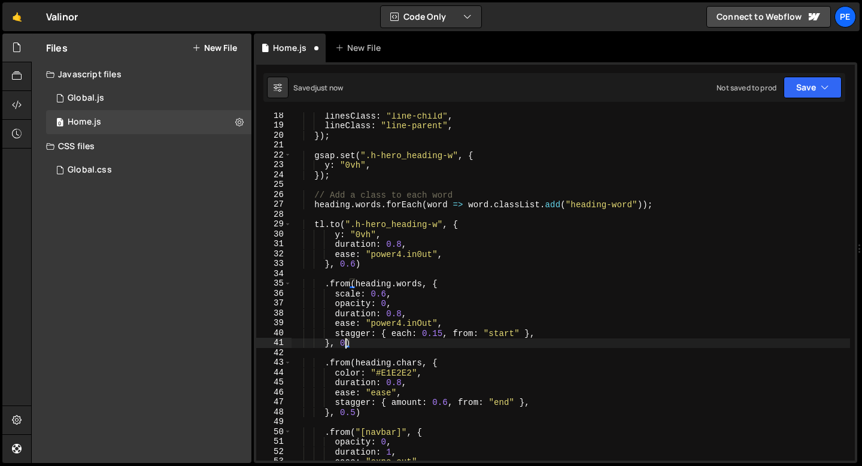
scroll to position [0, 3]
click at [396, 294] on div "linesClass : "line-child" , lineClass : "line-parent" , }) ; gsap . set ( ".h-h…" at bounding box center [570, 294] width 558 height 367
type textarea "scale: 0.6,"
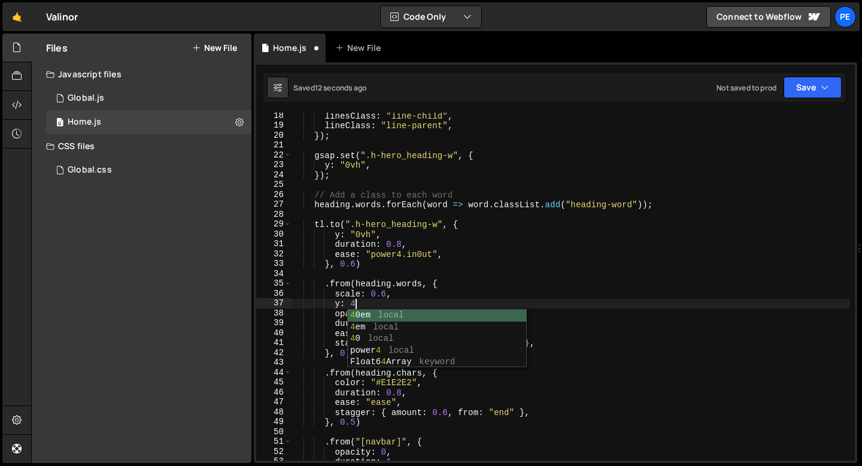
scroll to position [0, 4]
click at [510, 291] on div "linesClass : "line-child" , lineClass : "line-parent" , }) ; gsap . set ( ".h-h…" at bounding box center [570, 294] width 558 height 367
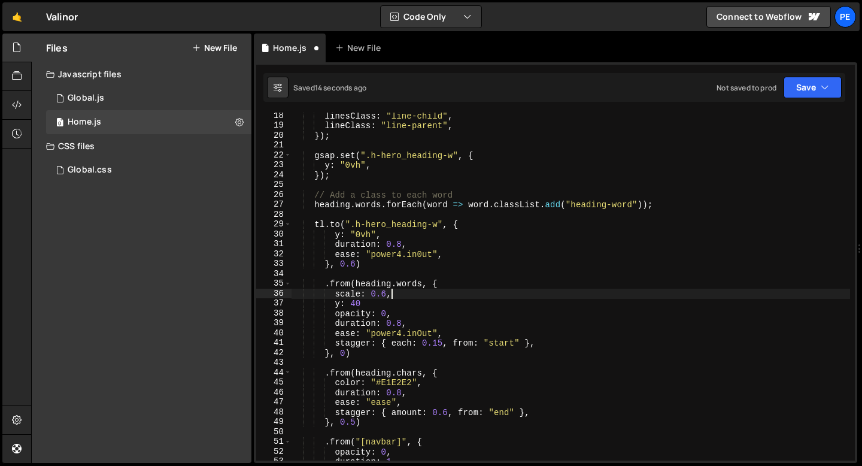
click at [442, 342] on div "linesClass : "line-child" , lineClass : "line-parent" , }) ; gsap . set ( ".h-h…" at bounding box center [570, 294] width 558 height 367
click at [396, 293] on div "linesClass : "line-child" , lineClass : "line-parent" , }) ; gsap . set ( ".h-h…" at bounding box center [570, 294] width 558 height 367
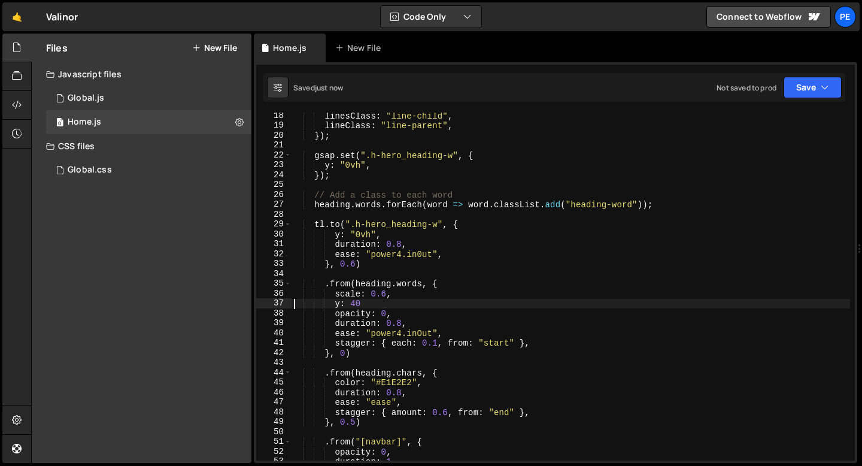
click at [394, 302] on div "linesClass : "line-child" , lineClass : "line-parent" , }) ; gsap . set ( ".h-h…" at bounding box center [570, 294] width 558 height 367
click at [387, 293] on div "linesClass : "line-child" , lineClass : "line-parent" , }) ; gsap . set ( ".h-h…" at bounding box center [570, 294] width 558 height 367
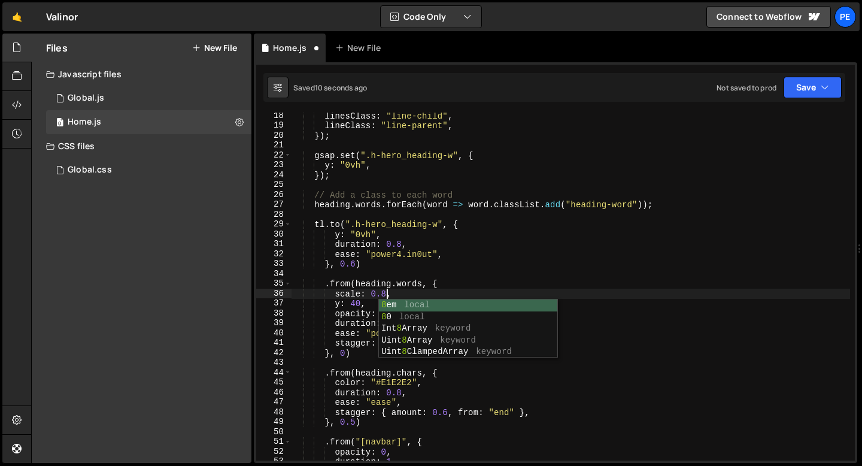
scroll to position [0, 6]
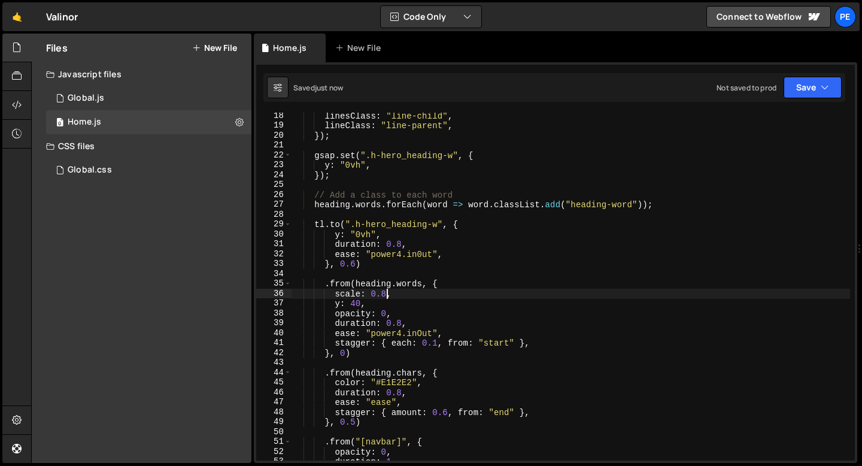
type textarea "scale: 0.8,"
click at [110, 186] on div "Files New File Javascript files 0 Global.js 0 0 Home.js 0 CSS files Global.css 0" at bounding box center [142, 248] width 220 height 429
click at [108, 180] on div "Global.css 0" at bounding box center [148, 170] width 205 height 24
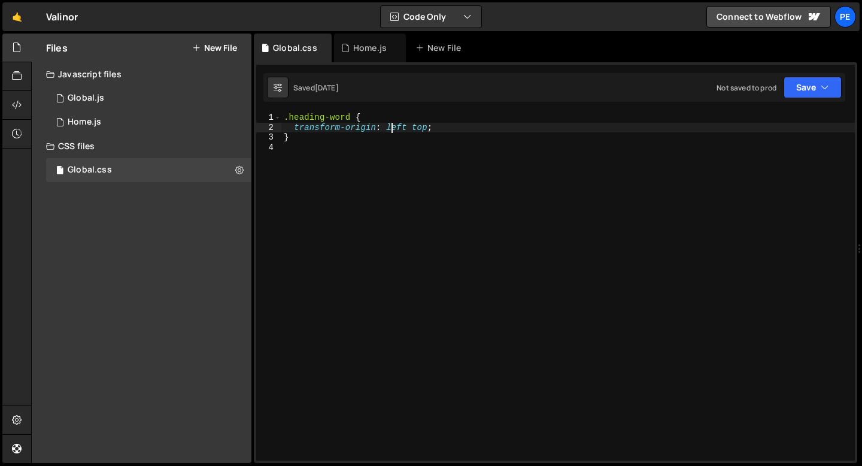
click at [393, 130] on div ".heading-word { transform-origin : left top ; }" at bounding box center [567, 295] width 573 height 367
type textarea "transform-origin: center top;"
click at [428, 127] on div ".heading-word { transform-origin : center top ; }" at bounding box center [567, 295] width 573 height 367
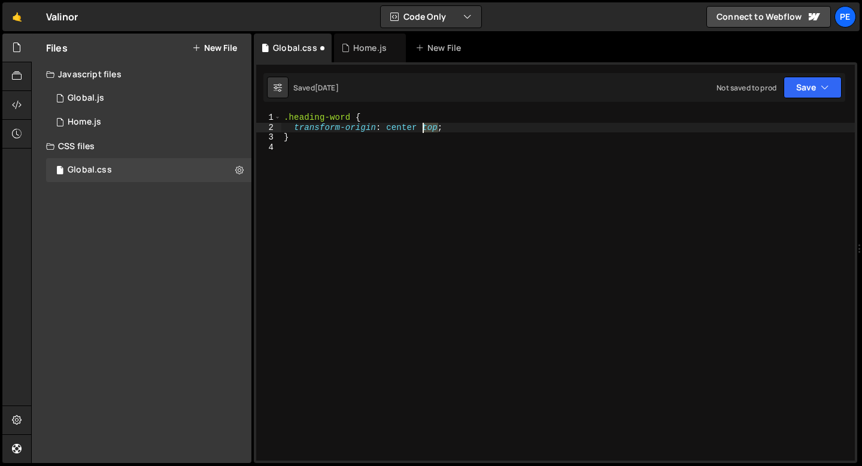
click at [428, 127] on div ".heading-word { transform-origin : center top ; }" at bounding box center [567, 295] width 573 height 367
click at [422, 174] on div ".heading-word { transform-origin : center top ; }" at bounding box center [567, 295] width 573 height 367
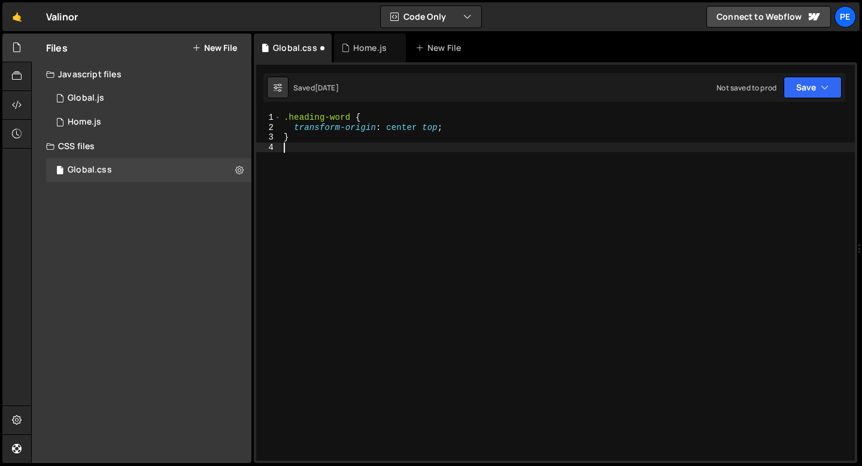
scroll to position [0, 0]
click at [355, 44] on div "Home.js" at bounding box center [370, 48] width 34 height 12
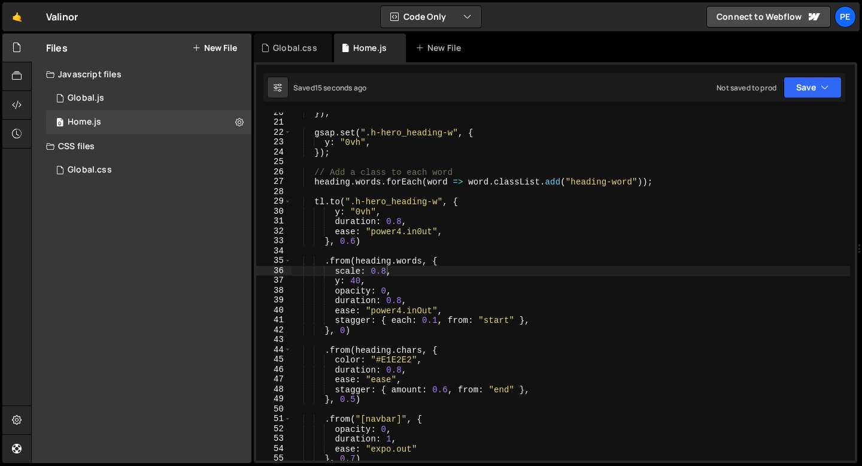
scroll to position [198, 0]
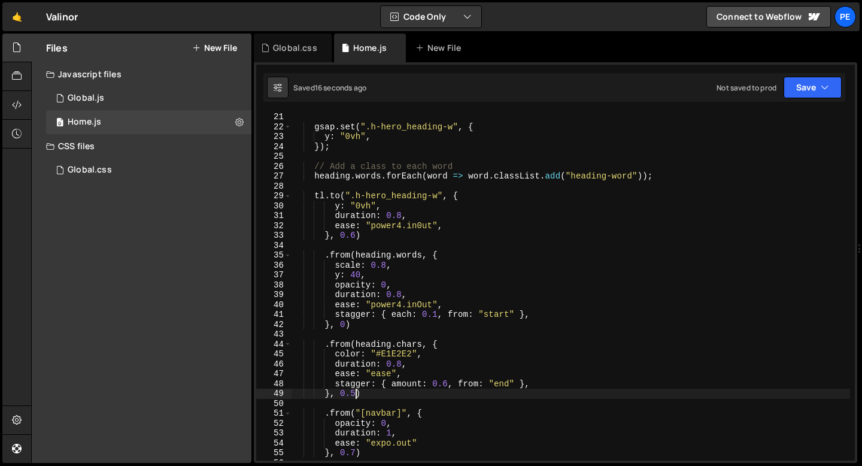
click at [356, 390] on div "gsap . set ( ".h-hero_heading-w" , { y : "0vh" , }) ; // Add a class to each wo…" at bounding box center [570, 295] width 558 height 367
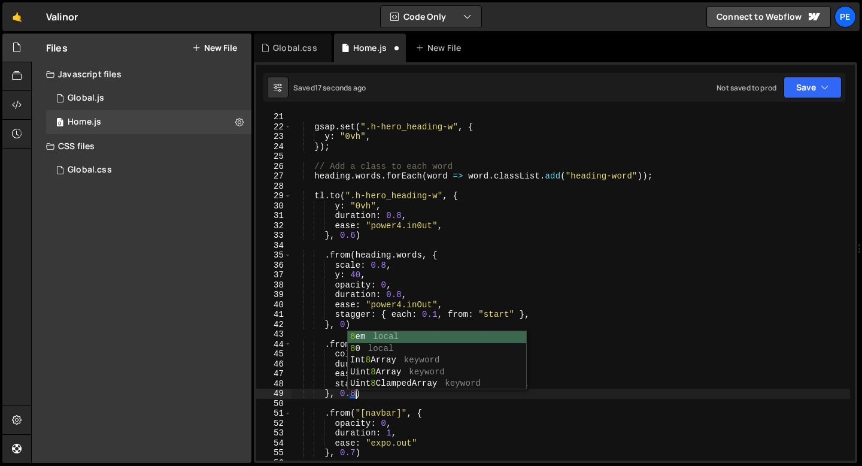
scroll to position [0, 4]
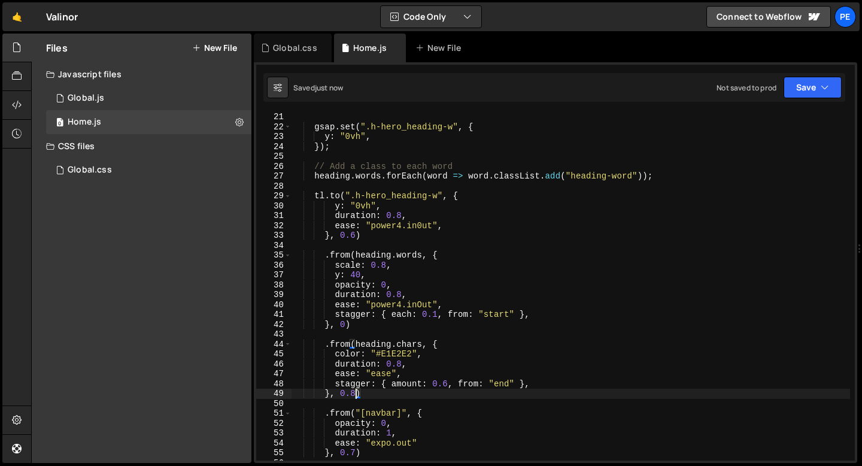
click at [505, 383] on div "gsap . set ( ".h-hero_heading-w" , { y : "0vh" , }) ; // Add a class to each wo…" at bounding box center [570, 295] width 558 height 367
click at [401, 363] on div "gsap . set ( ".h-hero_heading-w" , { y : "0vh" , }) ; // Add a class to each wo…" at bounding box center [570, 295] width 558 height 367
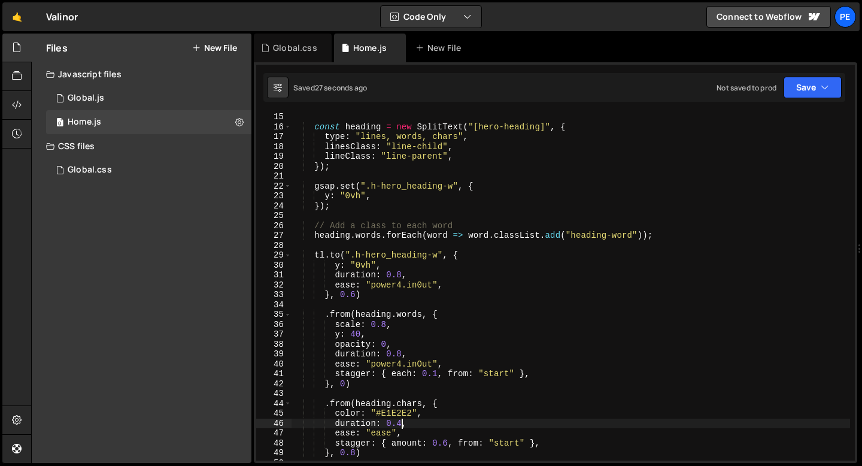
scroll to position [133, 0]
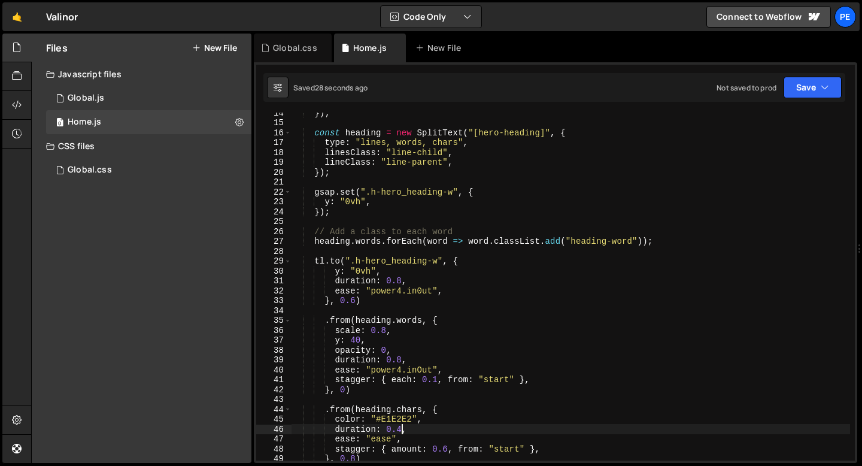
click at [345, 201] on div "}) ; const heading = new SplitText ( "[hero-heading]" , { type : "lines, words,…" at bounding box center [570, 291] width 558 height 367
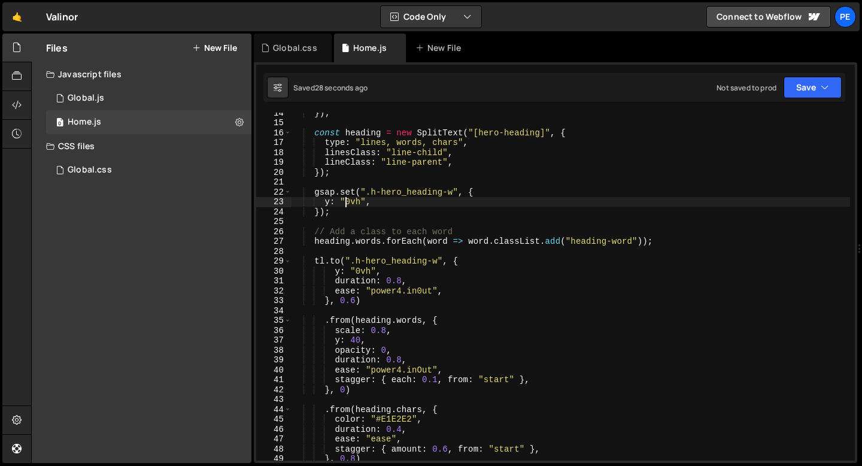
scroll to position [0, 4]
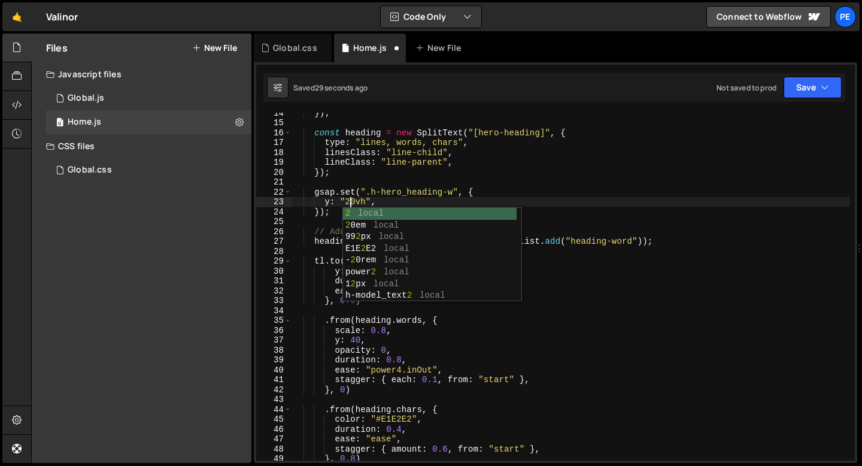
click at [406, 195] on div "}) ; const heading = new SplitText ( "[hero-heading]" , { type : "lines, words,…" at bounding box center [570, 291] width 558 height 367
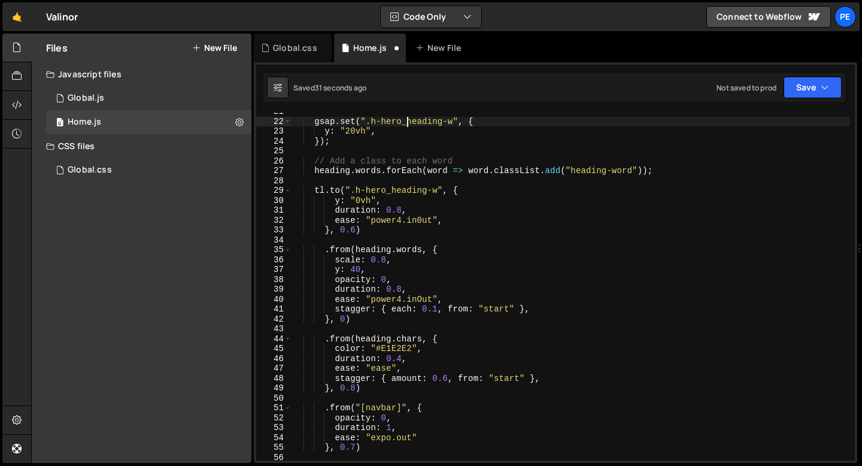
scroll to position [203, 0]
click at [355, 229] on div "gsap . set ( ".h-hero_heading-w" , { y : "20vh" , }) ; // Add a class to each w…" at bounding box center [570, 290] width 558 height 367
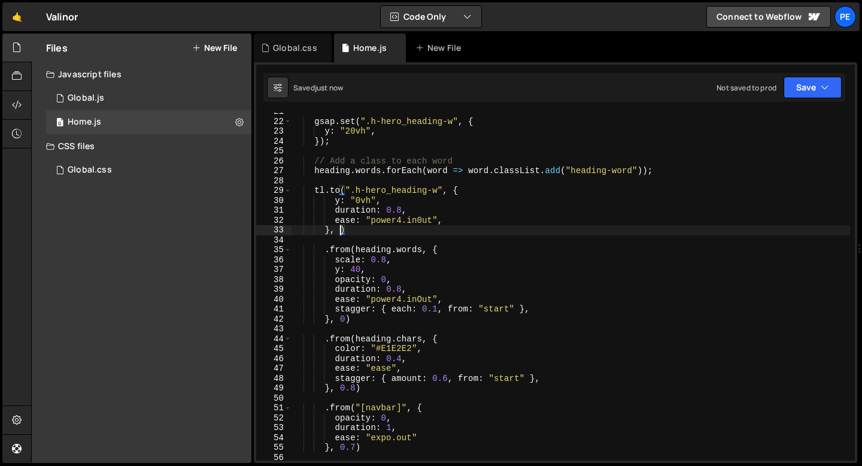
scroll to position [0, 3]
click at [395, 203] on div "gsap . set ( ".h-hero_heading-w" , { y : "20vh" , }) ; // Add a class to each w…" at bounding box center [570, 290] width 558 height 367
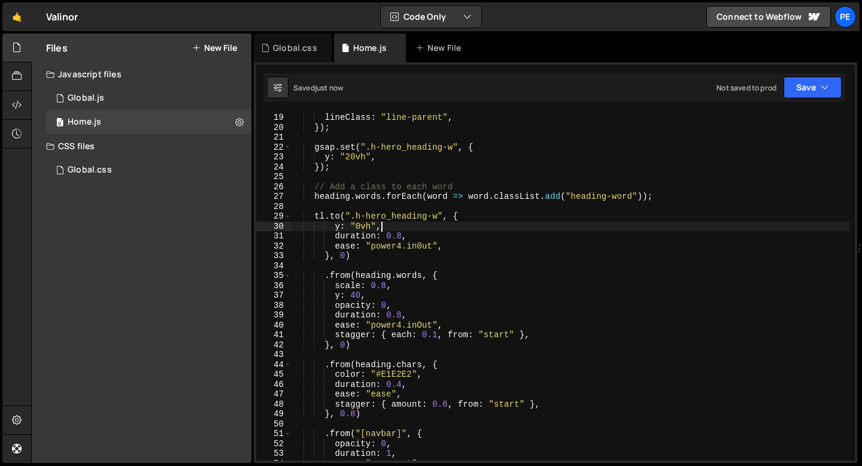
scroll to position [173, 0]
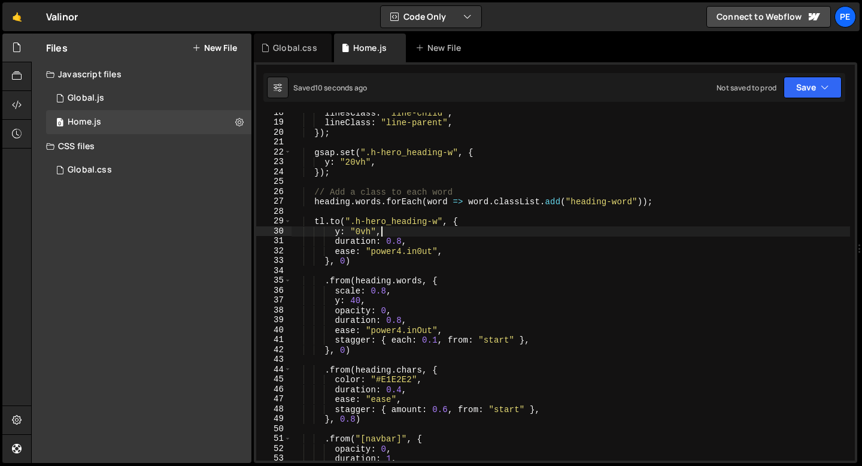
click at [350, 162] on div "linesClass : "line-child" , lineClass : "line-parent" , }) ; gsap . set ( ".h-h…" at bounding box center [570, 291] width 558 height 367
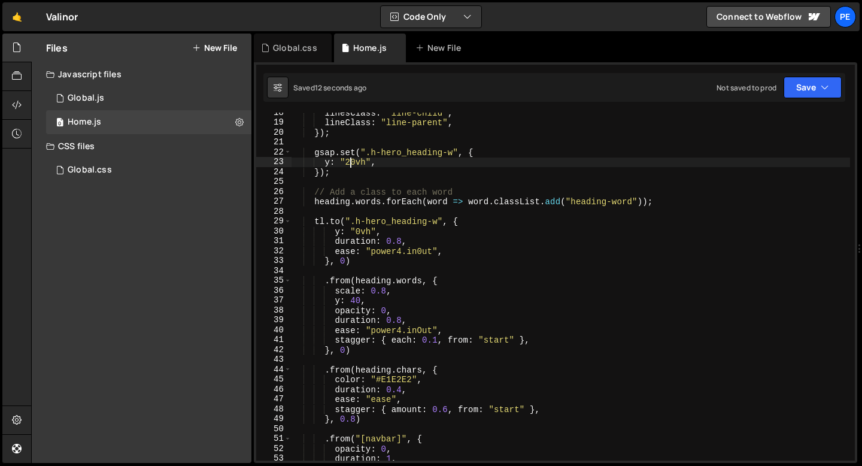
click at [401, 239] on div "linesClass : "line-child" , lineClass : "line-parent" , }) ; gsap . set ( ".h-h…" at bounding box center [570, 291] width 558 height 367
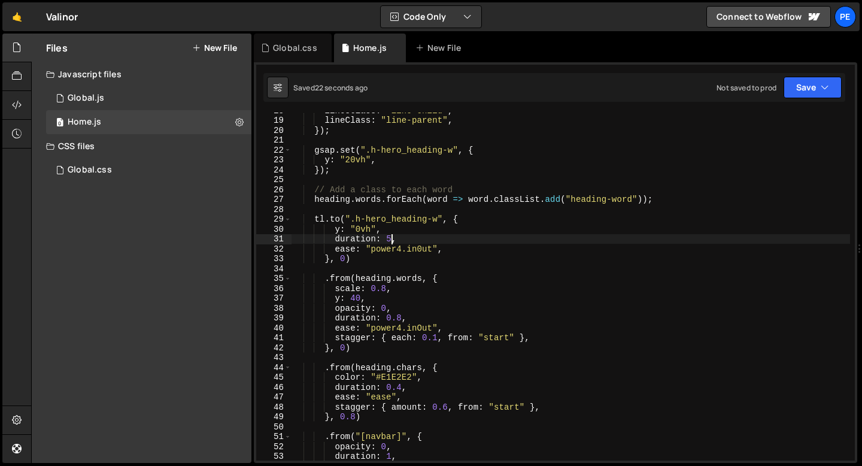
scroll to position [211, 0]
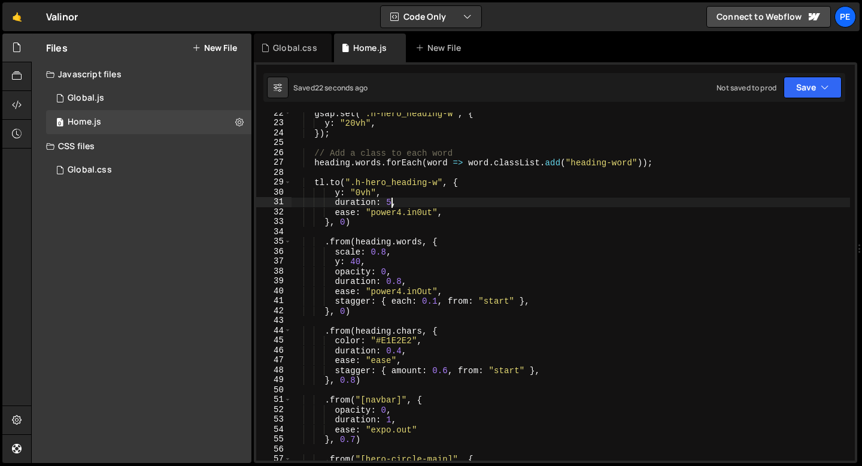
click at [403, 331] on div "gsap . set ( ".h-hero_heading-w" , { y : "20vh" , }) ; // Add a class to each w…" at bounding box center [570, 291] width 558 height 367
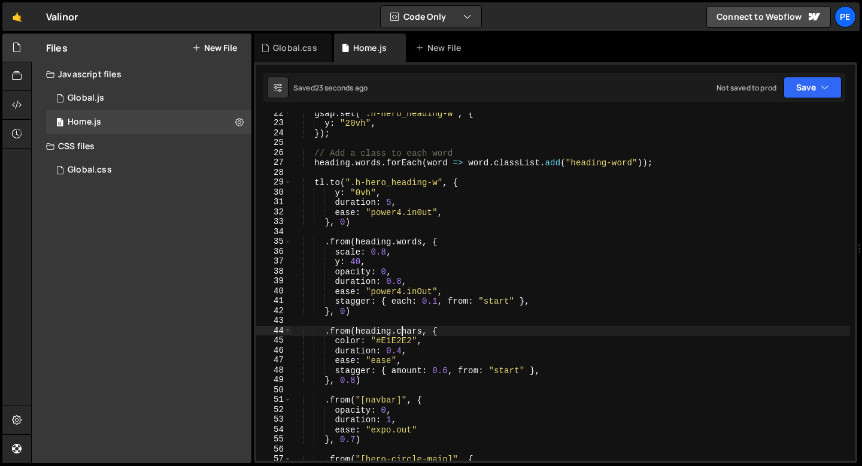
click at [403, 331] on div "gsap . set ( ".h-hero_heading-w" , { y : "20vh" , }) ; // Add a class to each w…" at bounding box center [570, 291] width 558 height 367
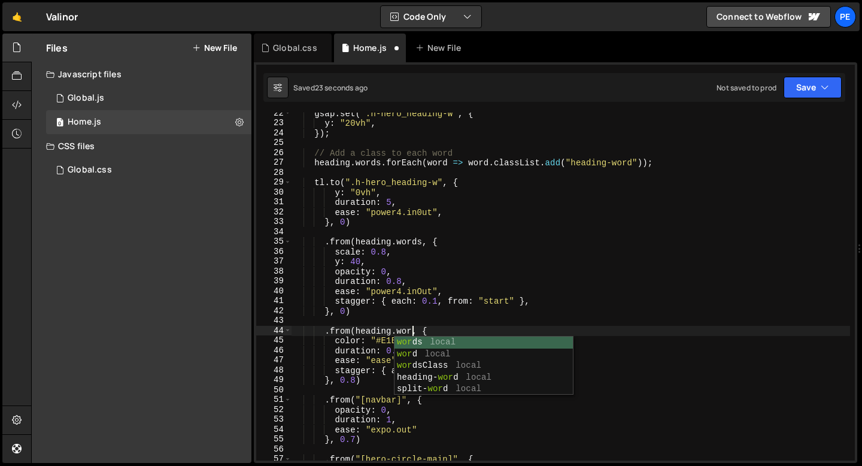
scroll to position [0, 8]
click at [359, 325] on div "gsap . set ( ".h-hero_heading-w" , { y : "20vh" , }) ; // Add a class to each w…" at bounding box center [570, 291] width 558 height 367
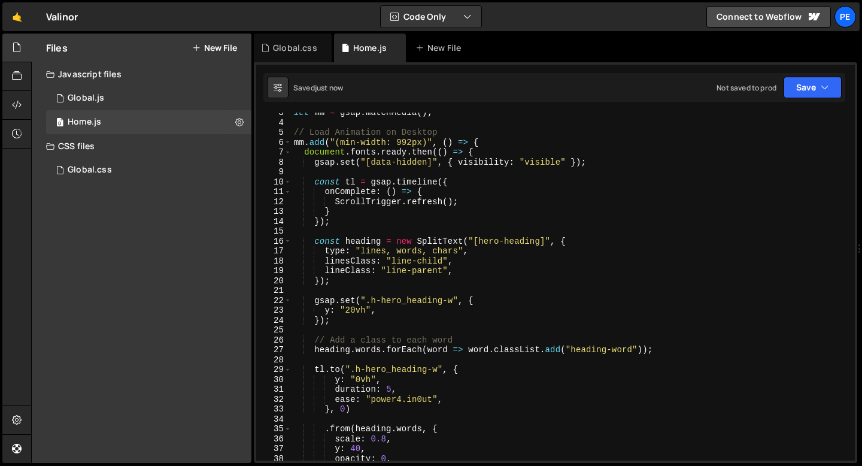
scroll to position [0, 0]
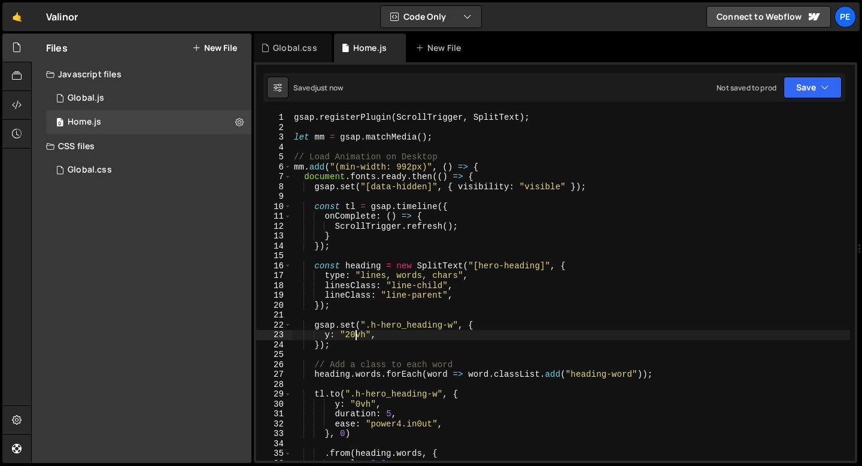
click at [354, 333] on div "gsap . registerPlugin ( ScrollTrigger , SplitText ) ; let mm = gsap . matchMedi…" at bounding box center [570, 295] width 558 height 367
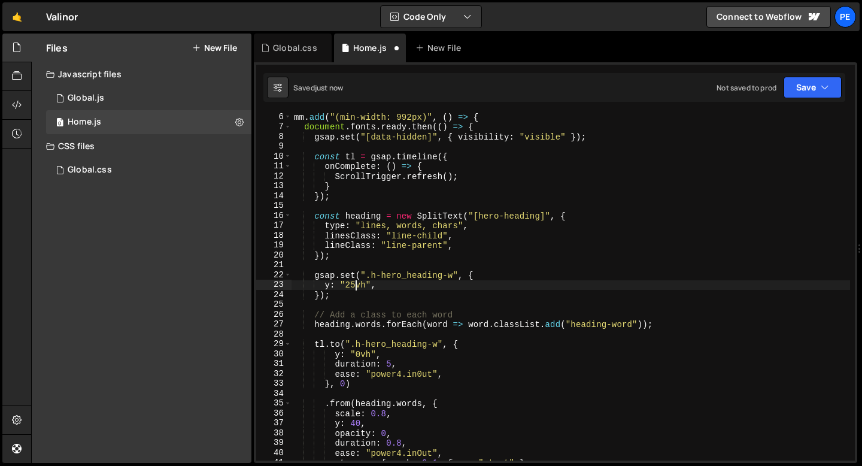
scroll to position [50, 0]
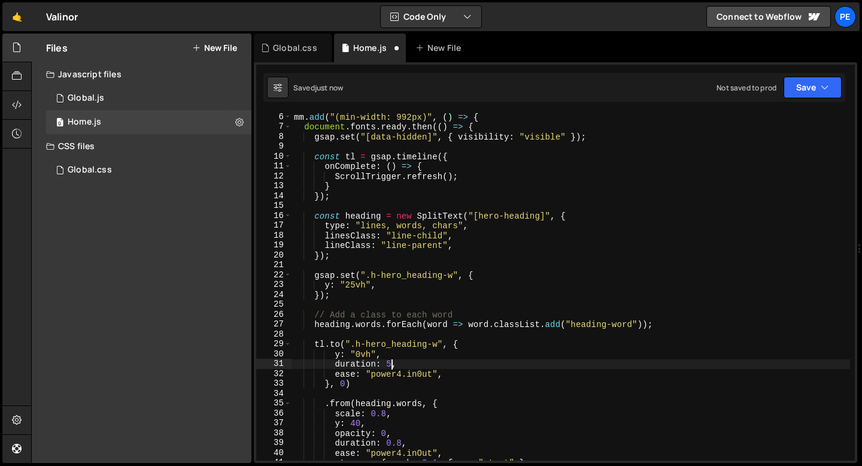
click at [391, 362] on div "mm . add ( "(min-width: 992px)" , ( ) => { document . fonts . ready . then (( )…" at bounding box center [570, 295] width 558 height 367
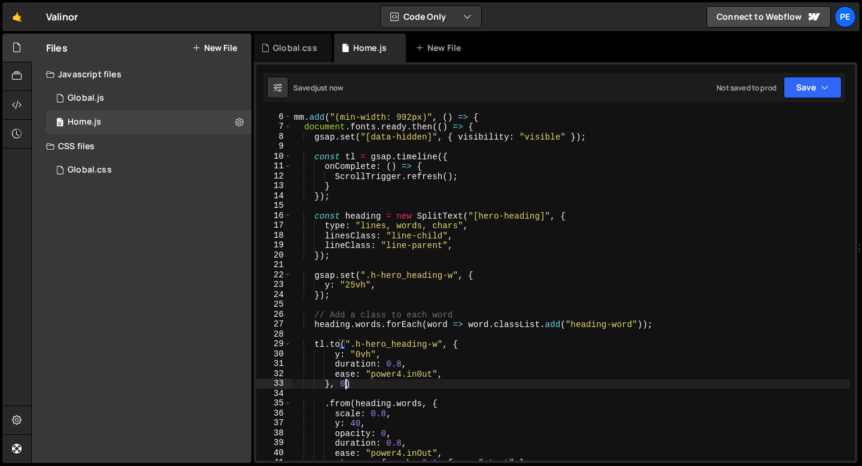
click at [345, 382] on div "mm . add ( "(min-width: 992px)" , ( ) => { document . fonts . ready . then (( )…" at bounding box center [570, 295] width 558 height 367
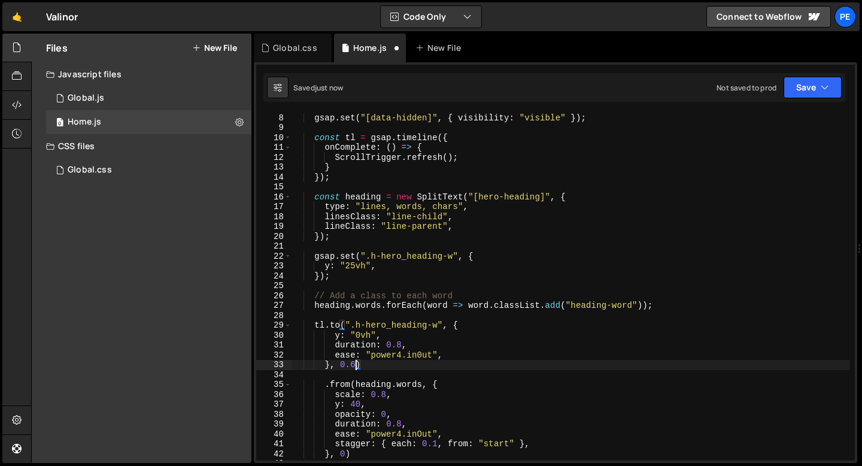
scroll to position [122, 0]
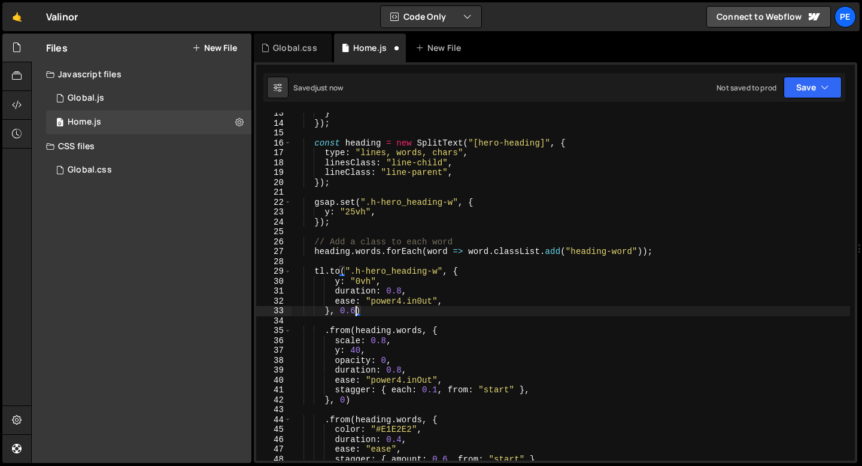
click at [380, 379] on div "} }) ; const heading = new SplitText ( "[hero-heading]" , { type : "lines, word…" at bounding box center [570, 291] width 558 height 367
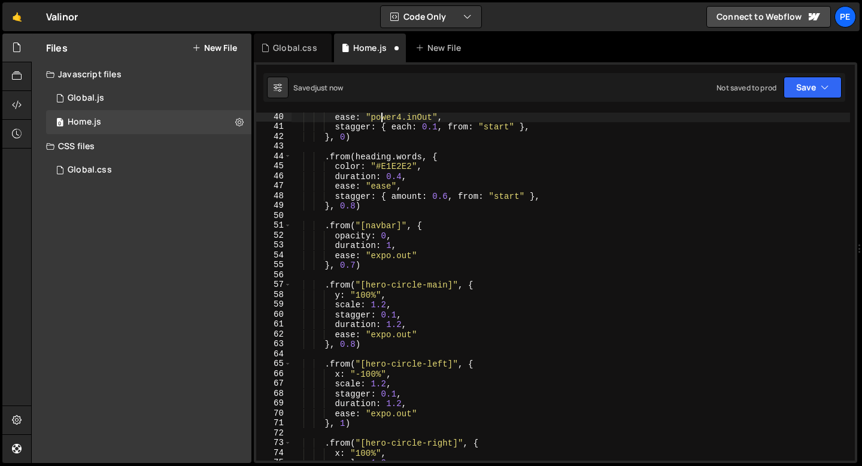
scroll to position [386, 0]
click at [354, 342] on div "ease : "power4.inOut" , stagger : { each : 0.1 , from : "start" } , } , 0 ) . f…" at bounding box center [570, 294] width 558 height 367
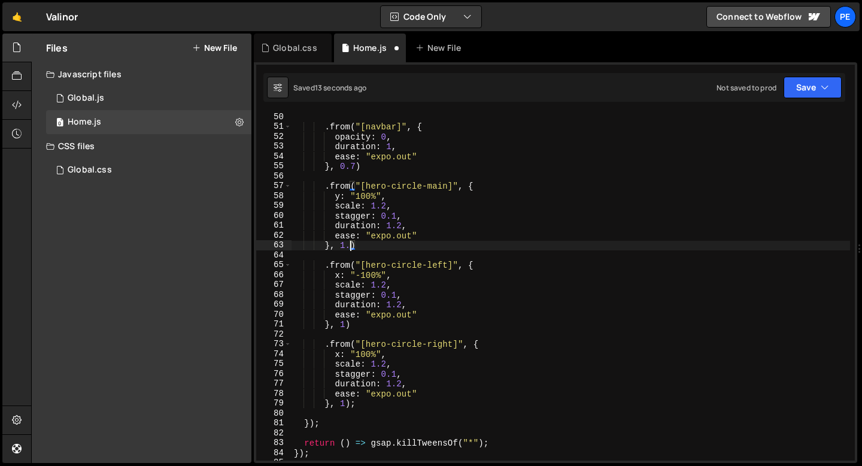
scroll to position [0, 4]
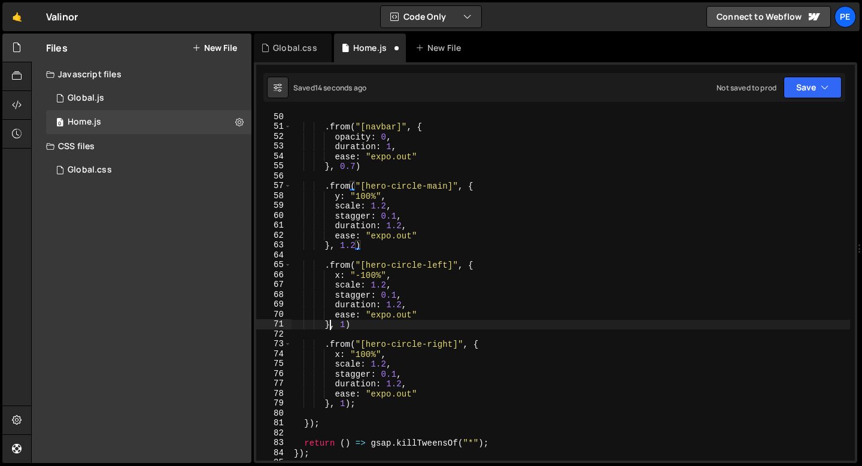
click at [330, 323] on div ". from ( "[navbar]" , { opacity : 0 , duration : 1 , ease : "expo.out" } , 0.7 …" at bounding box center [570, 295] width 558 height 367
click at [343, 323] on div ". from ( "[navbar]" , { opacity : 0 , duration : 1 , ease : "expo.out" } , 0.7 …" at bounding box center [570, 295] width 558 height 367
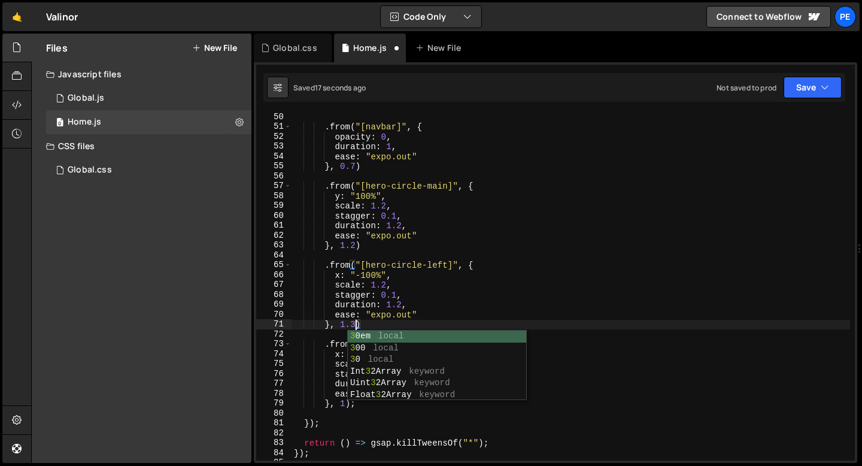
click at [342, 404] on div ". from ( "[navbar]" , { opacity : 0 , duration : 1 , ease : "expo.out" } , 0.7 …" at bounding box center [570, 295] width 558 height 367
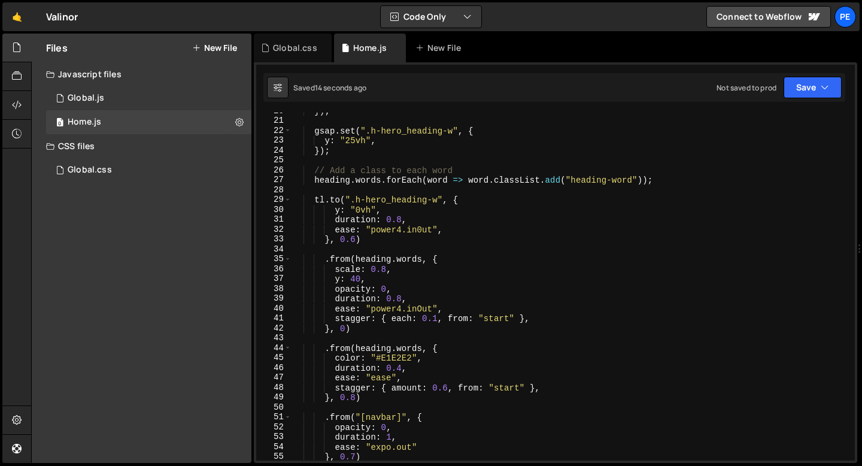
scroll to position [194, 0]
click at [416, 308] on div "}) ; gsap . set ( ".h-hero_heading-w" , { y : "25vh" , }) ; // Add a class to e…" at bounding box center [570, 289] width 558 height 367
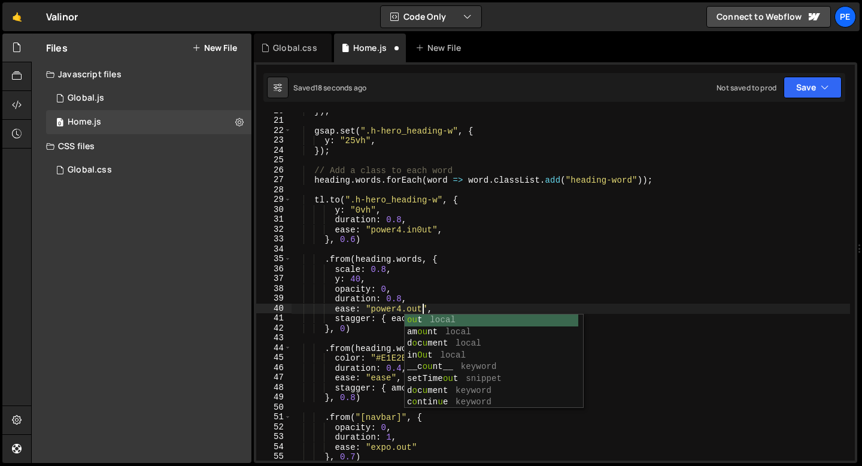
scroll to position [0, 8]
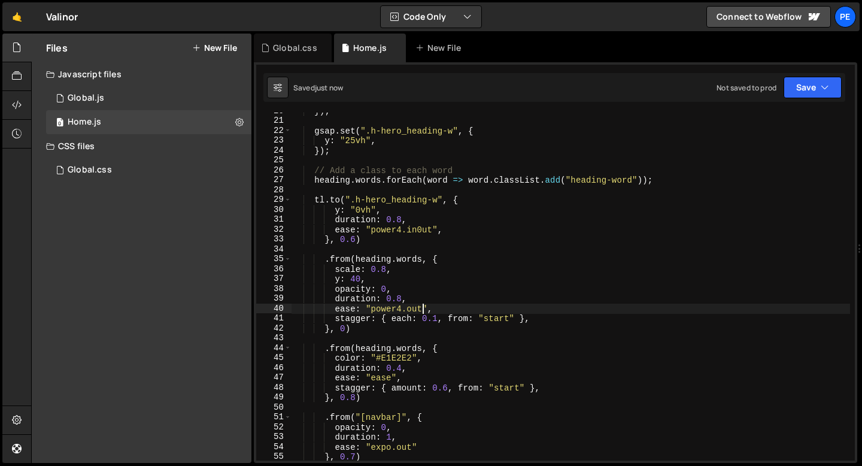
click at [414, 230] on div "}) ; gsap . set ( ".h-hero_heading-w" , { y : "25vh" , }) ; // Add a class to e…" at bounding box center [570, 289] width 558 height 367
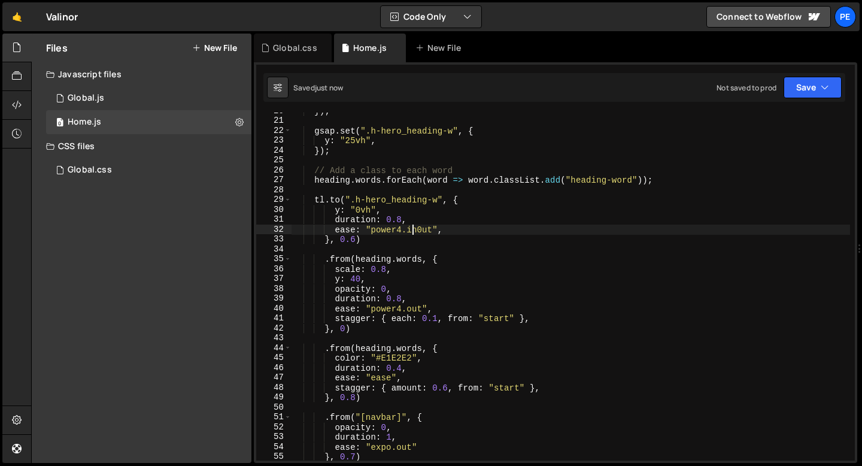
click at [414, 230] on div "}) ; gsap . set ( ".h-hero_heading-w" , { y : "25vh" , }) ; // Add a class to e…" at bounding box center [570, 289] width 558 height 367
click at [356, 238] on div "}) ; gsap . set ( ".h-hero_heading-w" , { y : "25vh" , }) ; // Add a class to e…" at bounding box center [570, 289] width 558 height 367
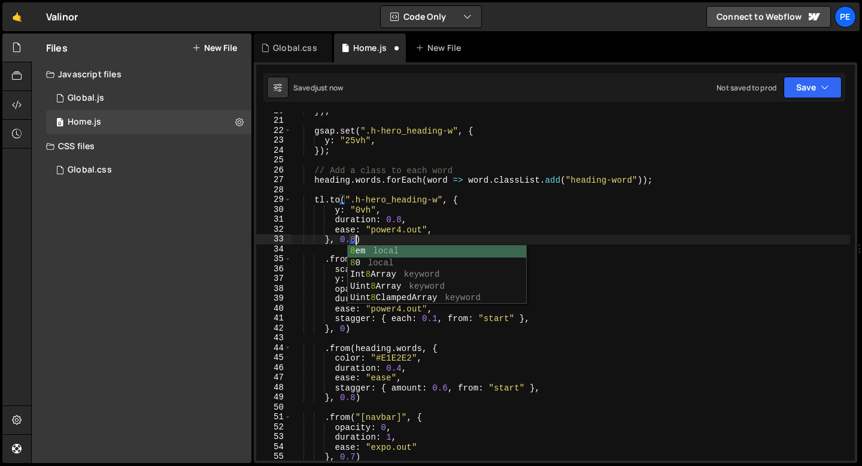
scroll to position [0, 4]
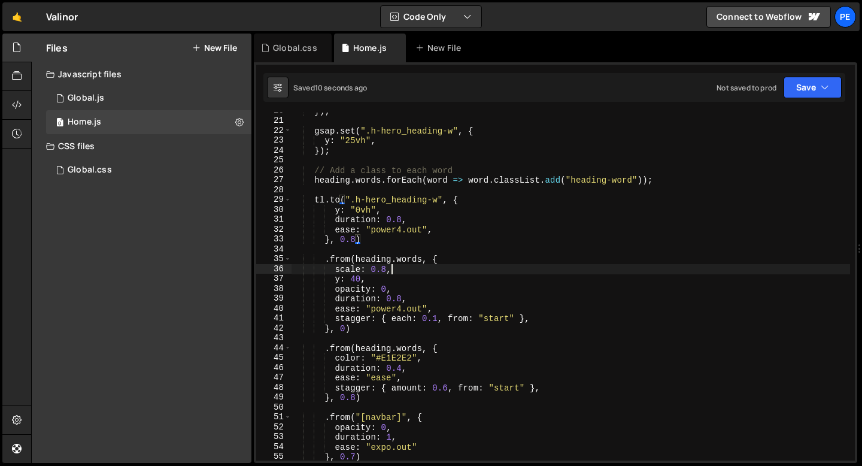
click at [390, 272] on div "}) ; gsap . set ( ".h-hero_heading-w" , { y : "25vh" , }) ; // Add a class to e…" at bounding box center [570, 289] width 558 height 367
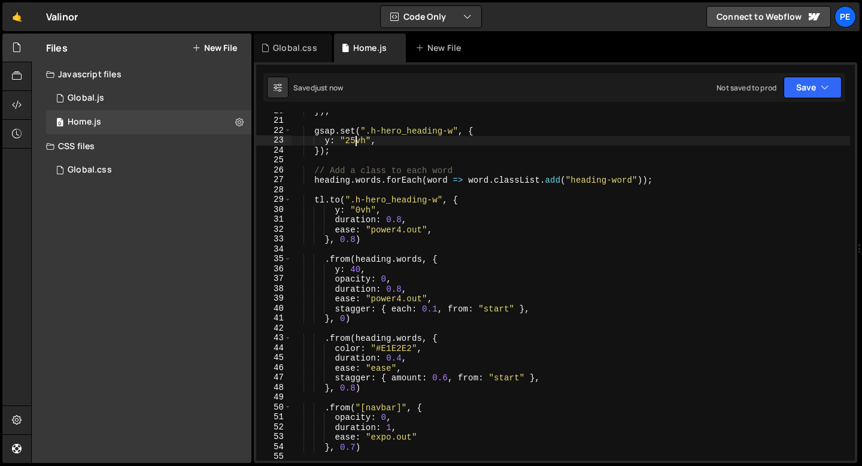
click at [355, 142] on div "}) ; gsap . set ( ".h-hero_heading-w" , { y : "25vh" , }) ; // Add a class to e…" at bounding box center [570, 289] width 558 height 367
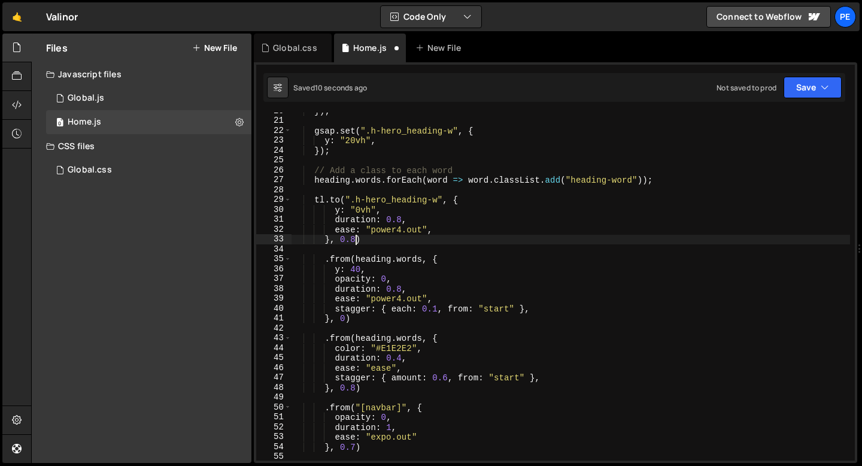
click at [355, 236] on div "}) ; gsap . set ( ".h-hero_heading-w" , { y : "20vh" , }) ; // Add a class to e…" at bounding box center [570, 289] width 558 height 367
click at [435, 307] on div "}) ; gsap . set ( ".h-hero_heading-w" , { y : "20vh" , }) ; // Add a class to e…" at bounding box center [570, 289] width 558 height 367
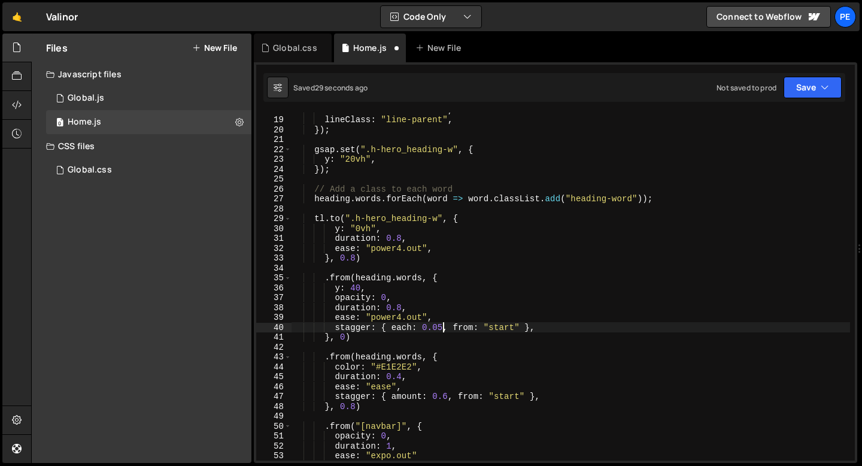
scroll to position [175, 0]
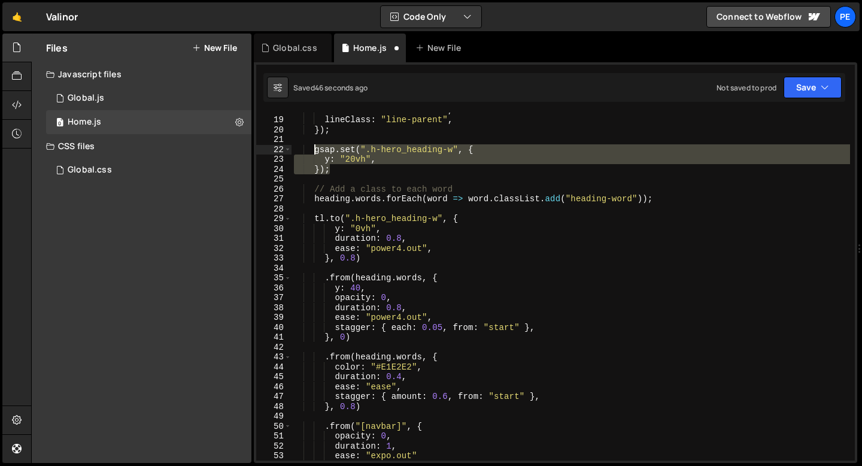
drag, startPoint x: 333, startPoint y: 169, endPoint x: 314, endPoint y: 151, distance: 26.2
click at [314, 151] on div "linesClass : "line-child" , lineClass : "line-parent" , }) ; gsap . set ( ".h-h…" at bounding box center [570, 288] width 558 height 367
click at [378, 170] on div "linesClass : "line-child" , lineClass : "line-parent" , }) ; gsap . set ( ".h-h…" at bounding box center [570, 286] width 558 height 348
drag, startPoint x: 342, startPoint y: 172, endPoint x: 314, endPoint y: 151, distance: 35.1
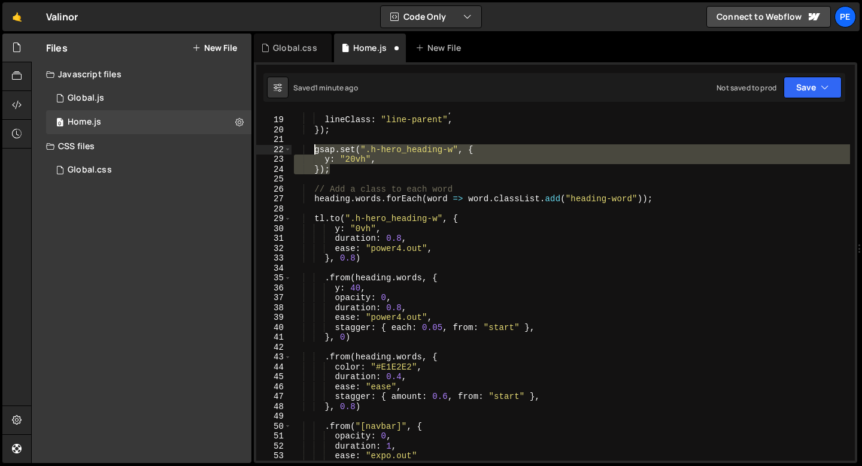
click at [315, 150] on div "linesClass : "line-child" , lineClass : "line-parent" , }) ; gsap . set ( ".h-h…" at bounding box center [570, 288] width 558 height 367
paste textarea "});"
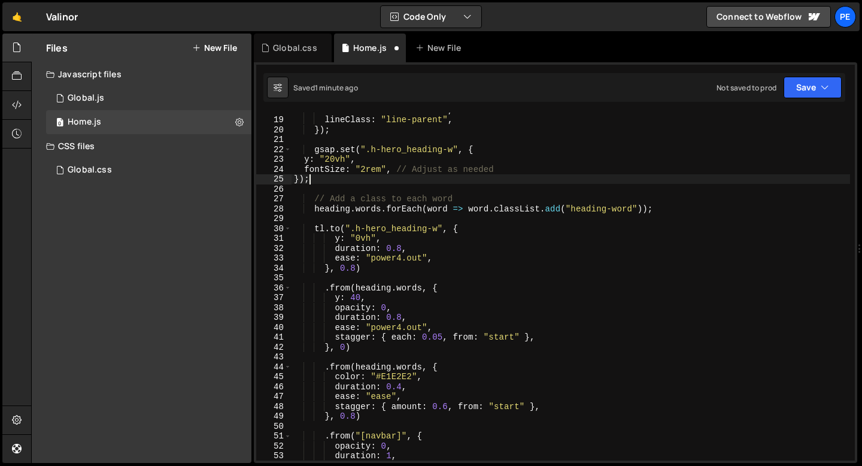
scroll to position [0, 1]
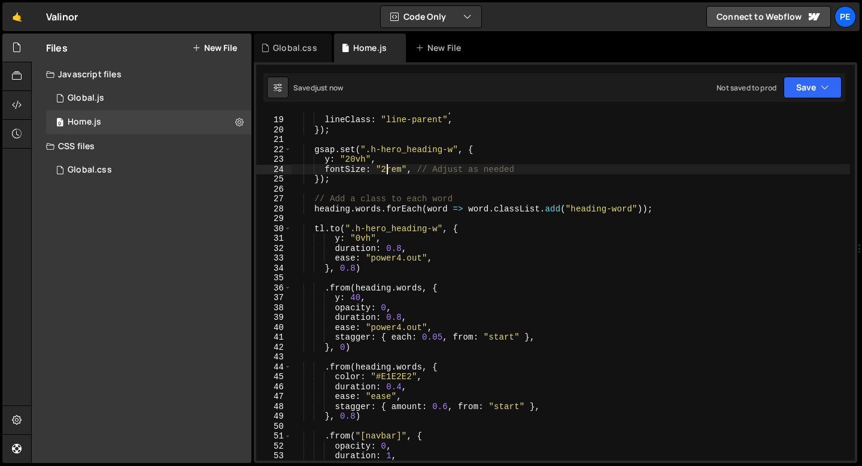
click at [385, 166] on div "linesClass : "line-child" , lineClass : "line-parent" , }) ; gsap . set ( ".h-h…" at bounding box center [570, 288] width 558 height 367
drag, startPoint x: 423, startPoint y: 169, endPoint x: 537, endPoint y: 168, distance: 114.3
click at [536, 168] on div "linesClass : "line-child" , lineClass : "line-parent" , }) ; gsap . set ( ".h-h…" at bounding box center [570, 288] width 558 height 367
drag, startPoint x: 418, startPoint y: 167, endPoint x: 328, endPoint y: 169, distance: 89.8
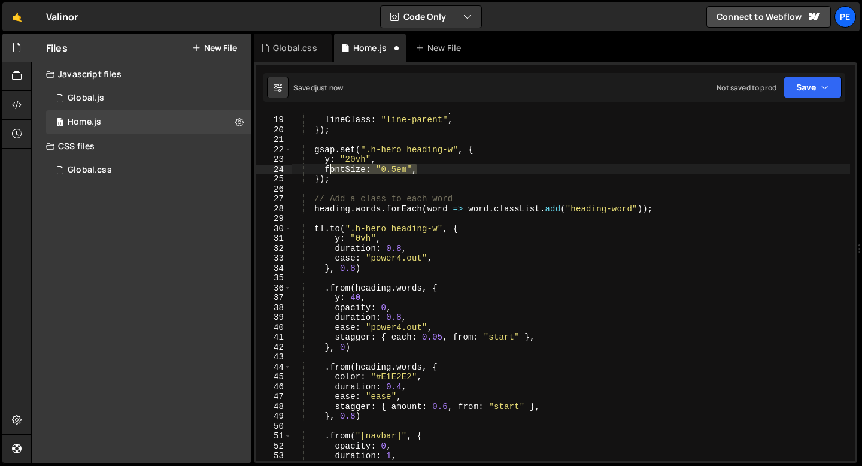
click at [328, 169] on div "linesClass : "line-child" , lineClass : "line-parent" , }) ; gsap . set ( ".h-h…" at bounding box center [570, 288] width 558 height 367
drag, startPoint x: 324, startPoint y: 168, endPoint x: 416, endPoint y: 169, distance: 91.5
click at [416, 169] on div "linesClass : "line-child" , lineClass : "line-parent" , }) ; gsap . set ( ".h-h…" at bounding box center [570, 288] width 558 height 367
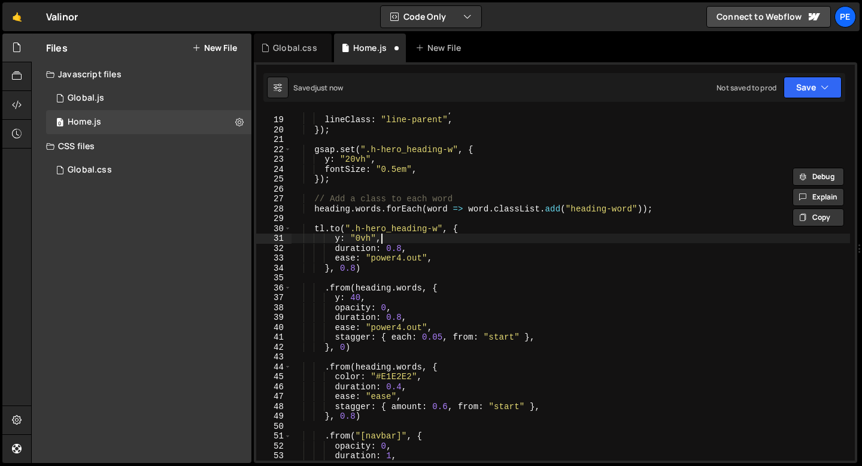
click at [391, 239] on div "linesClass : "line-child" , lineClass : "line-parent" , }) ; gsap . set ( ".h-h…" at bounding box center [570, 288] width 558 height 367
type textarea "y: "0vh","
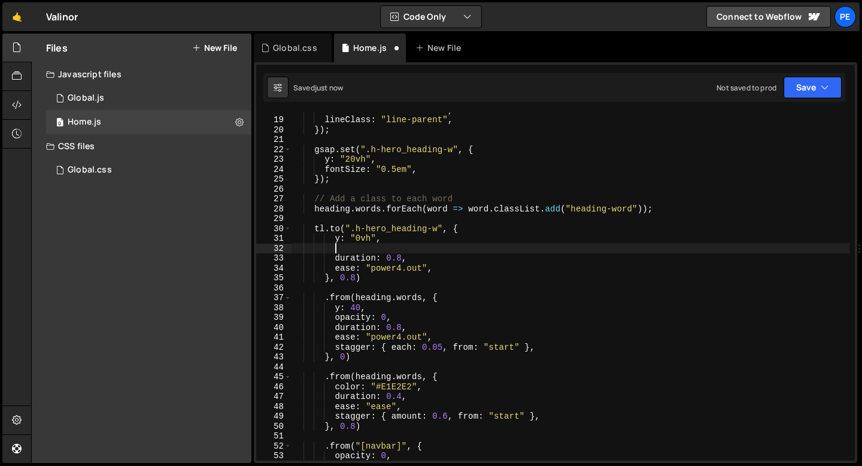
paste textarea "fontSize: "0.5em","
click at [404, 247] on div "linesClass : "line-child" , lineClass : "line-parent" , }) ; gsap . set ( ".h-h…" at bounding box center [570, 288] width 558 height 367
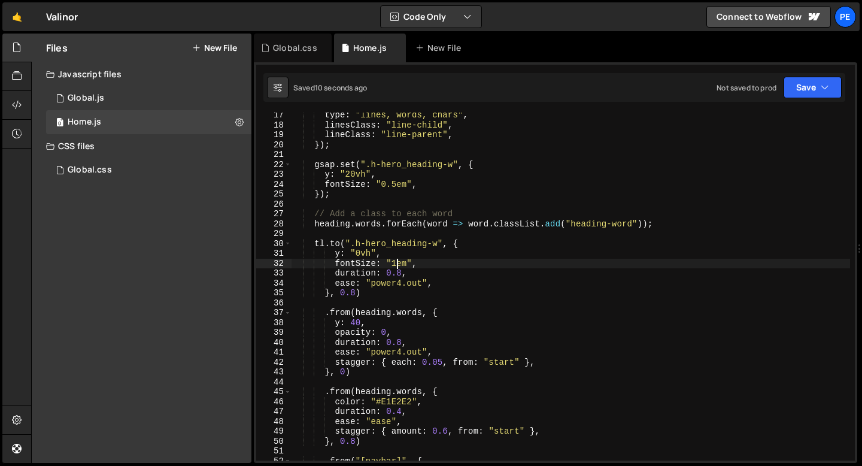
scroll to position [158, 0]
click at [396, 187] on div "type : "lines, words, chars" , linesClass : "line-child" , lineClass : "line-pa…" at bounding box center [570, 295] width 558 height 367
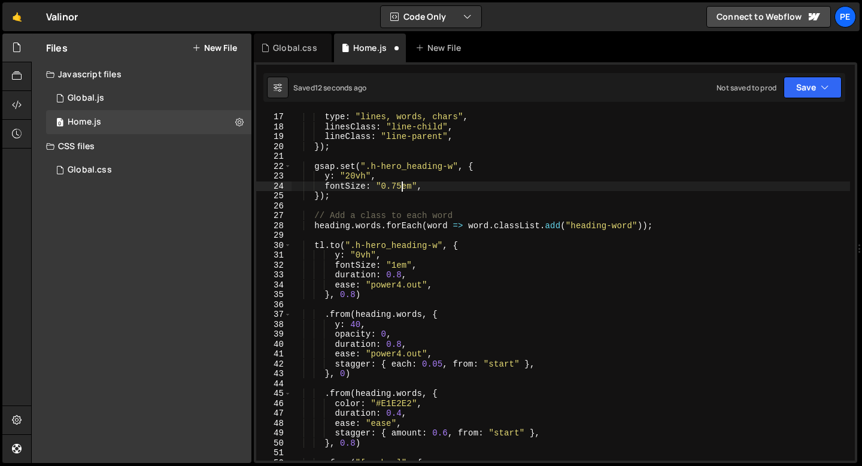
scroll to position [0, 7]
click at [355, 176] on div "type : "lines, words, chars" , linesClass : "line-child" , lineClass : "line-pa…" at bounding box center [570, 295] width 558 height 367
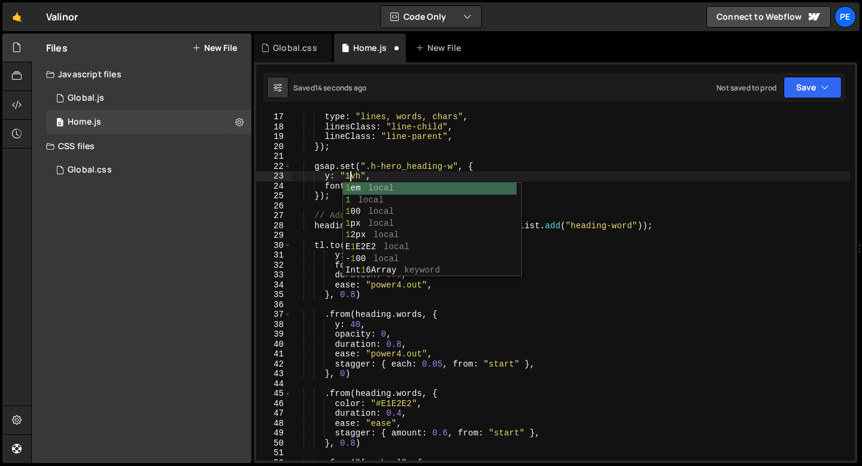
scroll to position [0, 4]
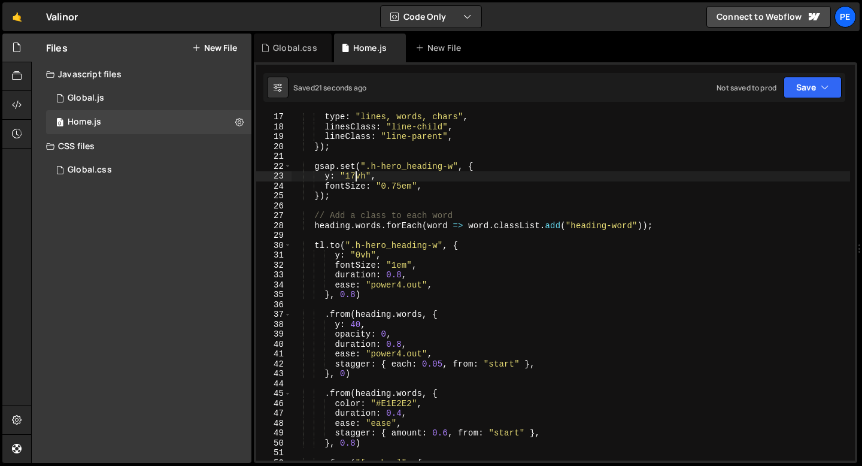
click at [354, 294] on div "type : "lines, words, chars" , linesClass : "line-child" , lineClass : "line-pa…" at bounding box center [570, 295] width 558 height 367
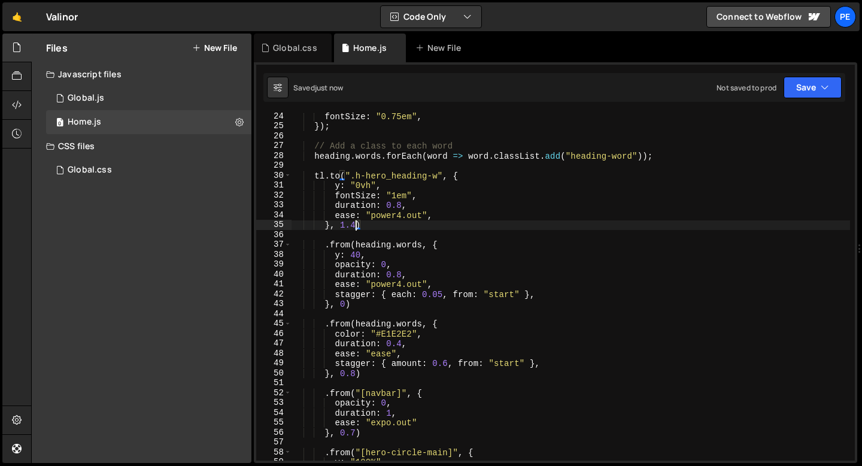
scroll to position [246, 0]
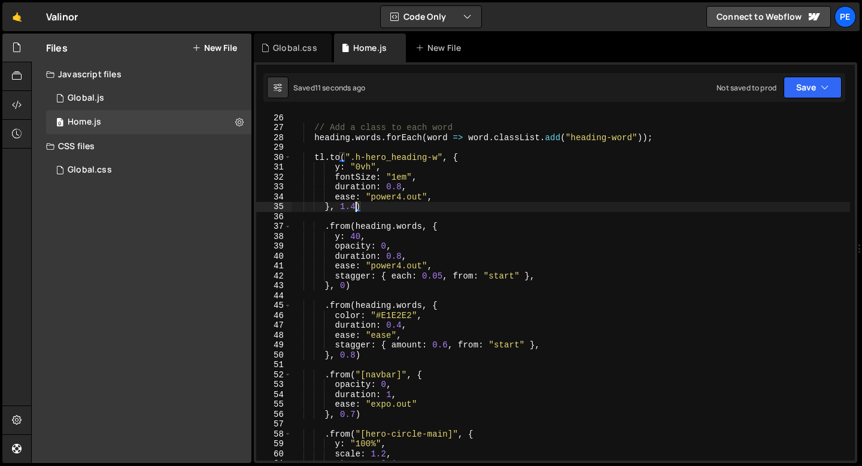
click at [355, 354] on div "}) ; // Add a class to each word heading . words . forEach ( word => word . cla…" at bounding box center [570, 286] width 558 height 367
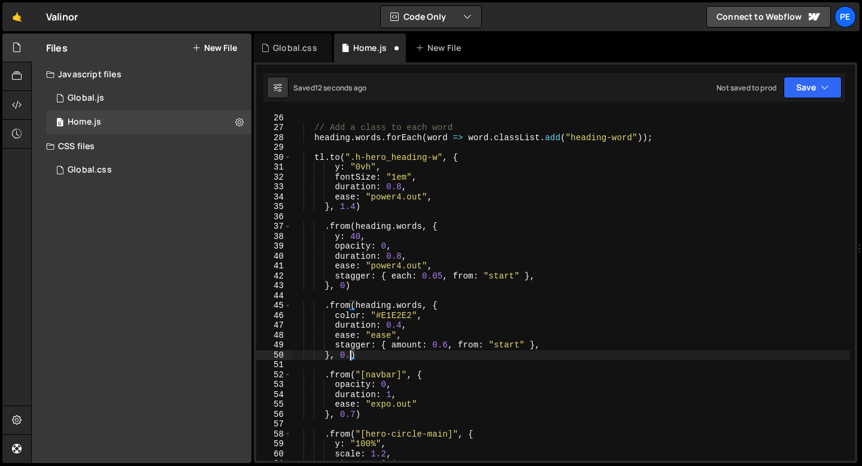
scroll to position [0, 4]
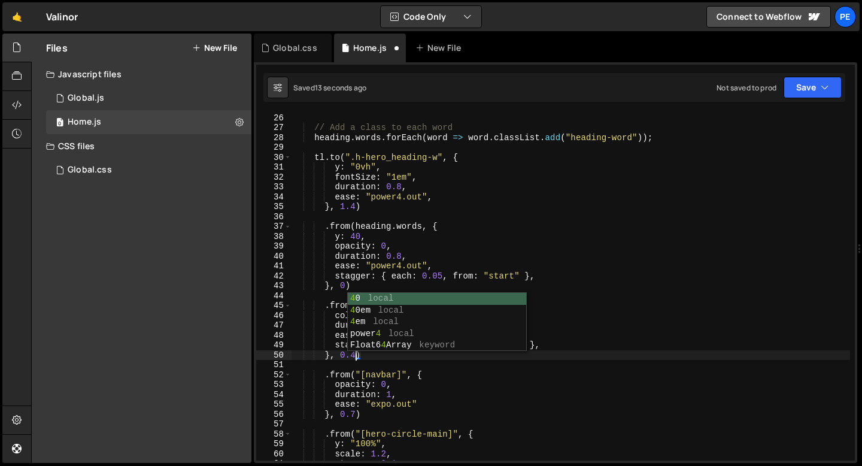
click at [512, 373] on div "}) ; // Add a class to each word heading . words . forEach ( word => word . cla…" at bounding box center [570, 286] width 558 height 367
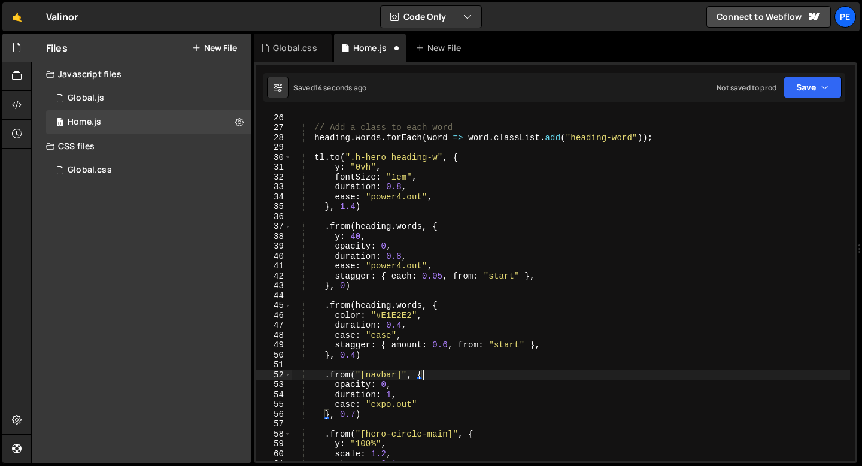
click at [448, 343] on div "}) ; // Add a class to each word heading . words . forEach ( word => word . cla…" at bounding box center [570, 286] width 558 height 367
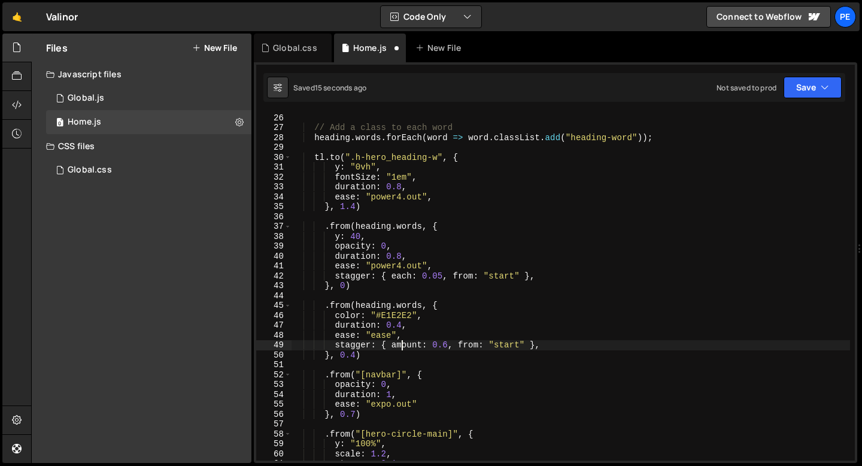
click at [404, 343] on div "}) ; // Add a class to each word heading . words . forEach ( word => word . cla…" at bounding box center [570, 286] width 558 height 367
click at [436, 344] on div "}) ; // Add a class to each word heading . words . forEach ( word => word . cla…" at bounding box center [570, 286] width 558 height 367
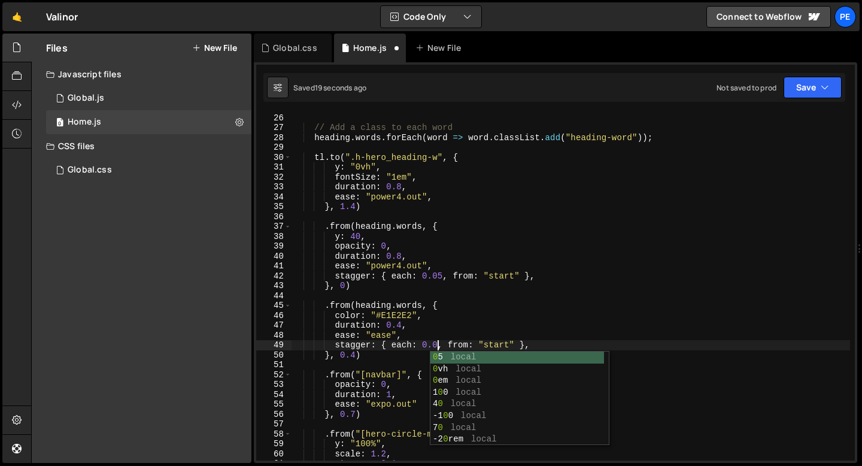
scroll to position [0, 10]
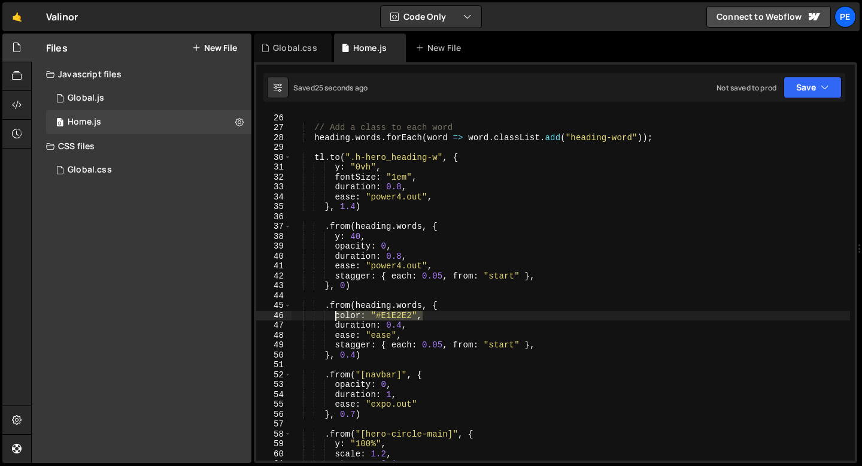
drag, startPoint x: 422, startPoint y: 315, endPoint x: 336, endPoint y: 315, distance: 86.2
click at [336, 315] on div "}) ; // Add a class to each word heading . words . forEach ( word => word . cla…" at bounding box center [570, 286] width 558 height 367
type textarea "color: "#E1E2E2","
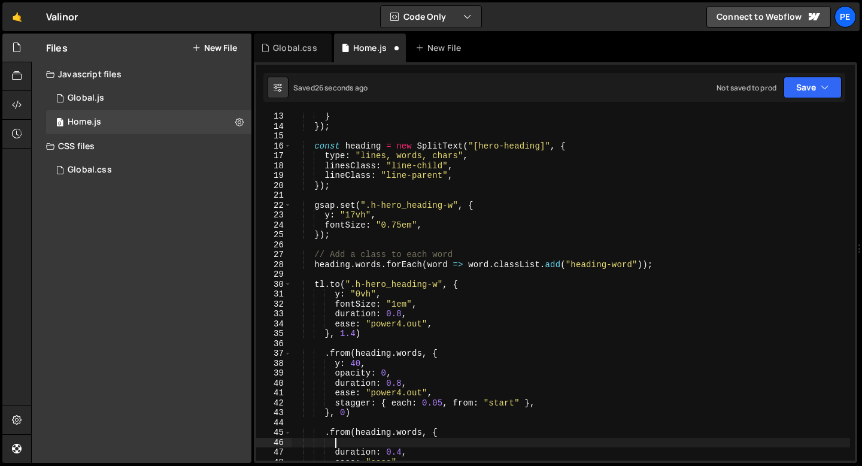
scroll to position [120, 0]
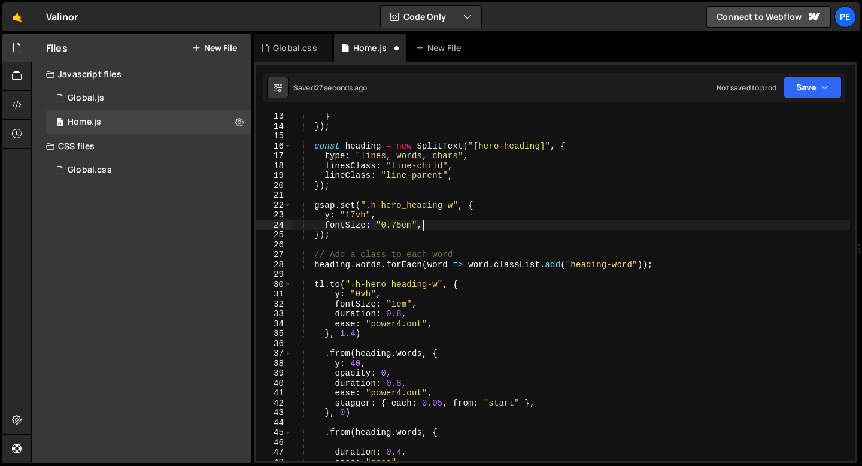
click at [421, 229] on div "} }) ; const heading = new SplitText ( "[hero-heading]" , { type : "lines, word…" at bounding box center [570, 294] width 558 height 367
type textarea "fontSize: "0.75em","
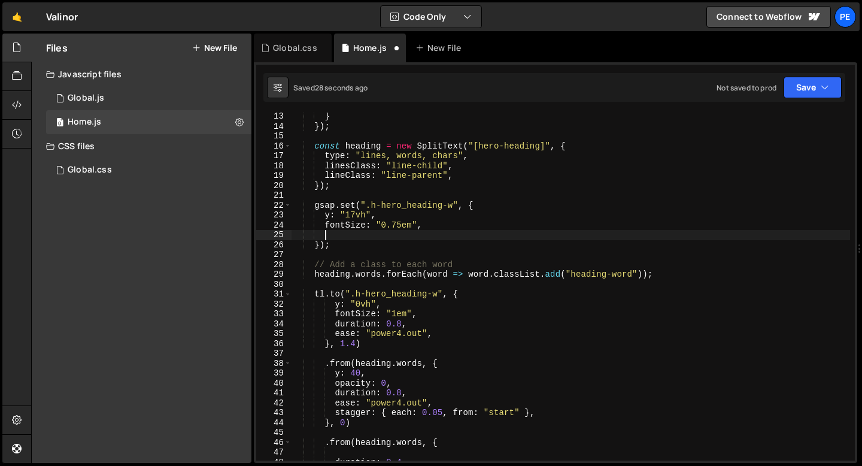
paste textarea "color: "#E1E2E2","
drag, startPoint x: 414, startPoint y: 236, endPoint x: 325, endPoint y: 235, distance: 88.6
click at [325, 235] on div "} }) ; const heading = new SplitText ( "[hero-heading]" , { type : "lines, word…" at bounding box center [570, 294] width 558 height 367
paste textarea "y: "0vh"
click at [390, 305] on div "} }) ; const heading = new SplitText ( "[hero-heading]" , { type : "lines, word…" at bounding box center [570, 294] width 558 height 367
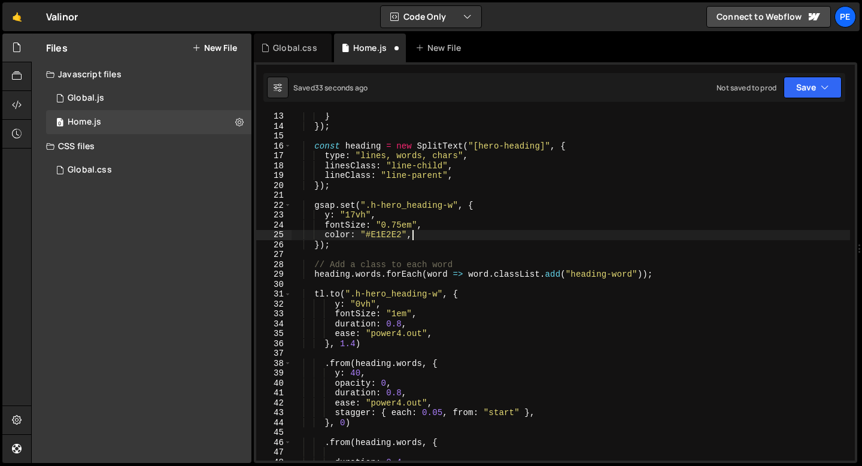
type textarea "y: "0vh","
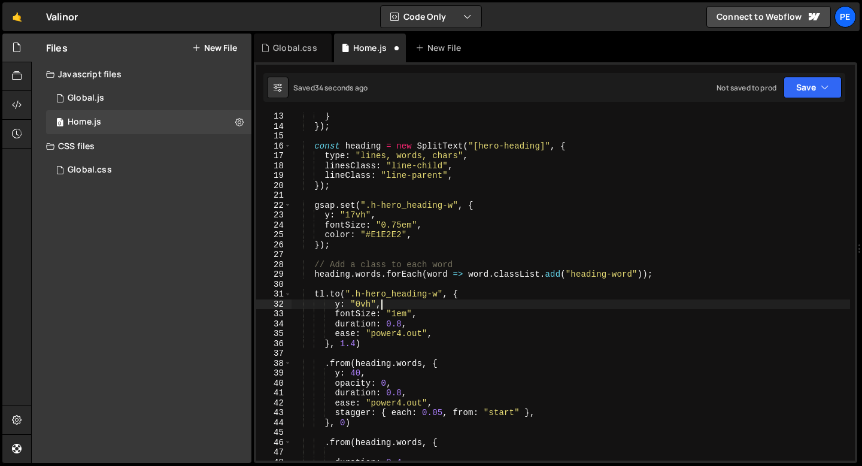
scroll to position [0, 2]
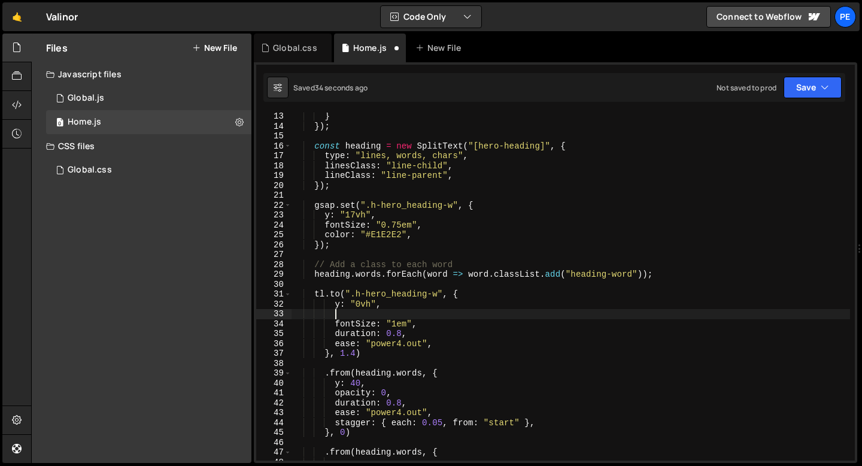
paste textarea "color: "#E1E2E2","
click at [401, 314] on div "} }) ; const heading = new SplitText ( "[hero-heading]" , { type : "lines, word…" at bounding box center [570, 294] width 558 height 367
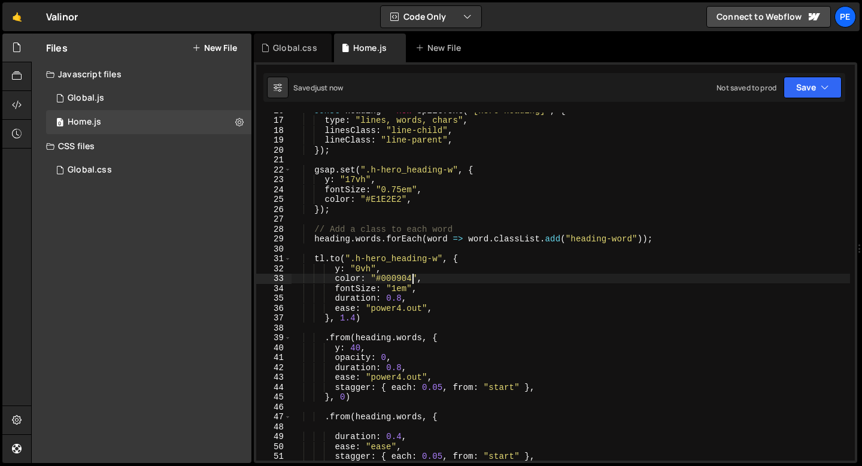
scroll to position [156, 0]
click at [355, 315] on div "const heading = new SplitText ( "[hero-heading]" , { type : "lines, words, char…" at bounding box center [570, 288] width 558 height 367
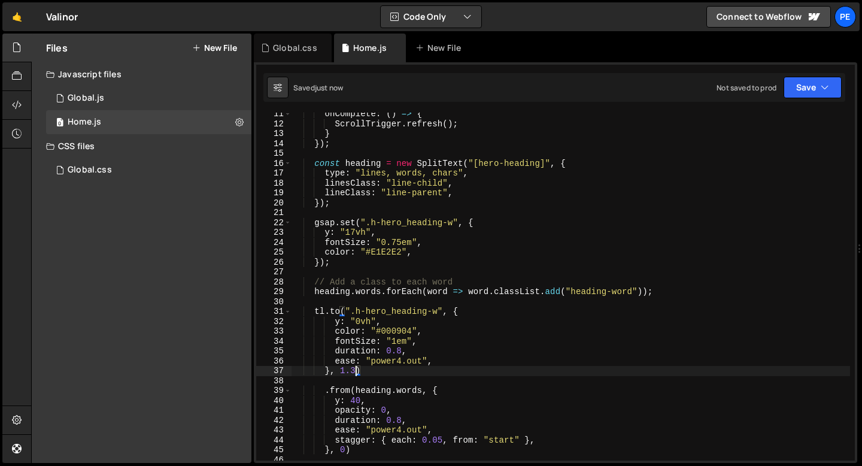
scroll to position [102, 0]
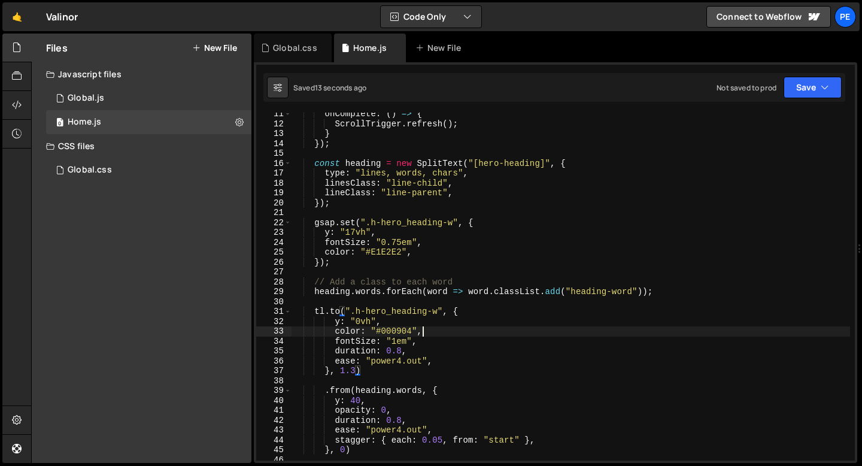
click at [422, 334] on div "onComplete : ( ) => { ScrollTrigger . refresh ( ) ; } }) ; const heading = new …" at bounding box center [570, 292] width 558 height 367
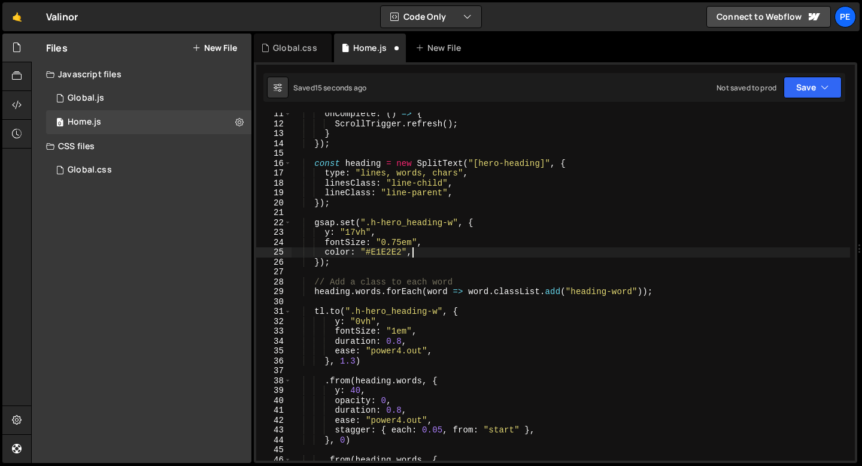
click at [413, 252] on div "onComplete : ( ) => { ScrollTrigger . refresh ( ) ; } }) ; const heading = new …" at bounding box center [570, 292] width 558 height 367
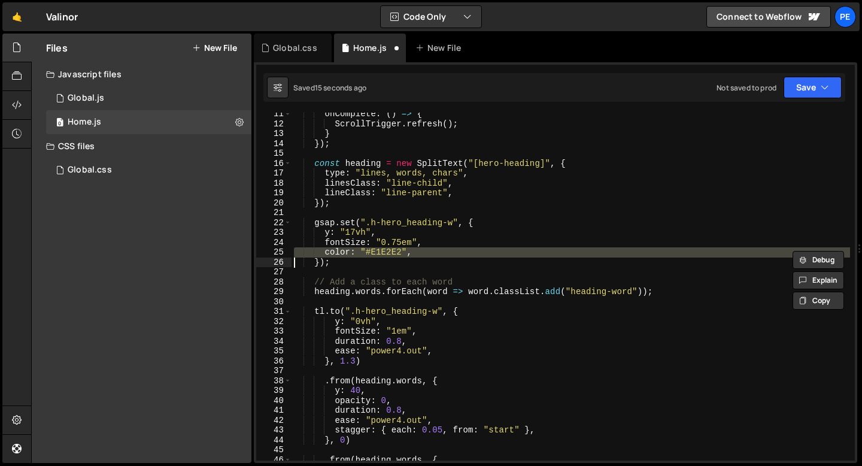
click at [413, 252] on div "onComplete : ( ) => { ScrollTrigger . refresh ( ) ; } }) ; const heading = new …" at bounding box center [570, 292] width 558 height 367
type textarea "});"
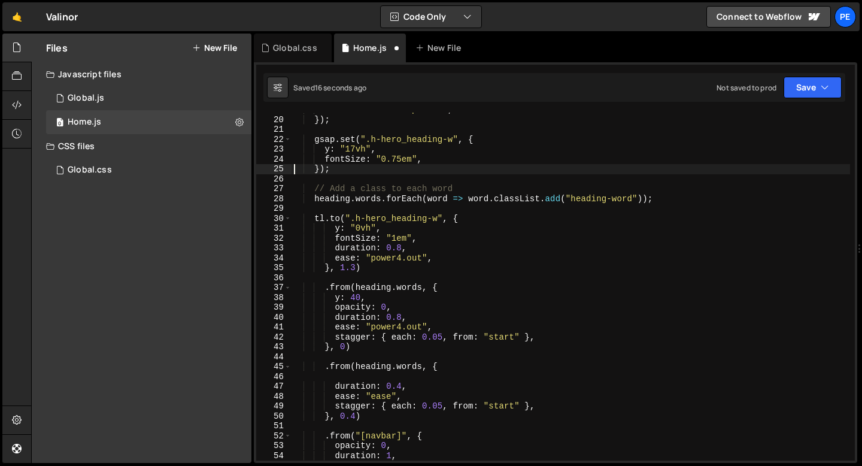
scroll to position [206, 0]
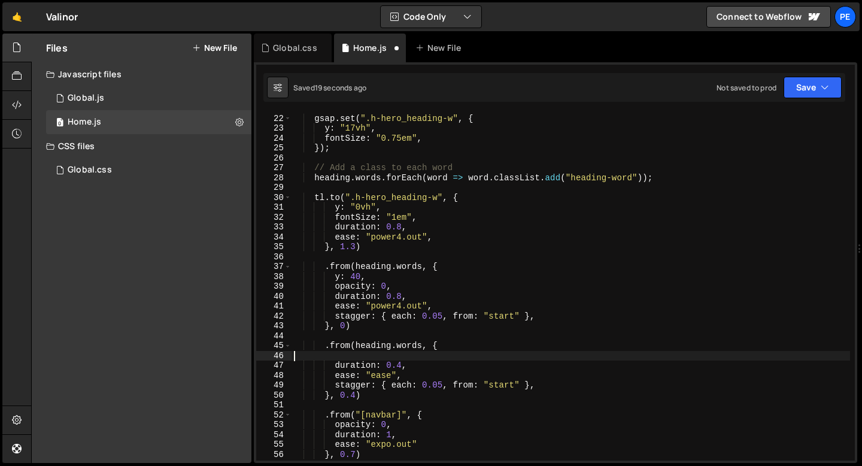
click at [396, 357] on div "gsap . set ( ".h-hero_heading-w" , { y : "17vh" , fontSize : "0.75em" , }) ; //…" at bounding box center [570, 287] width 558 height 367
paste textarea "color: "#E1E2E2","
click at [400, 354] on div "gsap . set ( ".h-hero_heading-w" , { y : "17vh" , fontSize : "0.75em" , }) ; //…" at bounding box center [570, 287] width 558 height 367
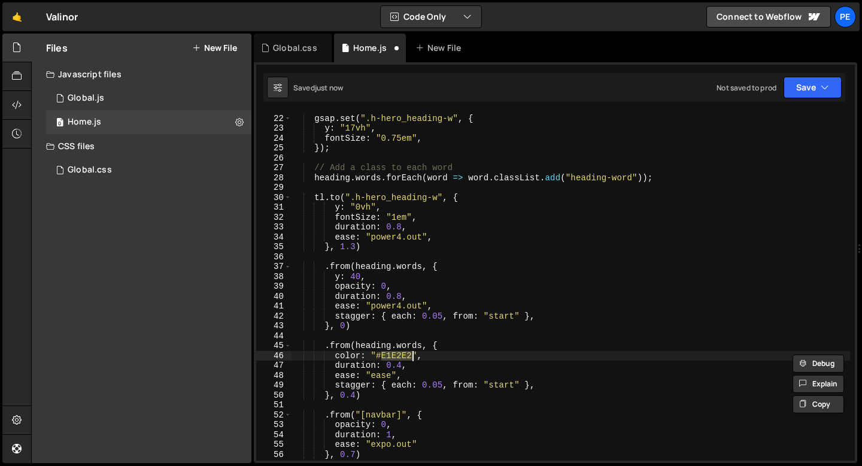
click at [401, 365] on div "gsap . set ( ".h-hero_heading-w" , { y : "17vh" , fontSize : "0.75em" , }) ; //…" at bounding box center [570, 287] width 558 height 367
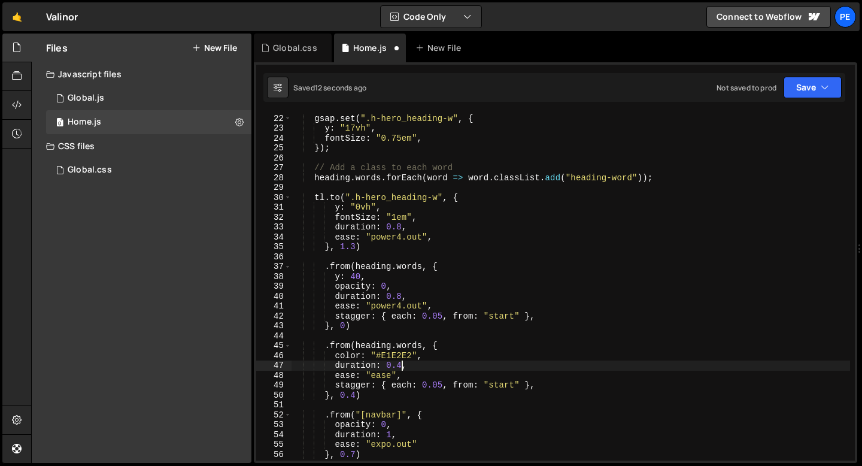
click at [357, 393] on div "gsap . set ( ".h-hero_heading-w" , { y : "17vh" , fontSize : "0.75em" , }) ; //…" at bounding box center [570, 287] width 558 height 367
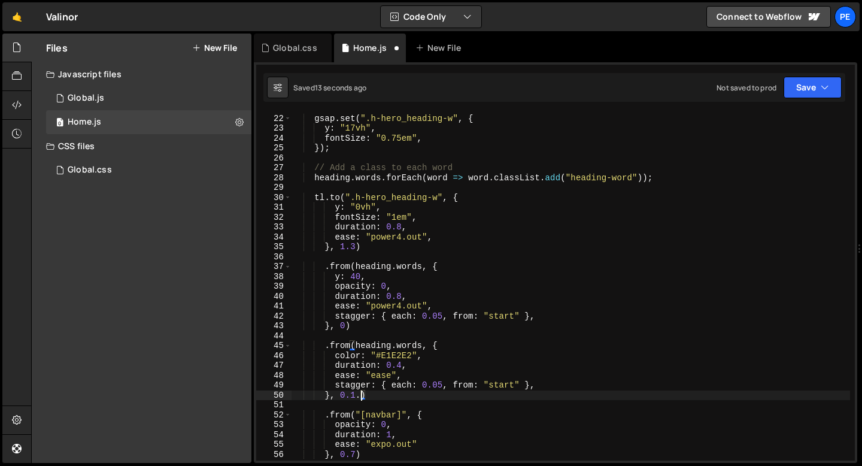
scroll to position [0, 5]
click at [343, 393] on div "gsap . set ( ".h-hero_heading-w" , { y : "17vh" , fontSize : "0.75em" , }) ; //…" at bounding box center [570, 287] width 558 height 367
type textarea "}, 1.2)"
click at [407, 340] on div "gsap . set ( ".h-hero_heading-w" , { y : "17vh" , fontSize : "0.75em" , }) ; //…" at bounding box center [570, 287] width 558 height 367
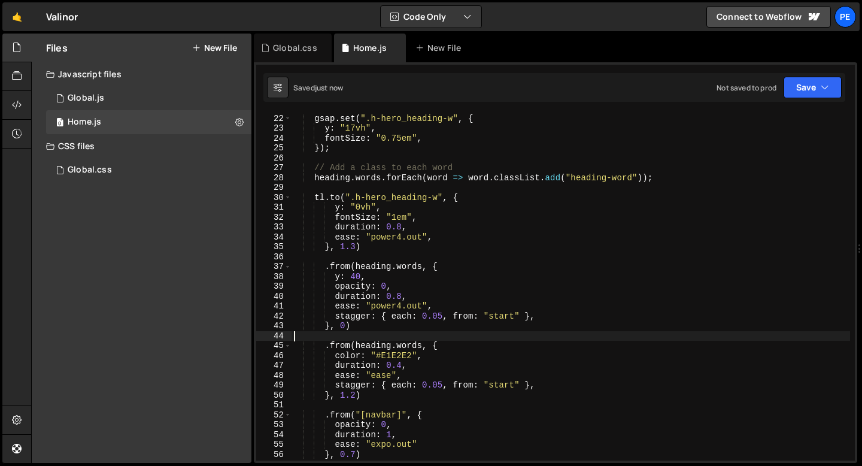
scroll to position [0, 0]
click at [407, 340] on div "gsap . set ( ".h-hero_heading-w" , { y : "17vh" , fontSize : "0.75em" , }) ; //…" at bounding box center [570, 287] width 558 height 367
click at [407, 348] on div "gsap . set ( ".h-hero_heading-w" , { y : "17vh" , fontSize : "0.75em" , }) ; //…" at bounding box center [570, 287] width 558 height 367
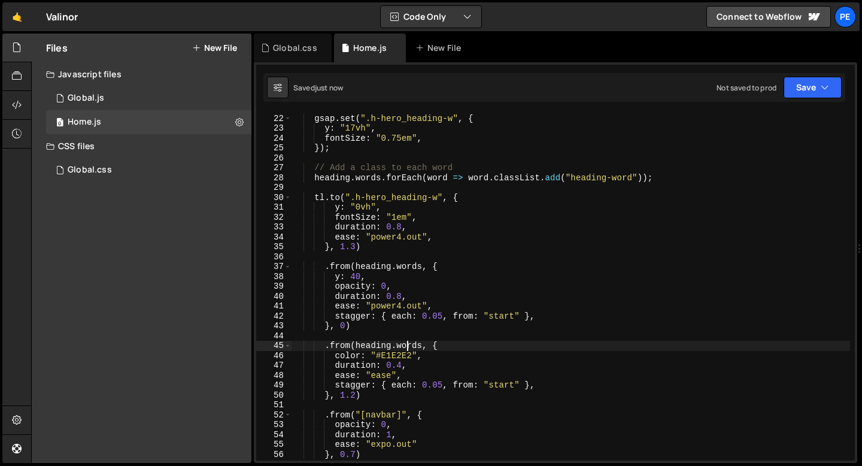
click at [407, 348] on div "gsap . set ( ".h-hero_heading-w" , { y : "17vh" , fontSize : "0.75em" , }) ; //…" at bounding box center [570, 287] width 558 height 367
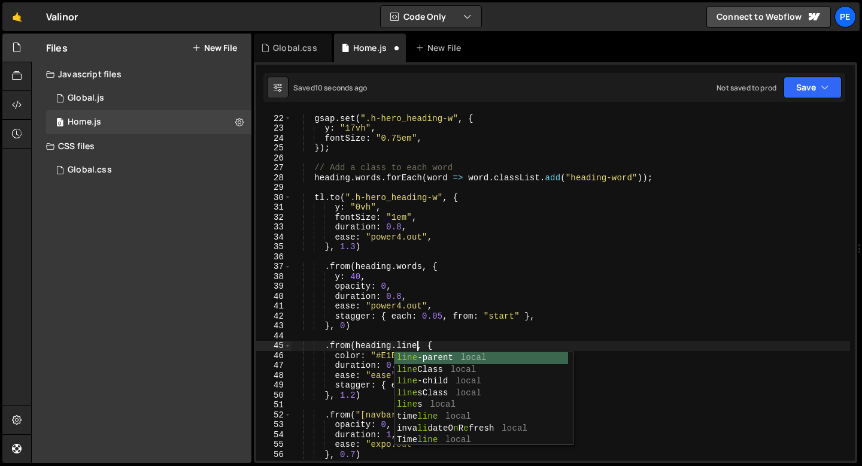
scroll to position [0, 8]
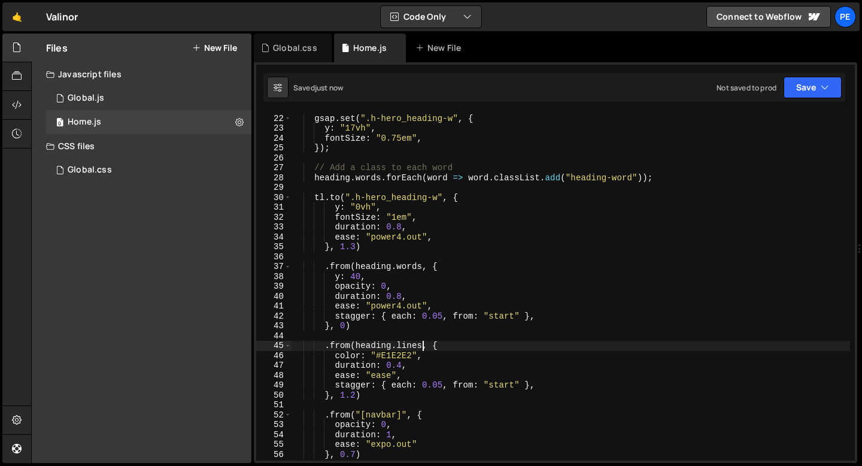
click at [443, 314] on div "gsap . set ( ".h-hero_heading-w" , { y : "17vh" , fontSize : "0.75em" , }) ; //…" at bounding box center [570, 287] width 558 height 367
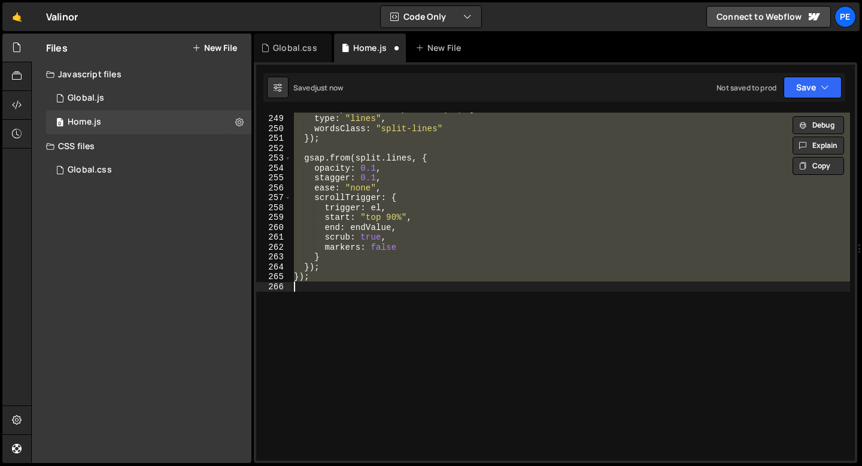
scroll to position [231, 0]
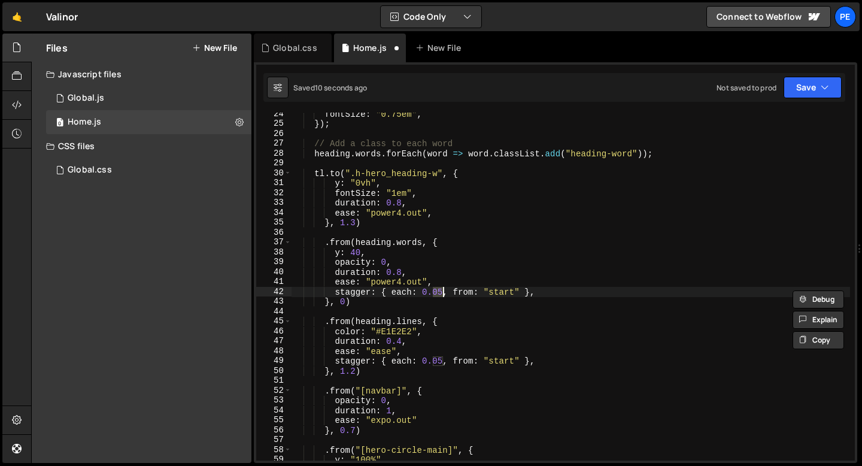
click at [437, 358] on div "fontSize : "0.75em" , }) ; // Add a class to each word heading . words . forEac…" at bounding box center [570, 292] width 558 height 367
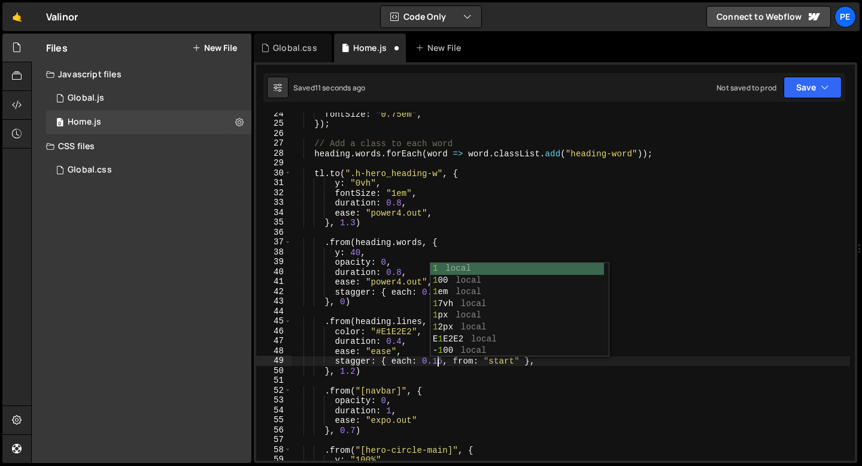
scroll to position [0, 10]
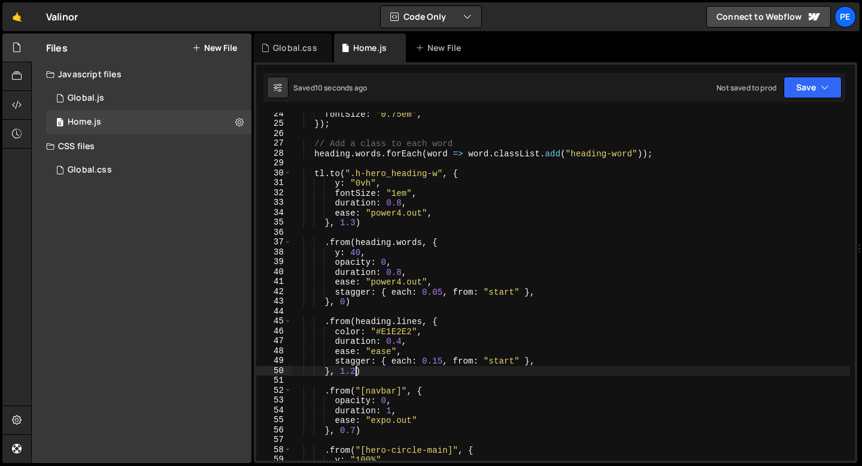
click at [355, 373] on div "fontSize : "0.75em" , }) ; // Add a class to each word heading . words . forEac…" at bounding box center [570, 292] width 558 height 367
click at [400, 339] on div "fontSize : "0.75em" , }) ; // Add a class to each word heading . words . forEac…" at bounding box center [570, 292] width 558 height 367
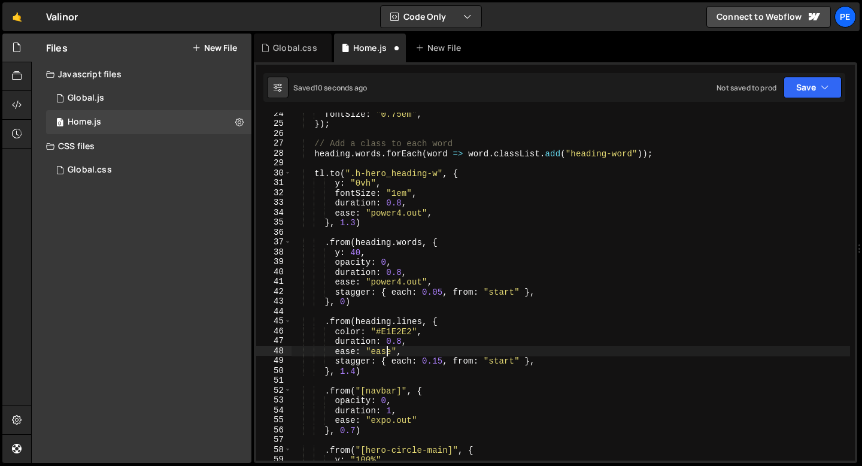
click at [385, 351] on div "fontSize : "0.75em" , }) ; // Add a class to each word heading . words . forEac…" at bounding box center [570, 292] width 558 height 367
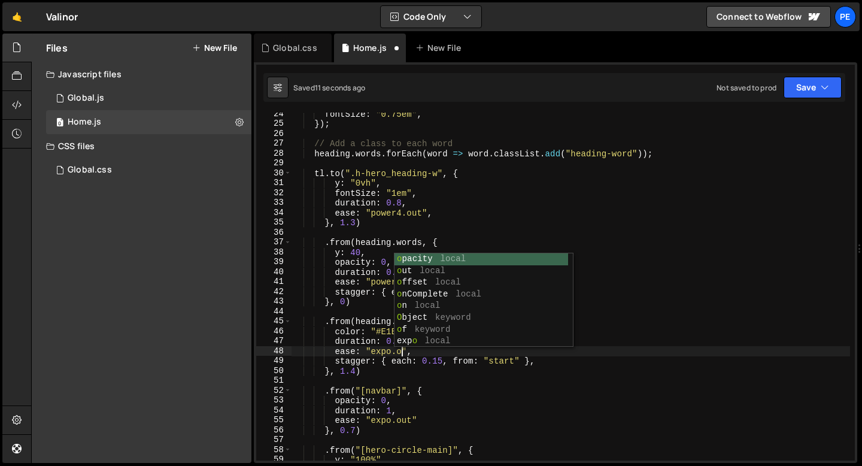
scroll to position [0, 8]
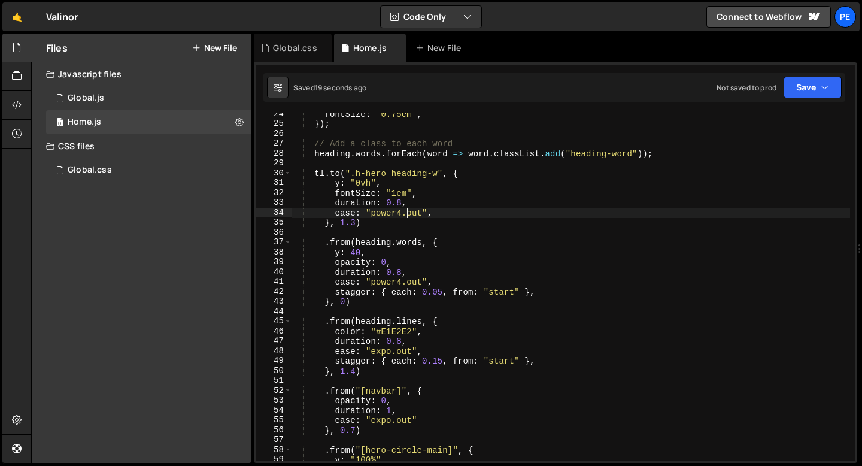
click at [407, 215] on div "fontSize : "0.75em" , }) ; // Add a class to each word heading . words . forEac…" at bounding box center [570, 292] width 558 height 367
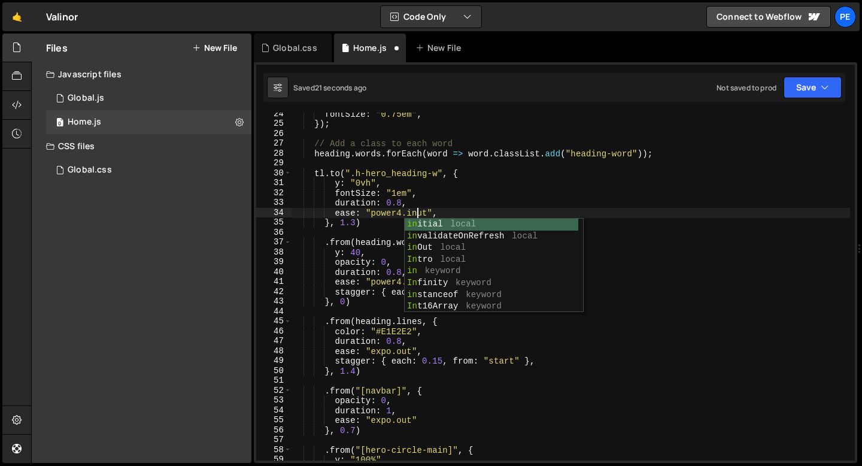
scroll to position [0, 8]
click at [354, 220] on div "fontSize : "0.75em" , }) ; // Add a class to each word heading . words . forEac…" at bounding box center [570, 292] width 558 height 367
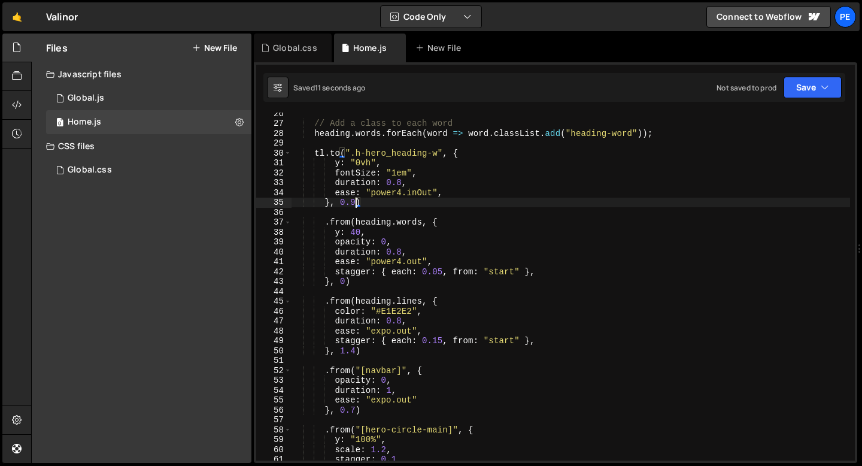
scroll to position [178, 0]
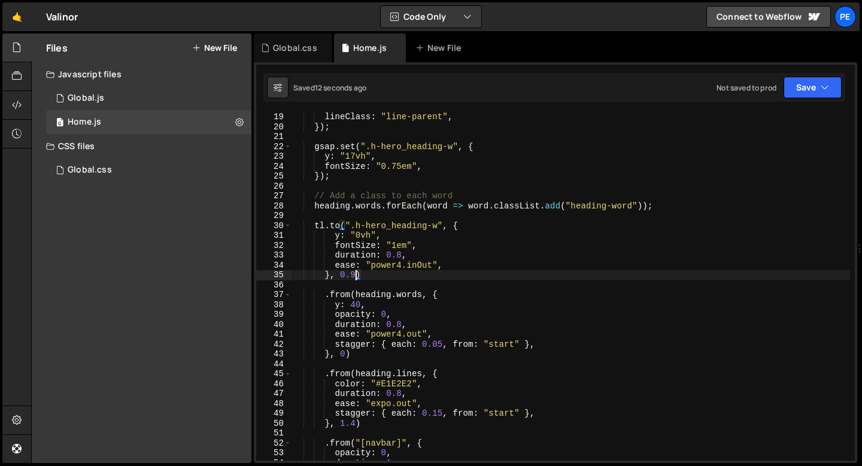
click at [393, 269] on div "lineClass : "line-parent" , }) ; gsap . set ( ".h-hero_heading-w" , { y : "17vh…" at bounding box center [570, 295] width 558 height 367
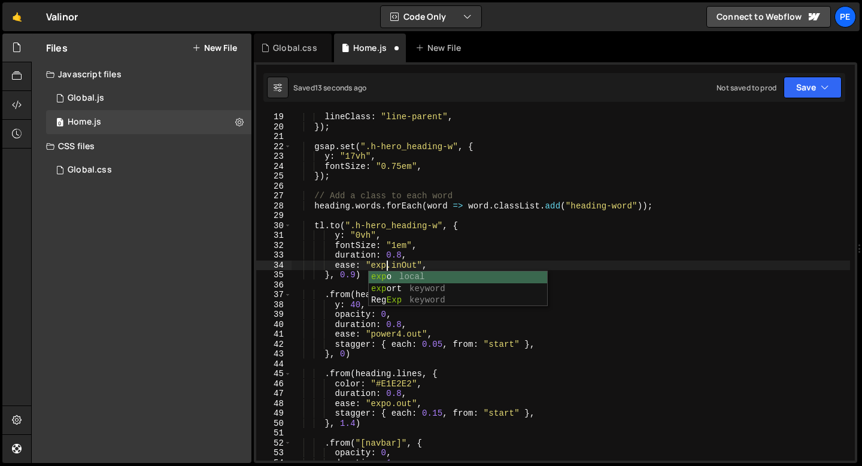
scroll to position [0, 7]
click at [356, 271] on div "lineClass : "line-parent" , }) ; gsap . set ( ".h-hero_heading-w" , { y : "17vh…" at bounding box center [570, 295] width 558 height 367
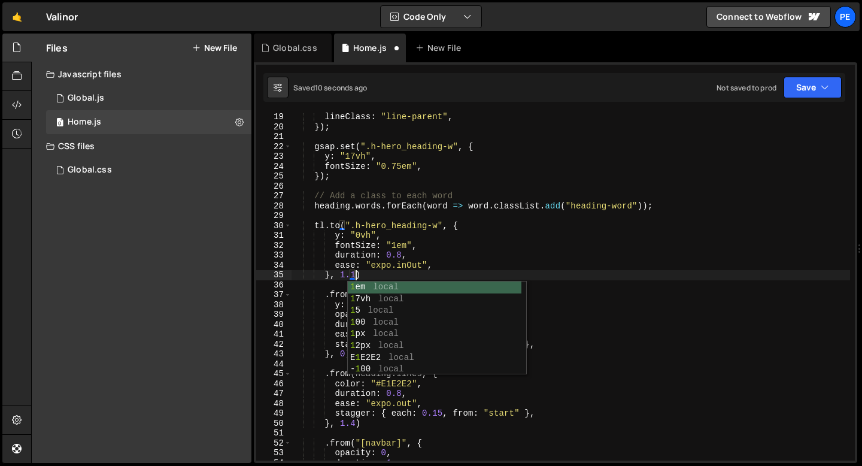
scroll to position [0, 4]
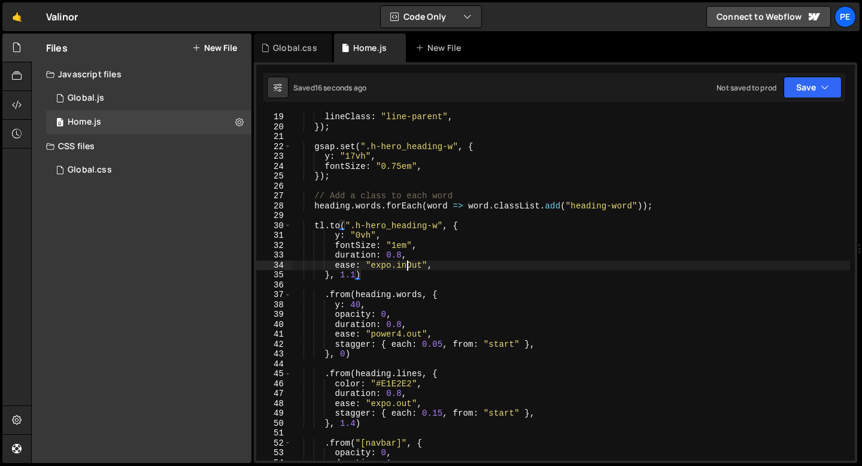
click at [405, 264] on div "lineClass : "line-parent" , }) ; gsap . set ( ".h-hero_heading-w" , { y : "17vh…" at bounding box center [570, 295] width 558 height 367
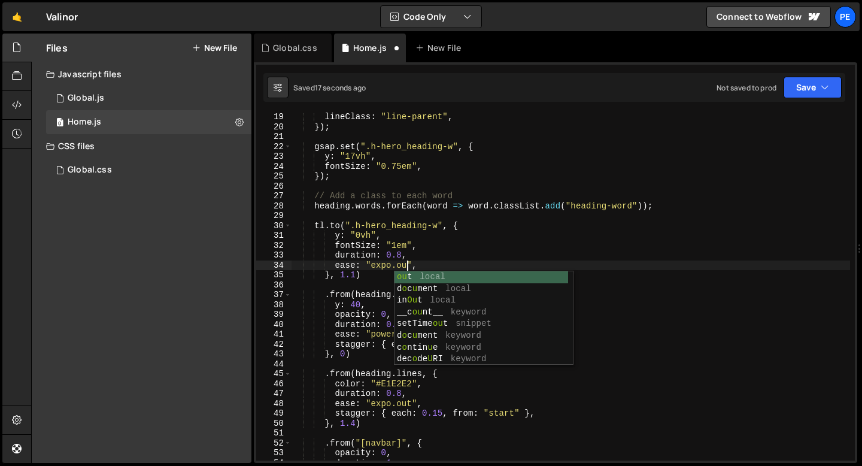
scroll to position [0, 8]
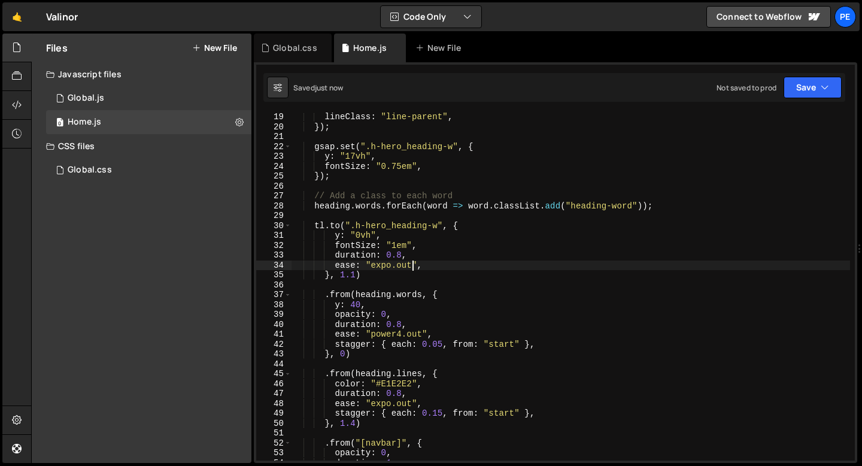
click at [355, 272] on div "lineClass : "line-parent" , }) ; gsap . set ( ".h-hero_heading-w" , { y : "17vh…" at bounding box center [570, 295] width 558 height 367
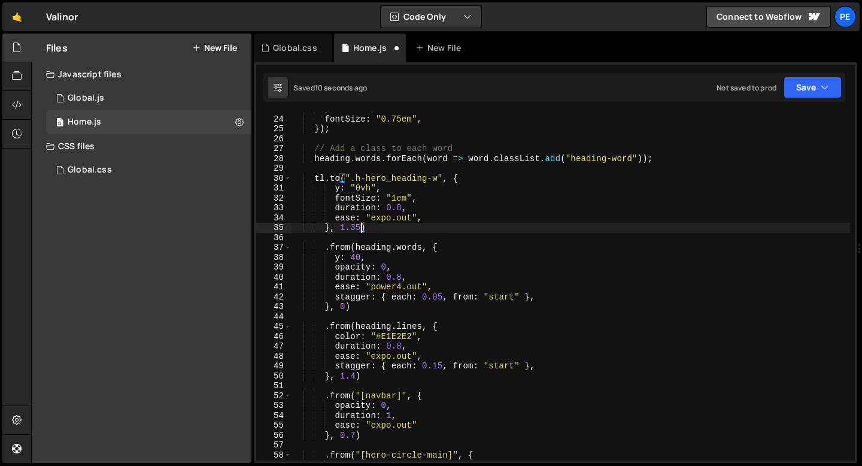
scroll to position [234, 0]
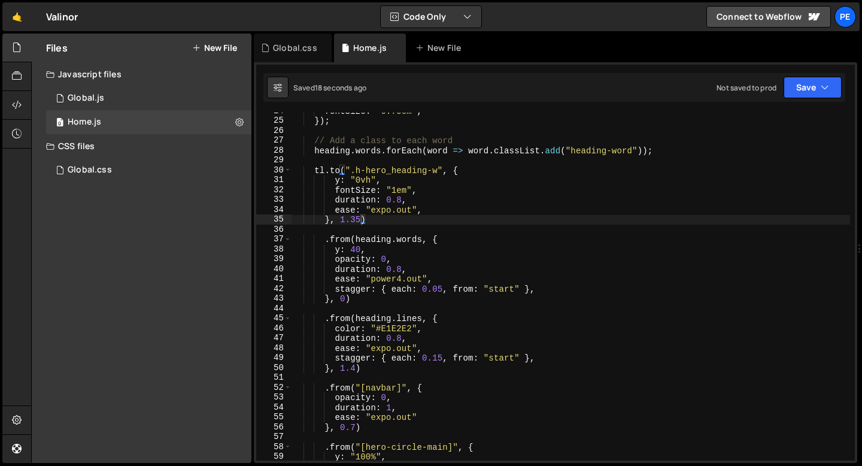
click at [399, 195] on div "fontSize : "0.75em" , }) ; // Add a class to each word heading . words . forEac…" at bounding box center [570, 289] width 558 height 367
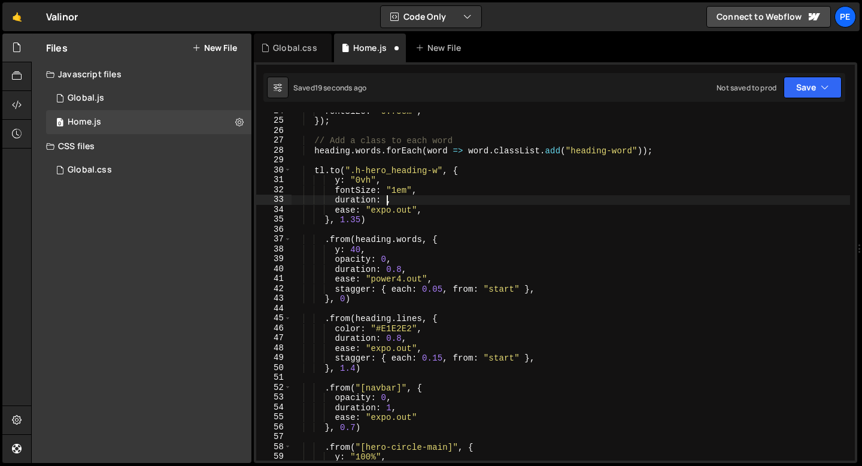
scroll to position [0, 7]
click at [351, 250] on div "fontSize : "0.75em" , }) ; // Add a class to each word heading . words . forEac…" at bounding box center [570, 289] width 558 height 367
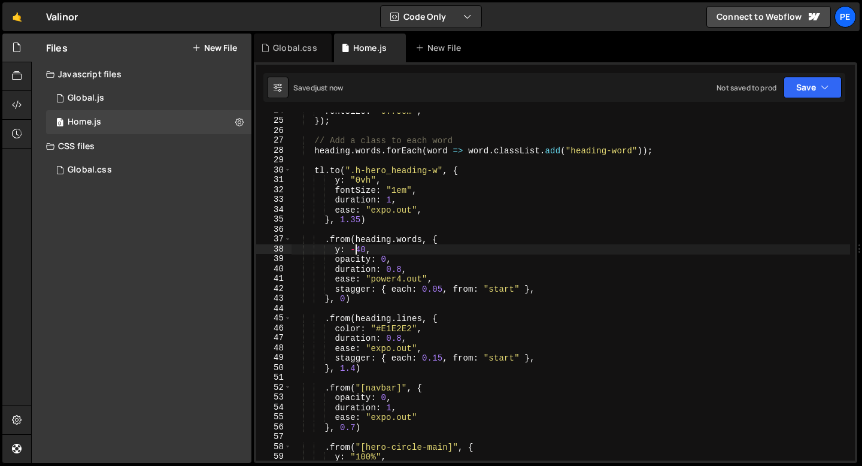
click at [508, 288] on div "fontSize : "0.75em" , }) ; // Add a class to each word heading . words . forEac…" at bounding box center [570, 289] width 558 height 367
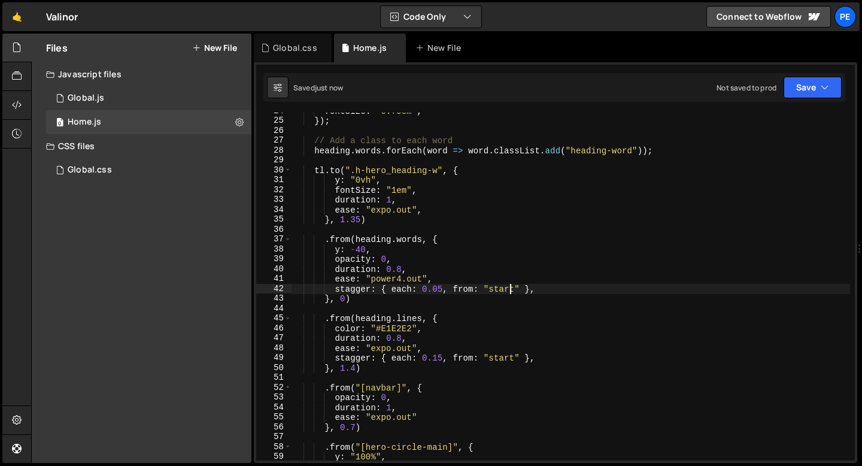
click at [507, 288] on div "fontSize : "0.75em" , }) ; // Add a class to each word heading . words . forEac…" at bounding box center [570, 289] width 558 height 367
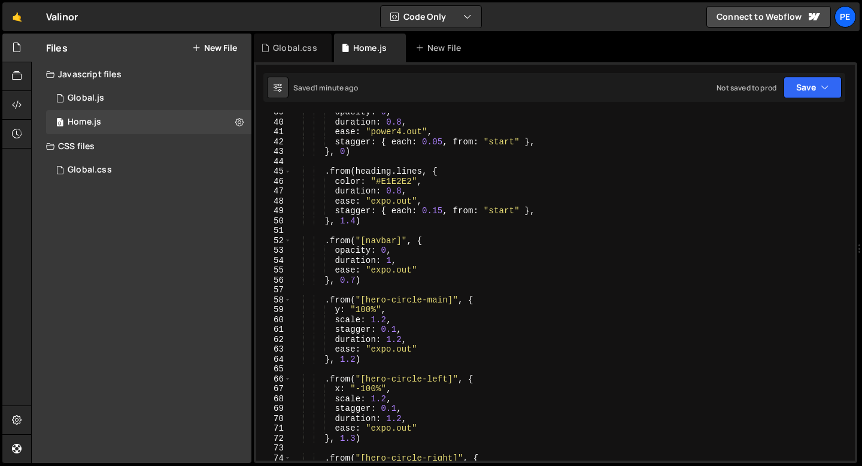
scroll to position [381, 0]
click at [377, 239] on div "opacity : 0 , duration : 0.8 , ease : "power4.out" , stagger : { each : 0.05 , …" at bounding box center [570, 290] width 558 height 367
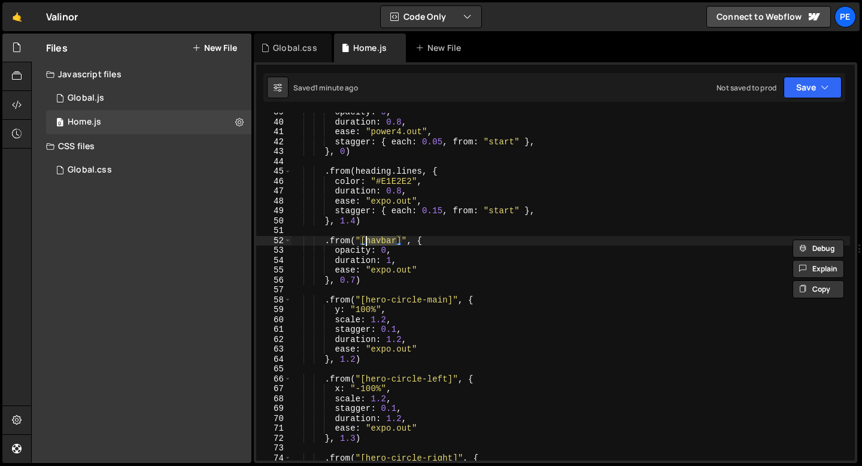
scroll to position [0, 5]
click at [355, 278] on div "opacity : 0 , duration : 0.8 , ease : "power4.out" , stagger : { each : 0.05 , …" at bounding box center [570, 290] width 558 height 367
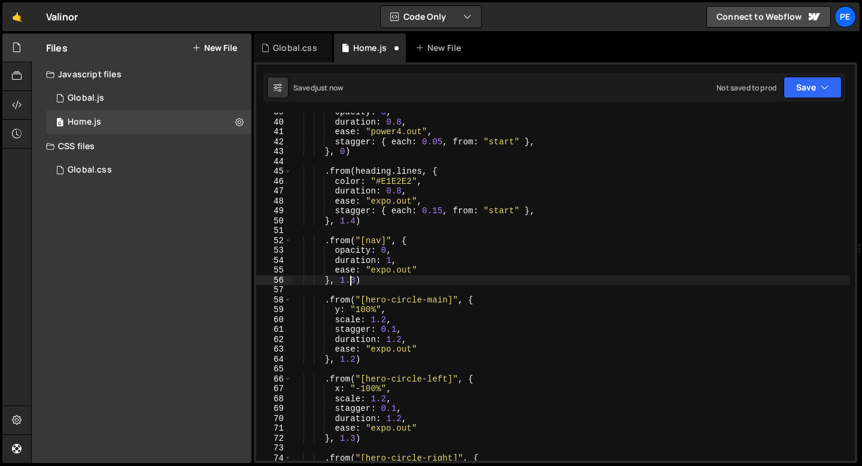
scroll to position [0, 4]
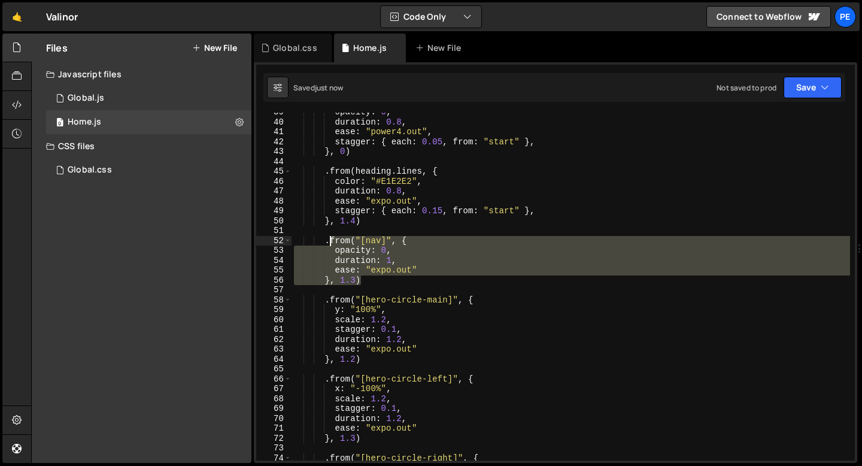
drag, startPoint x: 367, startPoint y: 276, endPoint x: 326, endPoint y: 244, distance: 52.0
click at [326, 244] on div "opacity : 0 , duration : 0.8 , ease : "power4.out" , stagger : { each : 0.05 , …" at bounding box center [570, 290] width 558 height 367
click at [369, 278] on div "opacity : 0 , duration : 0.8 , ease : "power4.out" , stagger : { each : 0.05 , …" at bounding box center [570, 286] width 558 height 348
type textarea "}, 1.3)"
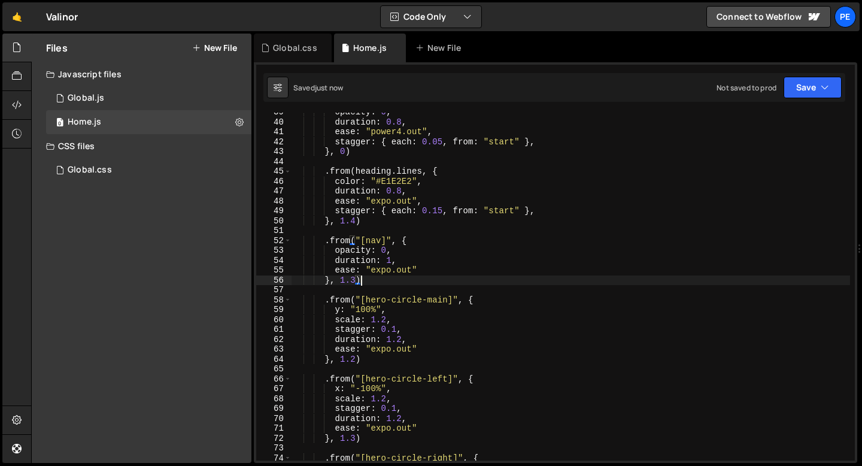
scroll to position [0, 1]
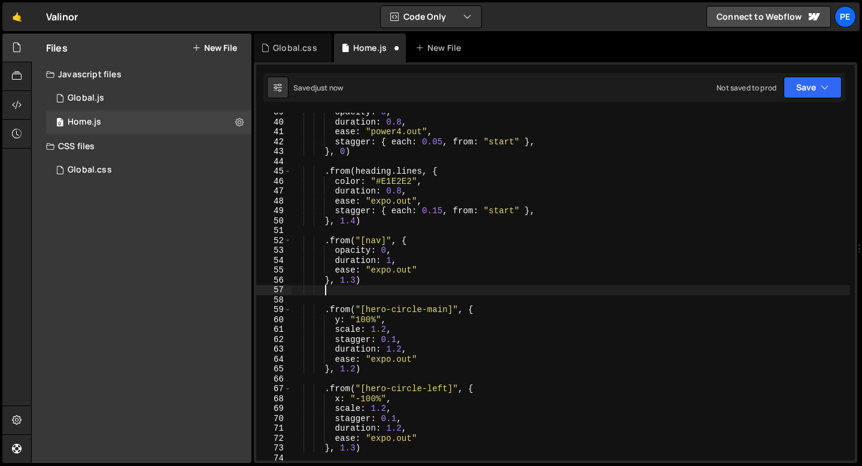
paste textarea "}, 1.3)"
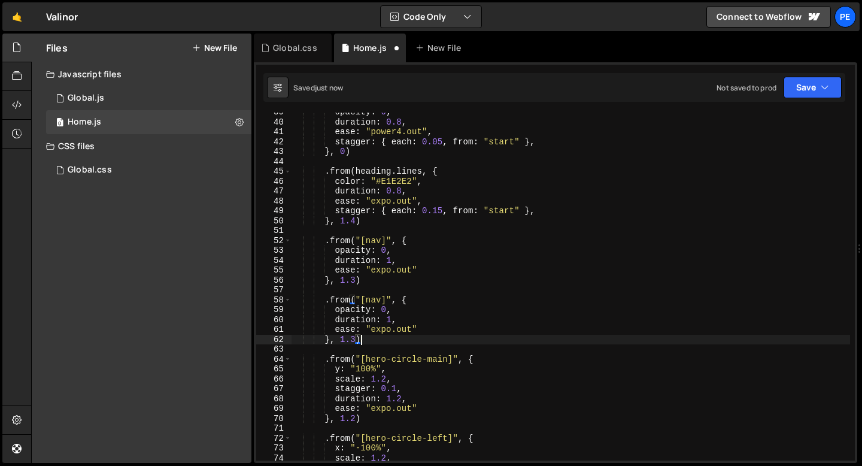
click at [382, 303] on div "opacity : 0 , duration : 0.8 , ease : "power4.out" , stagger : { each : 0.05 , …" at bounding box center [570, 290] width 558 height 367
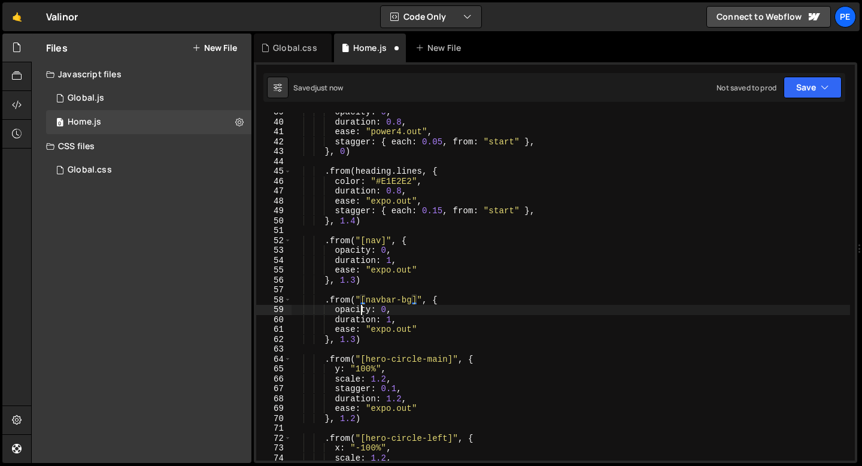
click at [359, 311] on div "opacity : 0 , duration : 0.8 , ease : "power4.out" , stagger : { each : 0.05 , …" at bounding box center [570, 290] width 558 height 367
click at [402, 311] on div "opacity : 0 , duration : 0.8 , ease : "power4.out" , stagger : { each : 0.05 , …" at bounding box center [570, 290] width 558 height 367
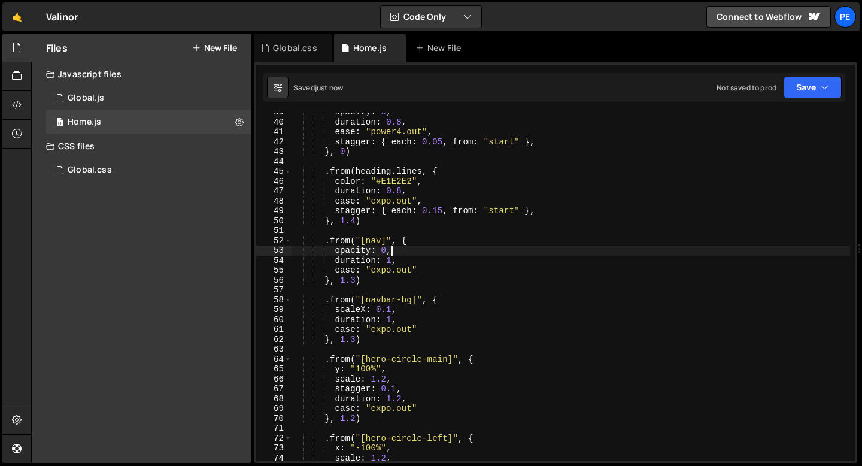
click at [394, 247] on div "opacity : 0 , duration : 0.8 , ease : "power4.out" , stagger : { each : 0.05 , …" at bounding box center [570, 290] width 558 height 367
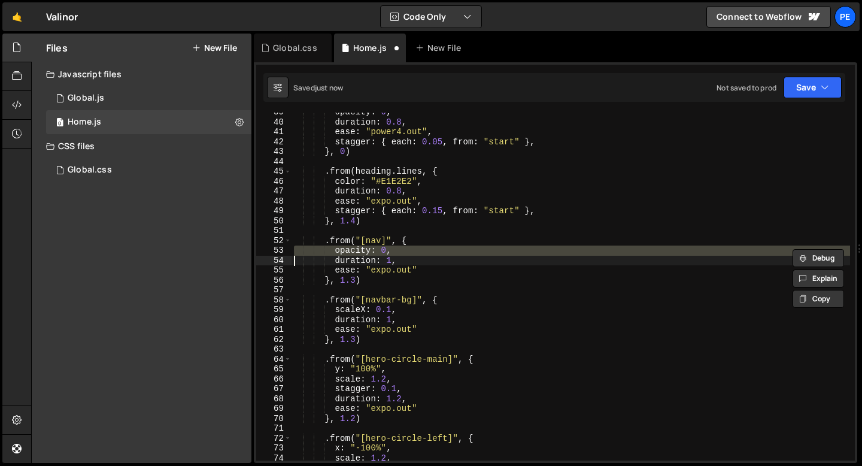
paste textarea
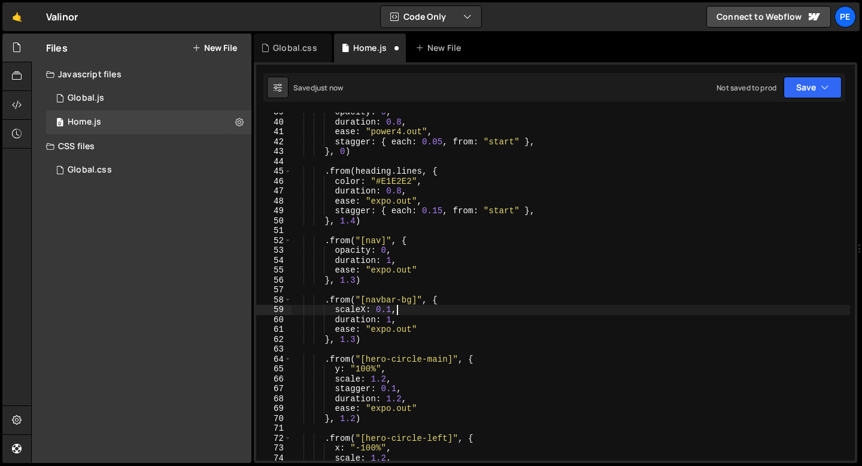
click at [401, 309] on div "opacity : 0 , duration : 0.8 , ease : "power4.out" , stagger : { each : 0.05 , …" at bounding box center [570, 290] width 558 height 367
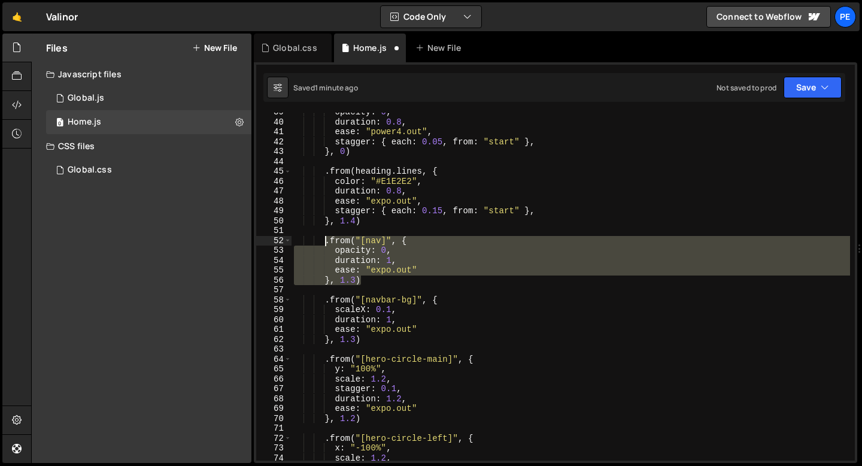
drag, startPoint x: 369, startPoint y: 278, endPoint x: 325, endPoint y: 239, distance: 58.5
click at [325, 239] on div "opacity : 0 , duration : 0.8 , ease : "power4.out" , stagger : { each : 0.05 , …" at bounding box center [570, 290] width 558 height 367
click at [370, 281] on div "opacity : 0 , duration : 0.8 , ease : "power4.out" , stagger : { each : 0.05 , …" at bounding box center [570, 286] width 558 height 348
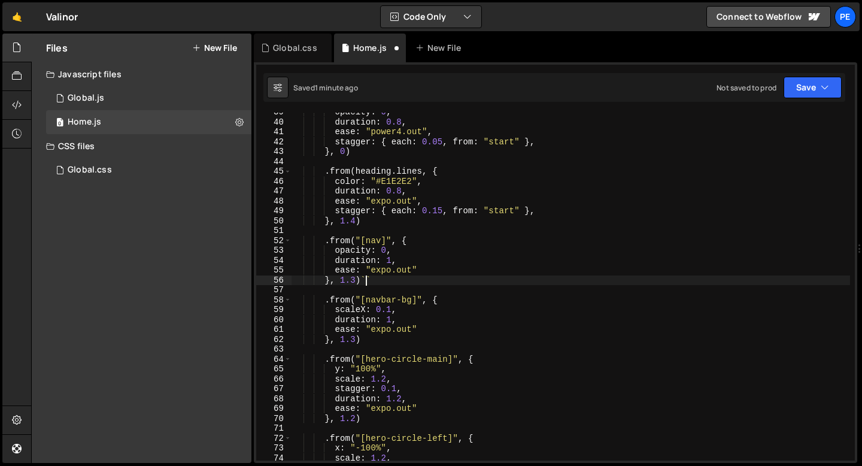
scroll to position [0, 0]
type textarea "}, 1.3)"
click at [366, 346] on div "opacity : 0 , duration : 0.8 , ease : "power4.out" , stagger : { each : 0.05 , …" at bounding box center [570, 290] width 558 height 367
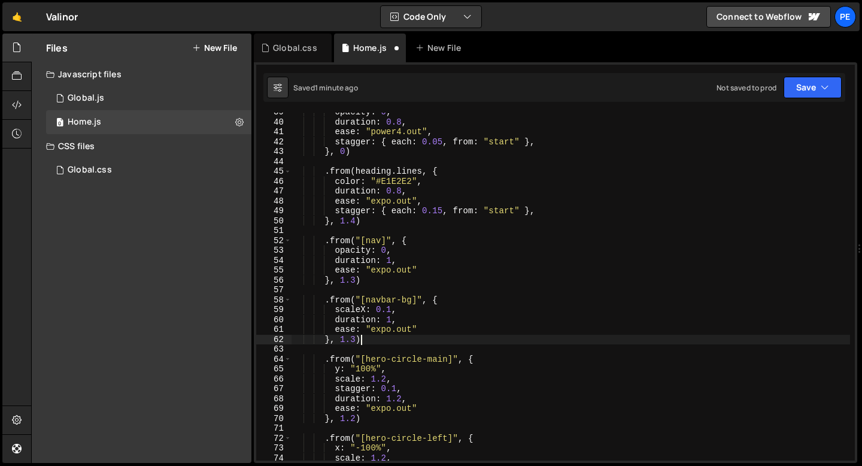
click at [364, 337] on div "opacity : 0 , duration : 0.8 , ease : "power4.out" , stagger : { each : 0.05 , …" at bounding box center [570, 290] width 558 height 367
type textarea "}, 1.3)"
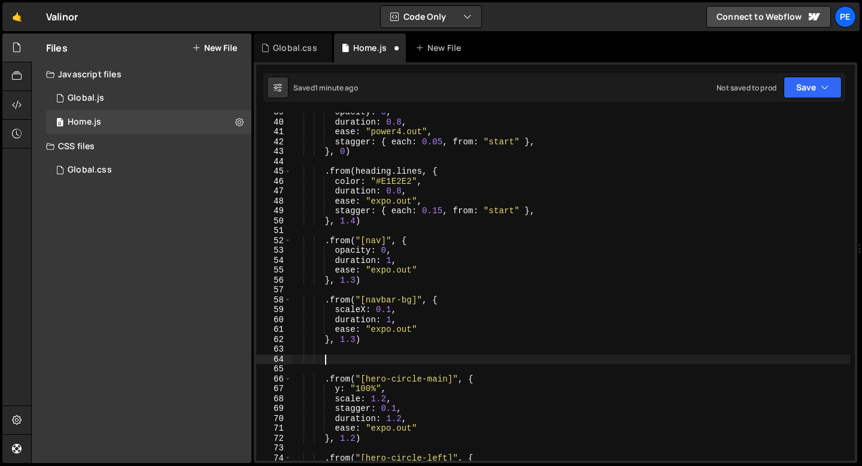
paste textarea "}, 1.3)"
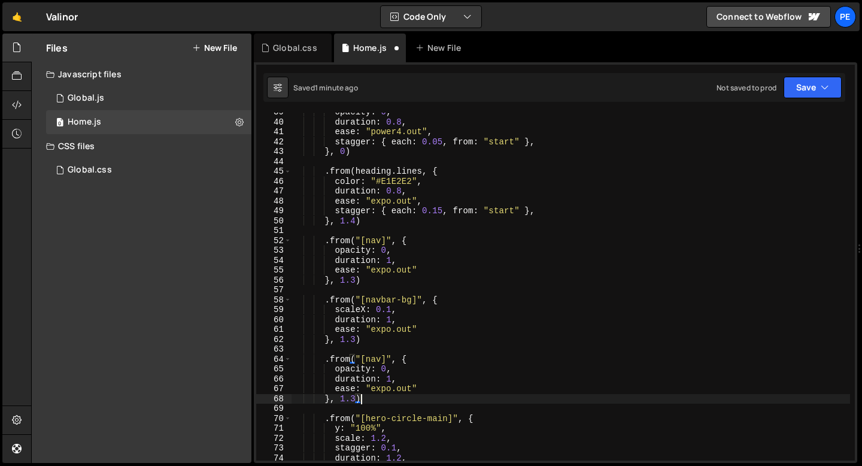
click at [376, 360] on div "opacity : 0 , duration : 0.8 , ease : "power4.out" , stagger : { each : 0.05 , …" at bounding box center [570, 290] width 558 height 367
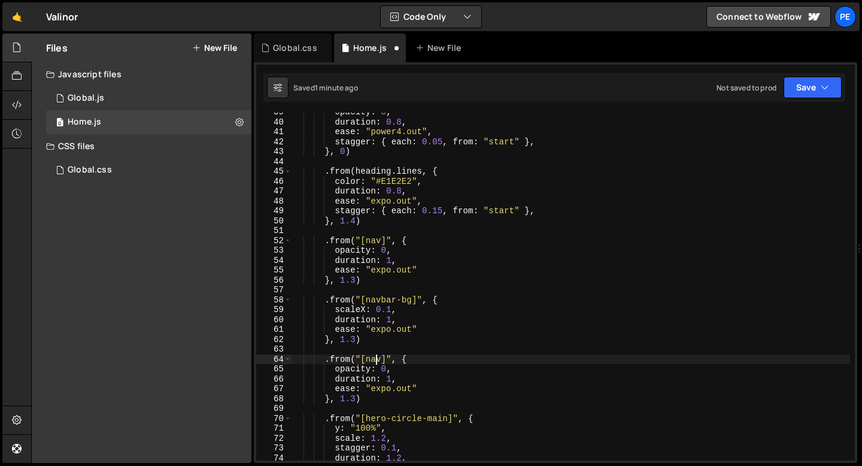
click at [376, 360] on div "opacity : 0 , duration : 0.8 , ease : "power4.out" , stagger : { each : 0.05 , …" at bounding box center [570, 290] width 558 height 367
click at [353, 370] on div "opacity : 0 , duration : 0.8 , ease : "power4.out" , stagger : { each : 0.05 , …" at bounding box center [570, 290] width 558 height 367
click at [356, 395] on div "opacity : 0 , duration : 0.8 , ease : "power4.out" , stagger : { each : 0.05 , …" at bounding box center [570, 290] width 558 height 367
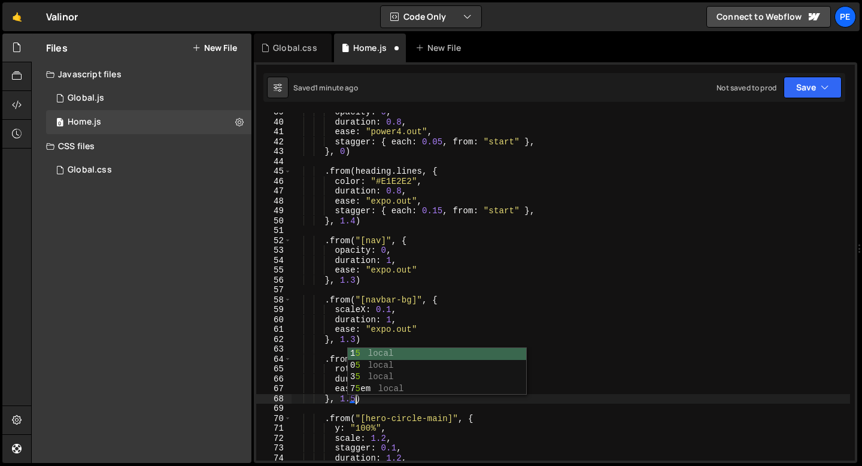
scroll to position [0, 4]
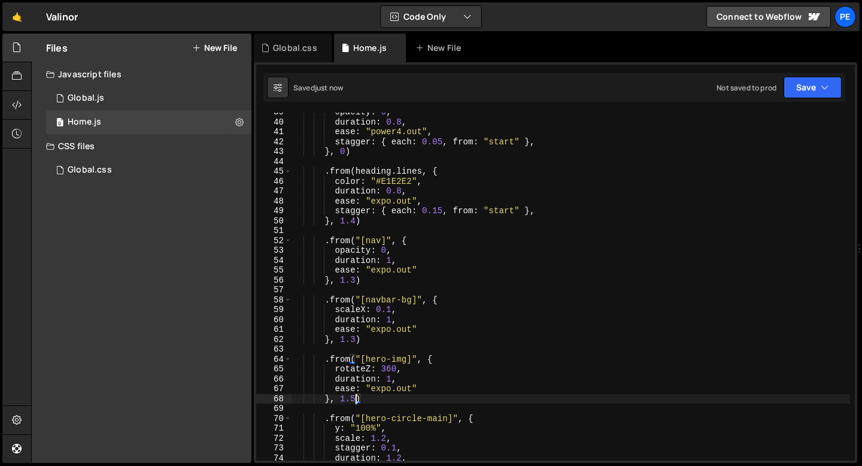
click at [397, 388] on div "opacity : 0 , duration : 0.8 , ease : "power4.out" , stagger : { each : 0.05 , …" at bounding box center [570, 290] width 558 height 367
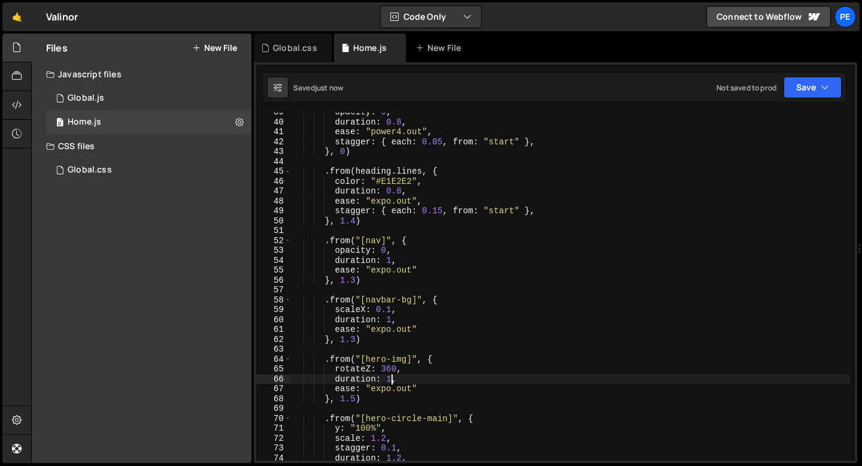
click at [392, 379] on div "opacity : 0 , duration : 0.8 , ease : "power4.out" , stagger : { each : 0.05 , …" at bounding box center [570, 290] width 558 height 367
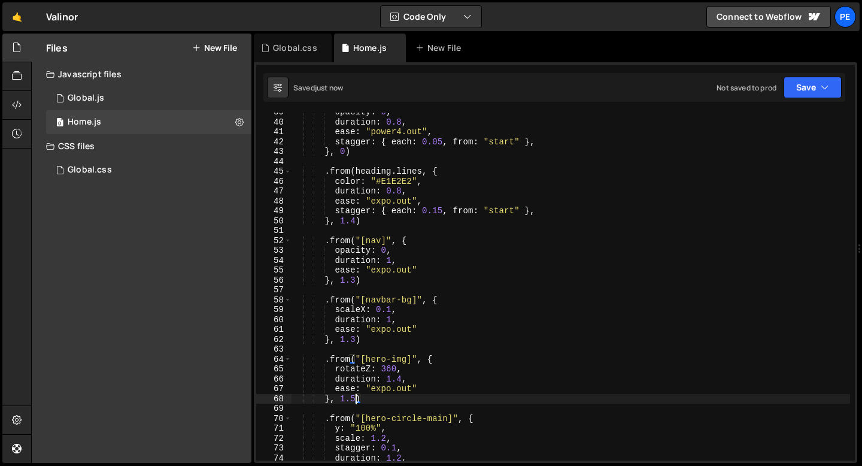
click at [355, 400] on div "opacity : 0 , duration : 0.8 , ease : "power4.out" , stagger : { each : 0.05 , …" at bounding box center [570, 290] width 558 height 367
click at [390, 364] on div "opacity : 0 , duration : 0.8 , ease : "power4.out" , stagger : { each : 0.05 , …" at bounding box center [570, 290] width 558 height 367
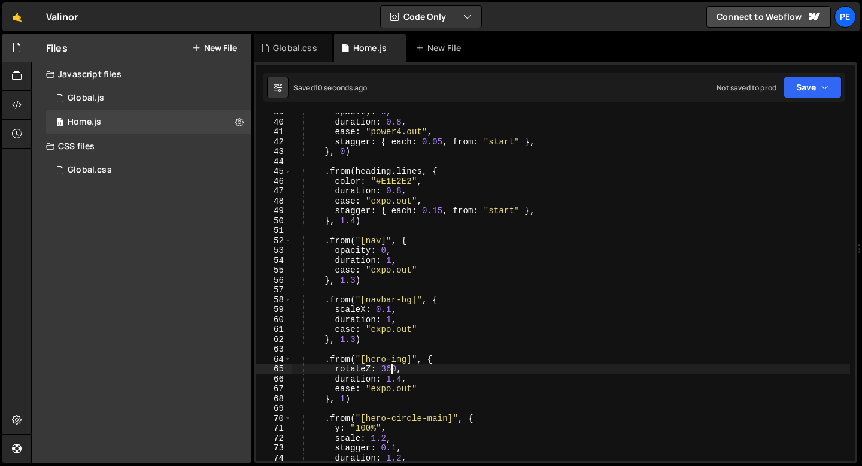
click at [390, 365] on div "opacity : 0 , duration : 0.8 , ease : "power4.out" , stagger : { each : 0.05 , …" at bounding box center [570, 290] width 558 height 367
click at [354, 282] on div "opacity : 0 , duration : 0.8 , ease : "power4.out" , stagger : { each : 0.05 , …" at bounding box center [570, 290] width 558 height 367
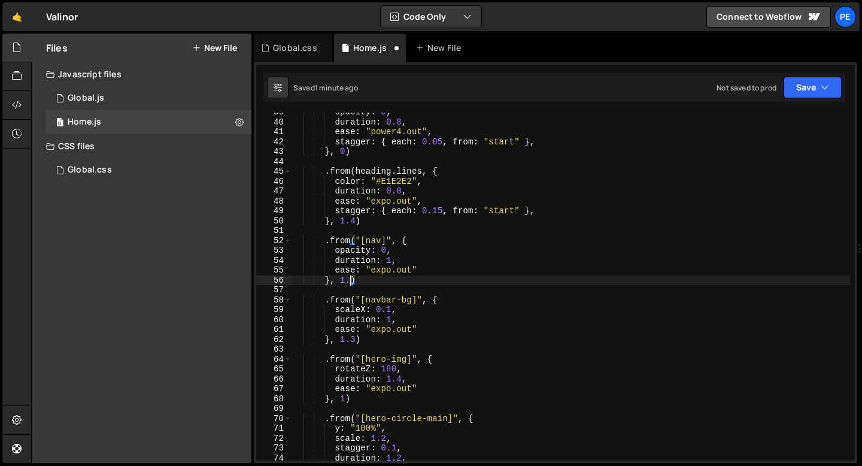
scroll to position [0, 4]
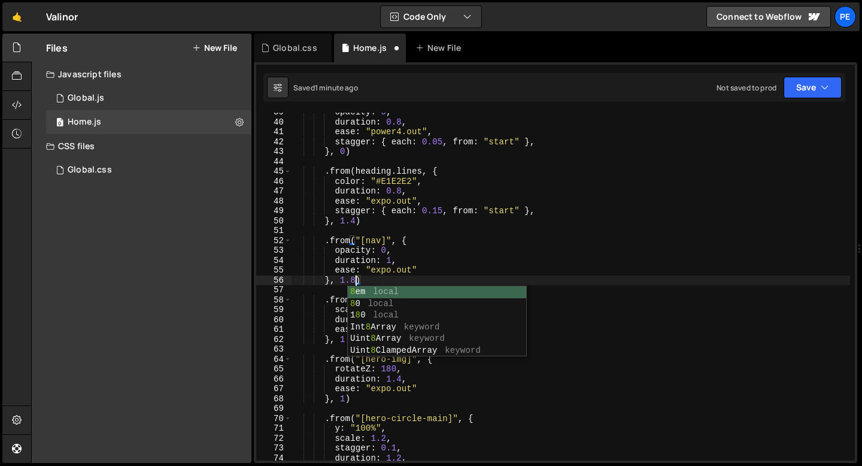
click at [373, 281] on div "opacity : 0 , duration : 0.8 , ease : "power4.out" , stagger : { each : 0.05 , …" at bounding box center [570, 290] width 558 height 367
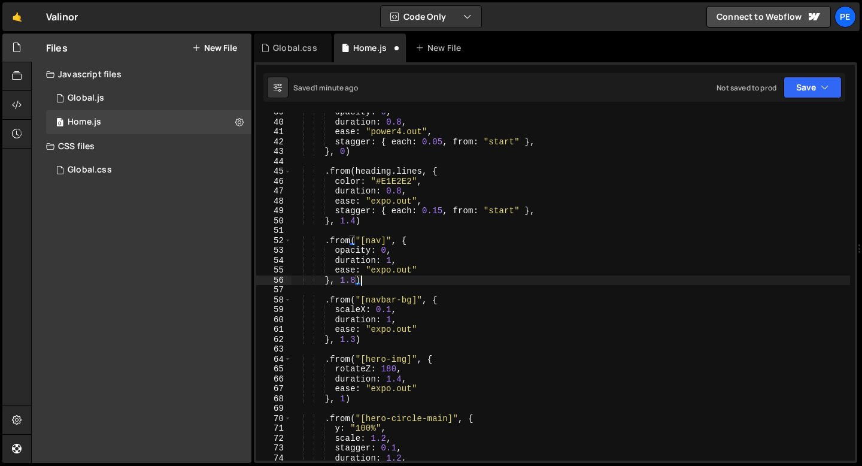
click at [356, 281] on div "opacity : 0 , duration : 0.8 , ease : "power4.out" , stagger : { each : 0.05 , …" at bounding box center [570, 290] width 558 height 367
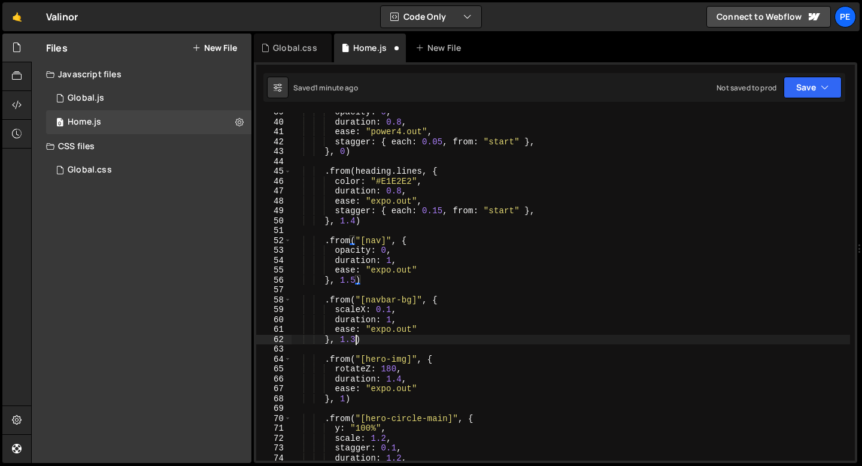
click at [354, 342] on div "opacity : 0 , duration : 0.8 , ease : "power4.out" , stagger : { each : 0.05 , …" at bounding box center [570, 290] width 558 height 367
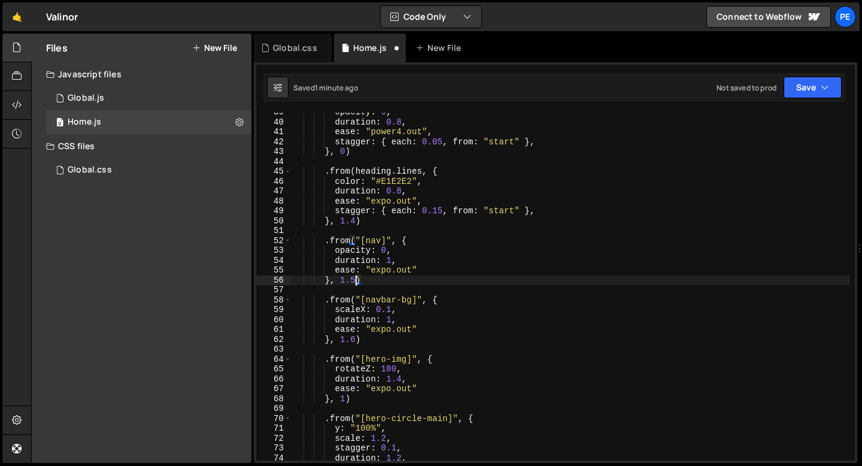
click at [355, 281] on div "opacity : 0 , duration : 0.8 , ease : "power4.out" , stagger : { each : 0.05 , …" at bounding box center [570, 290] width 558 height 367
click at [392, 249] on div "opacity : 0 , duration : 0.8 , ease : "power4.out" , stagger : { each : 0.05 , …" at bounding box center [570, 290] width 558 height 367
type textarea "opacity: 0,"
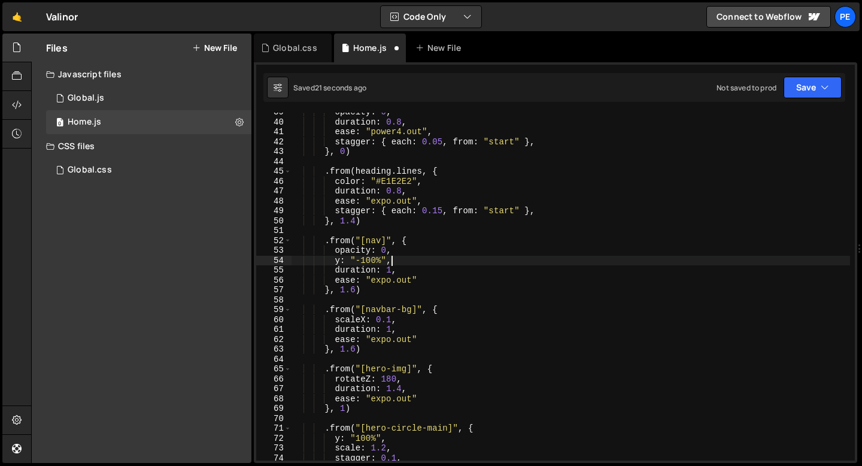
scroll to position [0, 6]
click at [352, 346] on div "opacity : 0 , duration : 0.8 , ease : "power4.out" , stagger : { each : 0.05 , …" at bounding box center [570, 290] width 558 height 367
type textarea "}, 1.6)"
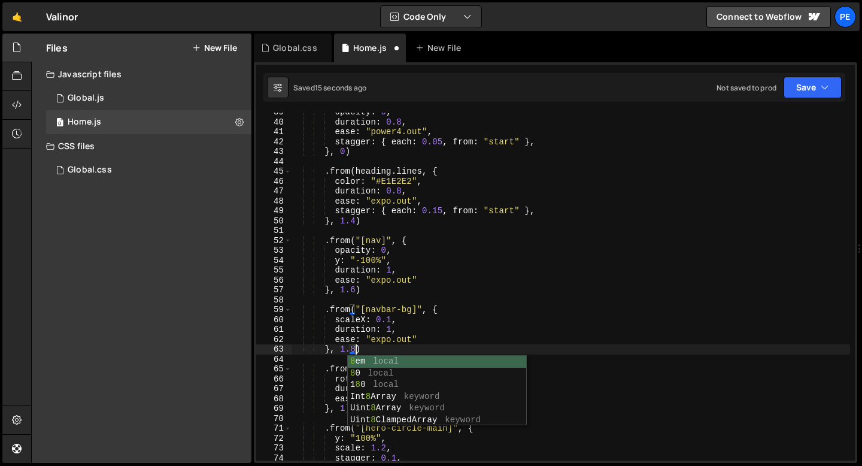
scroll to position [0, 4]
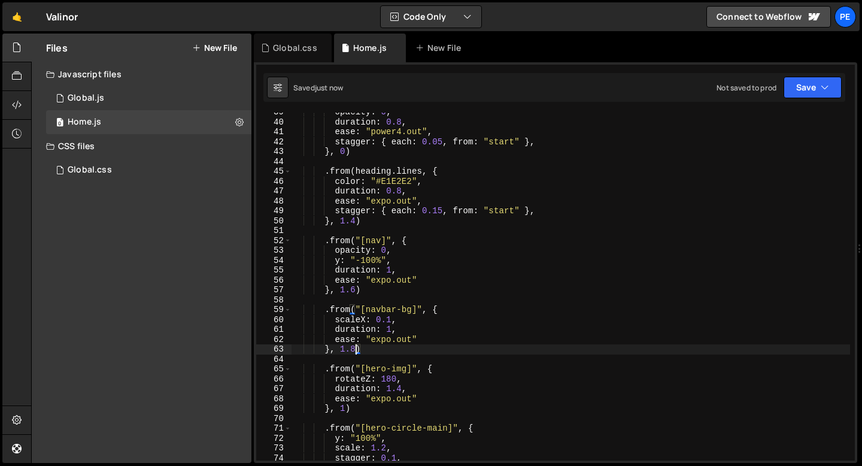
type textarea "}, 1.8)"
click at [361, 356] on div "opacity : 0 , duration : 0.8 , ease : "power4.out" , stagger : { each : 0.05 , …" at bounding box center [570, 290] width 558 height 367
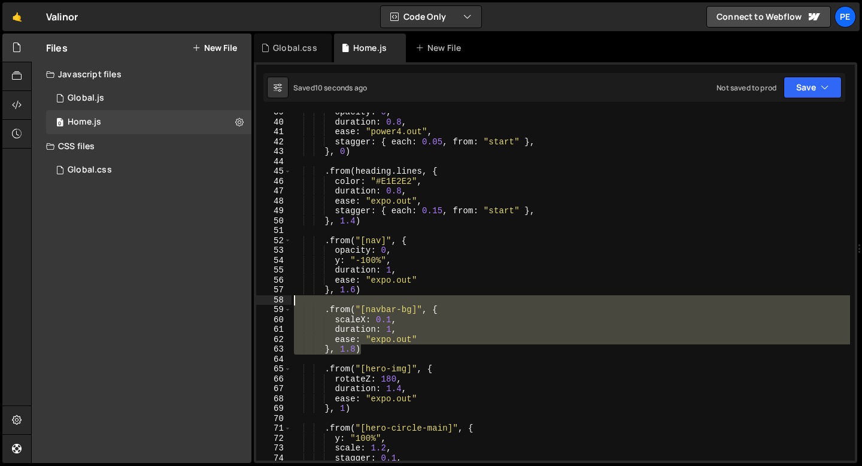
drag, startPoint x: 369, startPoint y: 354, endPoint x: 279, endPoint y: 302, distance: 103.5
click at [277, 304] on div "39 40 41 42 43 44 45 46 47 48 49 50 51 52 53 54 55 56 57 58 59 60 61 62 63 64 6…" at bounding box center [555, 286] width 598 height 348
type textarea ".from("[navbar-bg]", {"
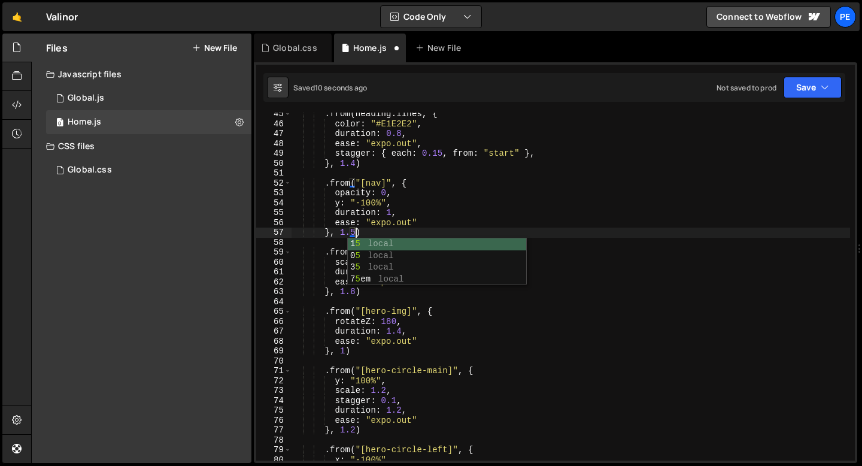
scroll to position [0, 4]
click at [357, 291] on div ". from ( heading . lines , { color : "#E1E2E2" , duration : 0.8 , ease : "expo.…" at bounding box center [570, 292] width 558 height 367
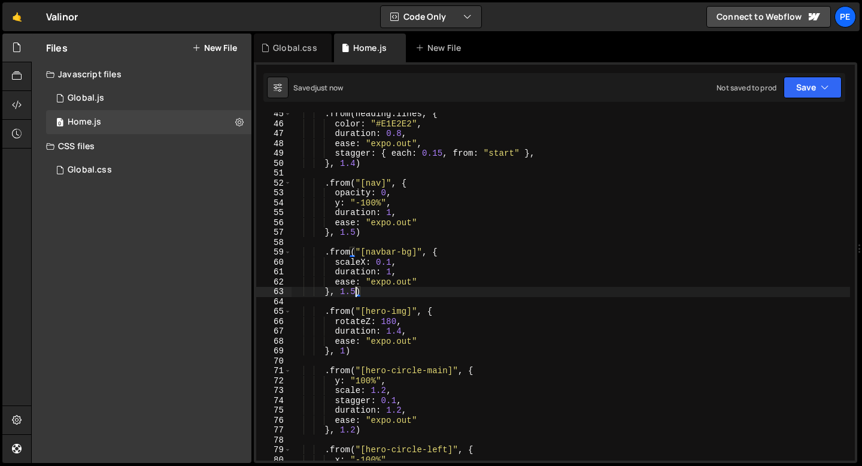
click at [396, 208] on div ". from ( heading . lines , { color : "#E1E2E2" , duration : 0.8 , ease : "expo.…" at bounding box center [570, 292] width 558 height 367
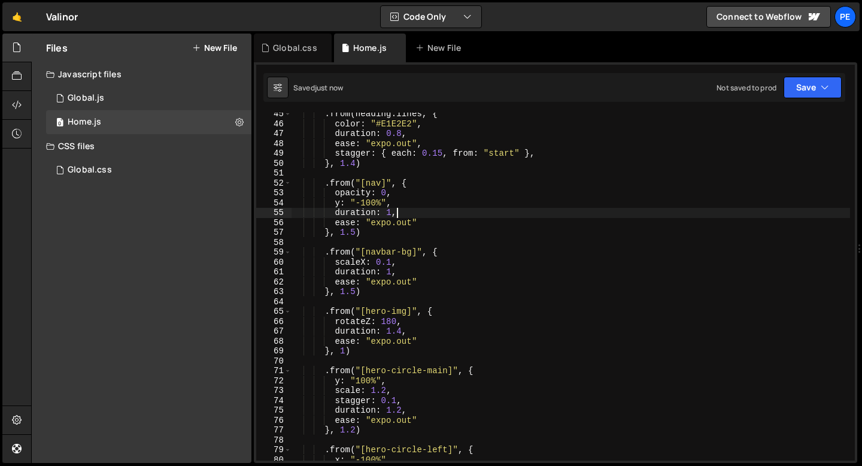
click at [396, 208] on div ". from ( heading . lines , { color : "#E1E2E2" , duration : 0.8 , ease : "expo.…" at bounding box center [570, 292] width 558 height 367
click at [396, 198] on div ". from ( heading . lines , { color : "#E1E2E2" , duration : 0.8 , ease : "expo.…" at bounding box center [570, 292] width 558 height 367
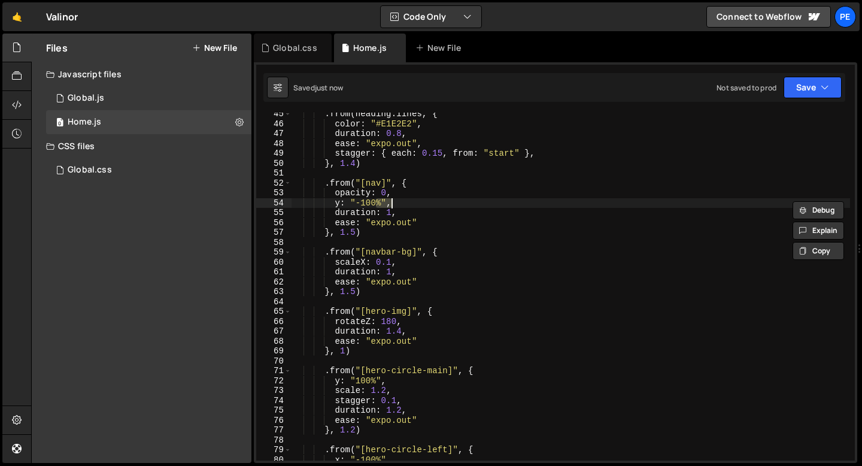
click at [396, 198] on div ". from ( heading . lines , { color : "#E1E2E2" , duration : 0.8 , ease : "expo.…" at bounding box center [570, 292] width 558 height 367
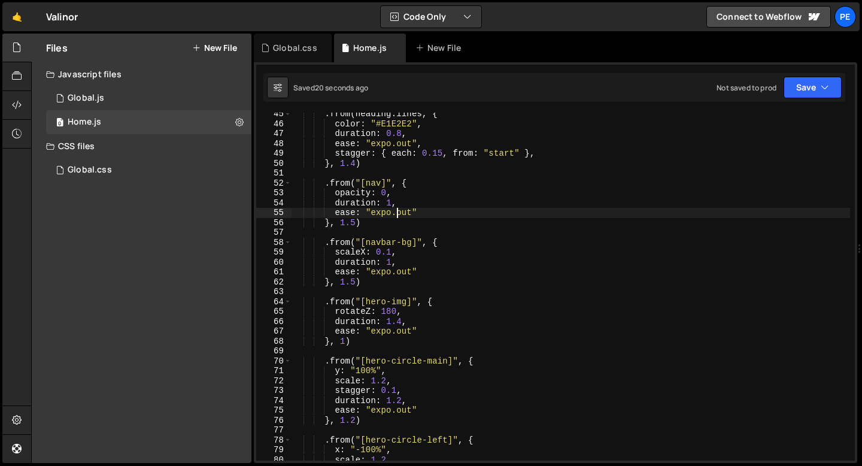
click at [396, 211] on div ". from ( heading . lines , { color : "#E1E2E2" , duration : 0.8 , ease : "expo.…" at bounding box center [570, 292] width 558 height 367
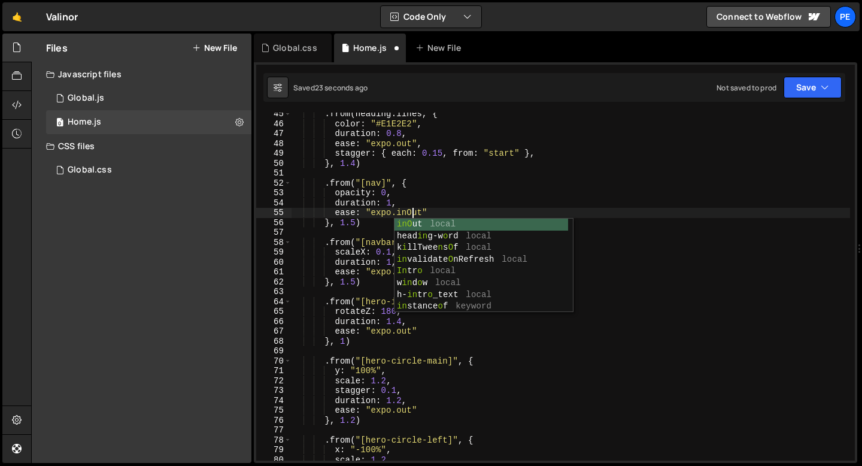
scroll to position [0, 8]
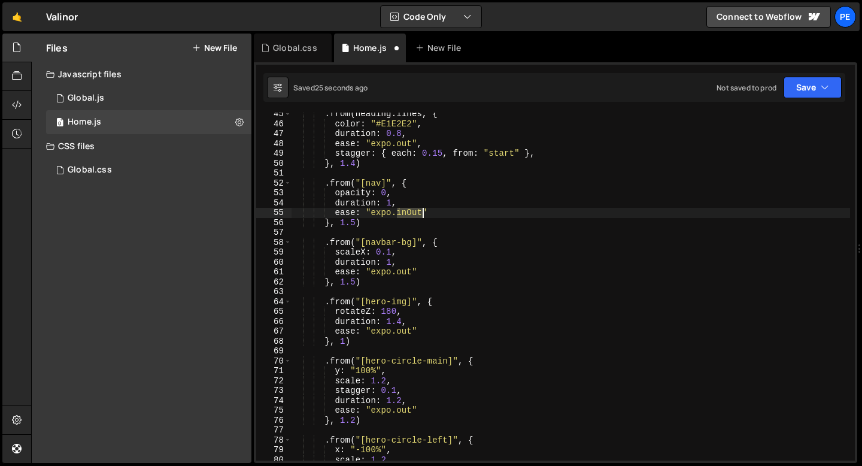
drag, startPoint x: 397, startPoint y: 211, endPoint x: 421, endPoint y: 212, distance: 24.5
click at [421, 212] on div ". from ( heading . lines , { color : "#E1E2E2" , duration : 0.8 , ease : "expo.…" at bounding box center [570, 292] width 558 height 367
click at [400, 271] on div ". from ( heading . lines , { color : "#E1E2E2" , duration : 0.8 , ease : "expo.…" at bounding box center [570, 292] width 558 height 367
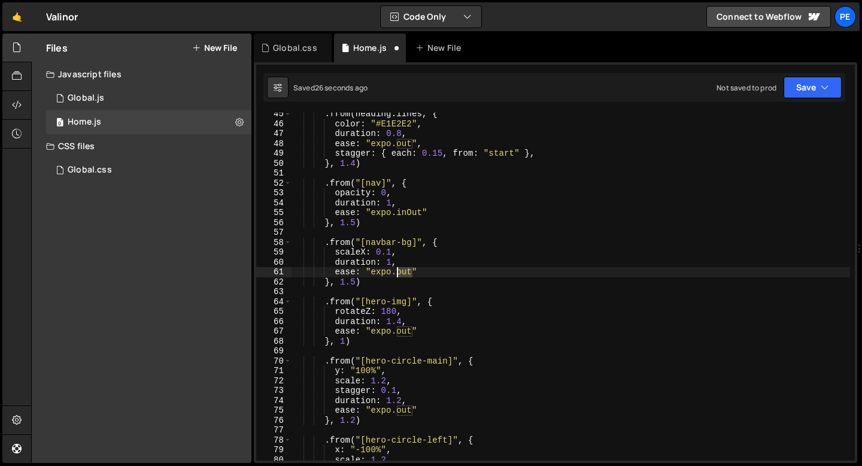
click at [400, 271] on div ". from ( heading . lines , { color : "#E1E2E2" , duration : 0.8 , ease : "expo.…" at bounding box center [570, 292] width 558 height 367
paste textarea "inO"
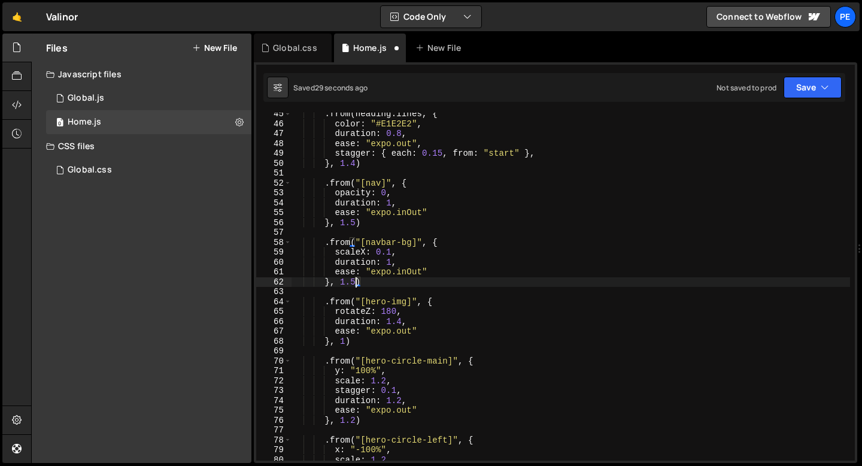
click at [354, 281] on div ". from ( heading . lines , { color : "#E1E2E2" , duration : 0.8 , ease : "expo.…" at bounding box center [570, 292] width 558 height 367
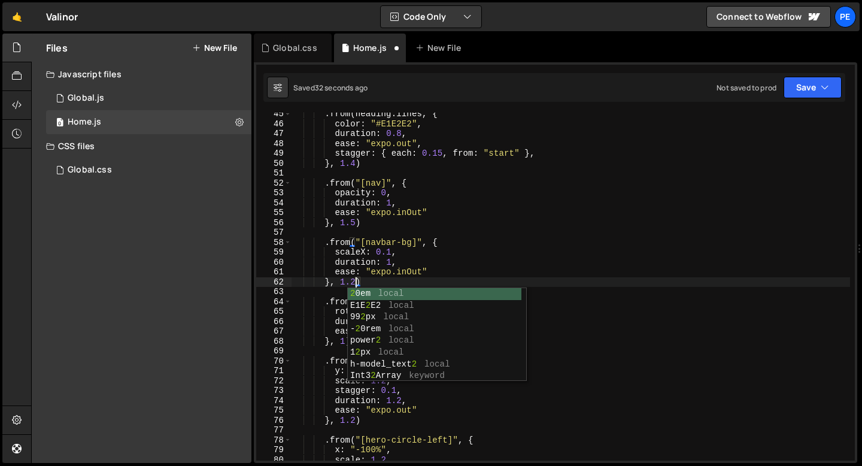
click at [354, 221] on div ". from ( heading . lines , { color : "#E1E2E2" , duration : 0.8 , ease : "expo.…" at bounding box center [570, 292] width 558 height 367
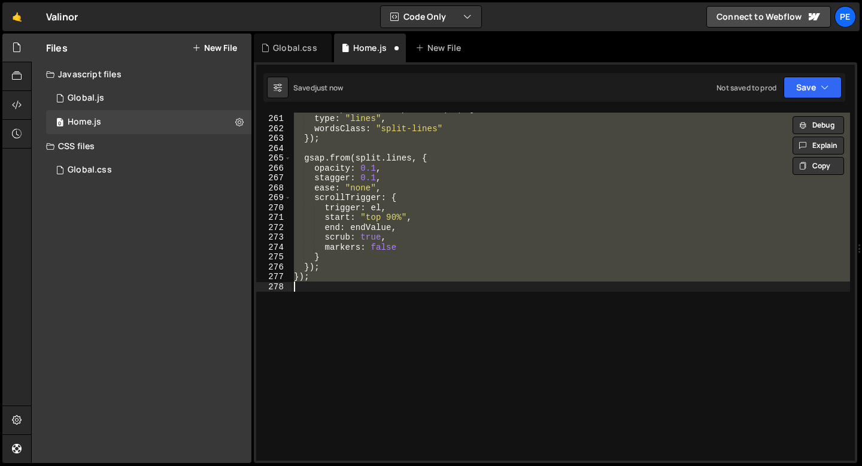
scroll to position [369, 0]
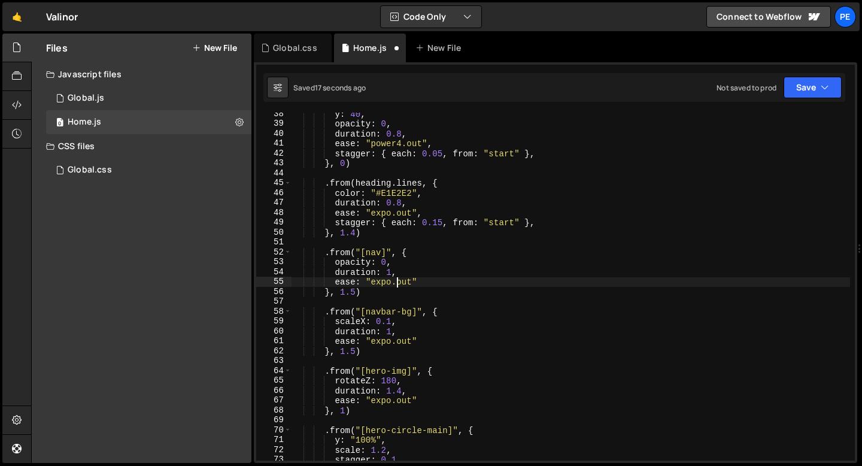
click at [392, 272] on div "y : 40 , opacity : 0 , duration : 0.8 , ease : "power4.out" , stagger : { each …" at bounding box center [570, 292] width 558 height 367
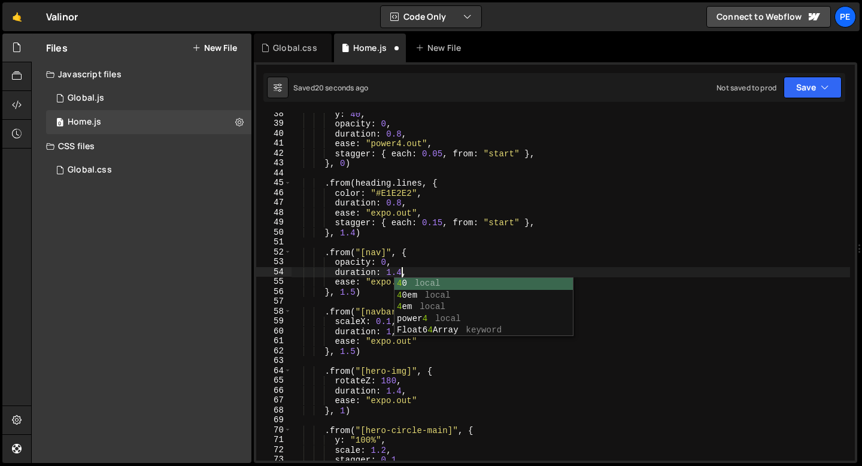
click at [396, 261] on div "y : 40 , opacity : 0 , duration : 0.8 , ease : "power4.out" , stagger : { each …" at bounding box center [570, 292] width 558 height 367
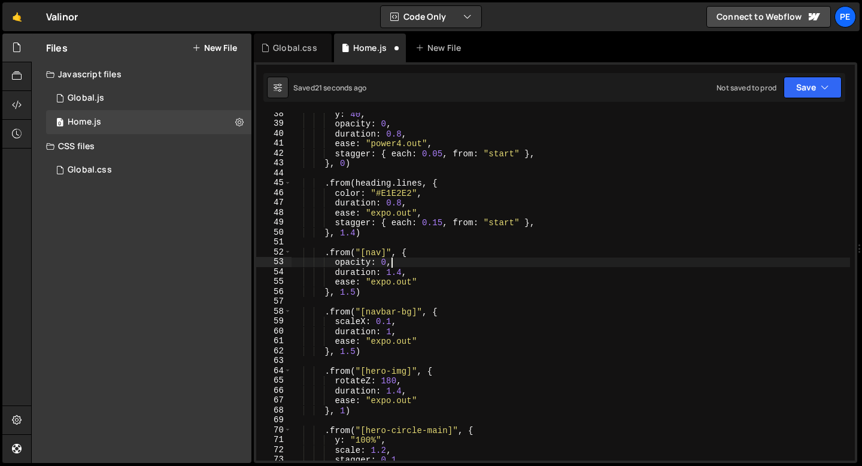
click at [391, 330] on div "y : 40 , opacity : 0 , duration : 0.8 , ease : "power4.out" , stagger : { each …" at bounding box center [570, 292] width 558 height 367
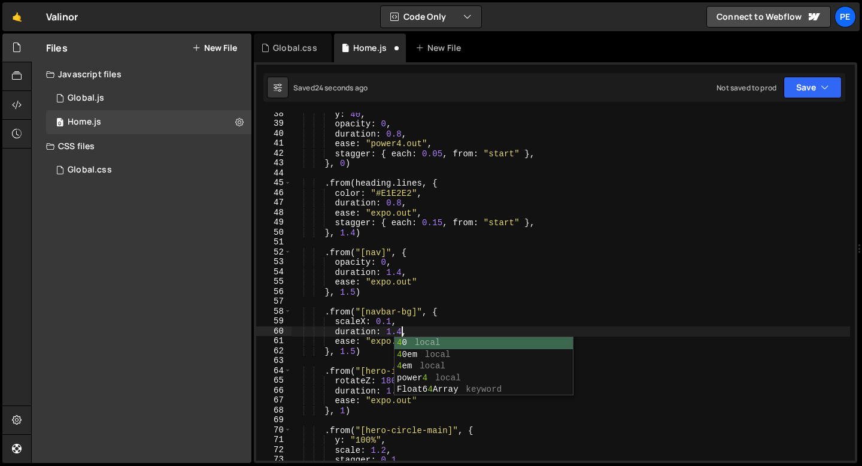
click at [403, 272] on div "y : 40 , opacity : 0 , duration : 0.8 , ease : "power4.out" , stagger : { each …" at bounding box center [570, 292] width 558 height 367
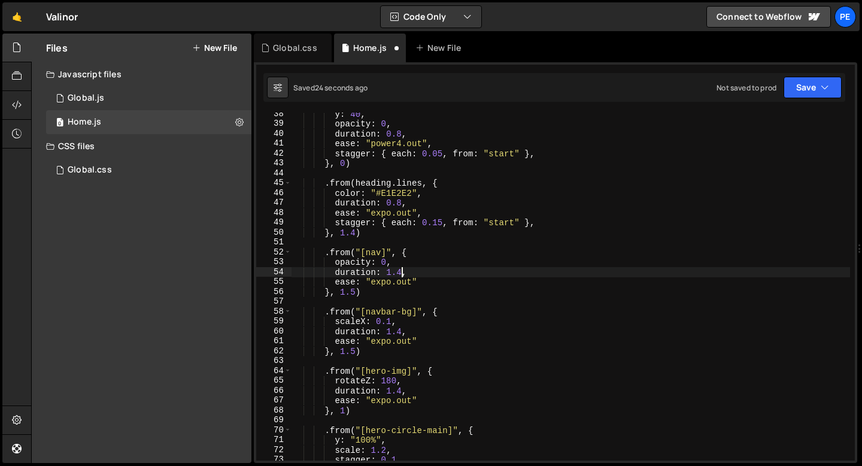
type textarea "duration: 1,"
